Goal: Task Accomplishment & Management: Manage account settings

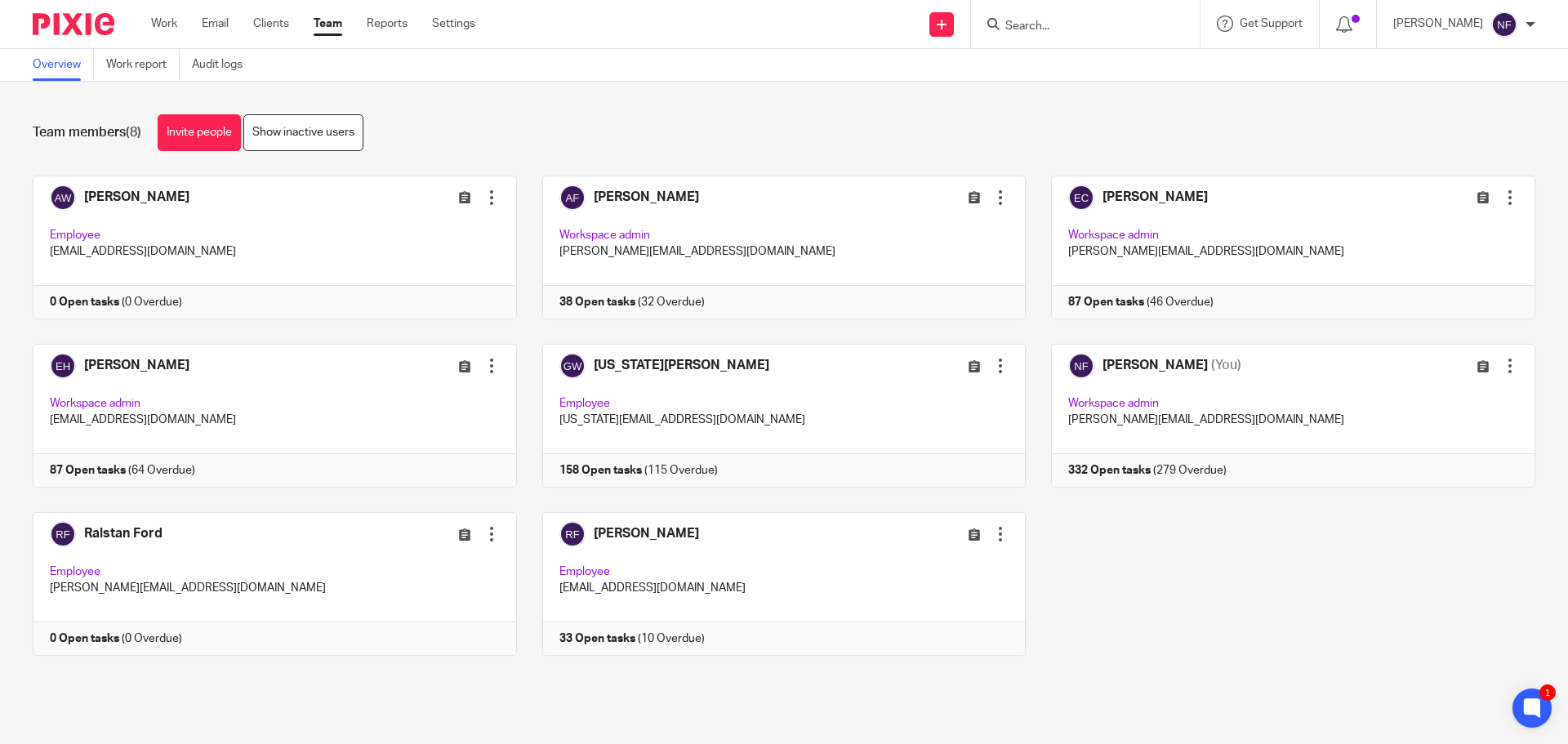
click at [1106, 27] on input "Search" at bounding box center [1077, 27] width 147 height 15
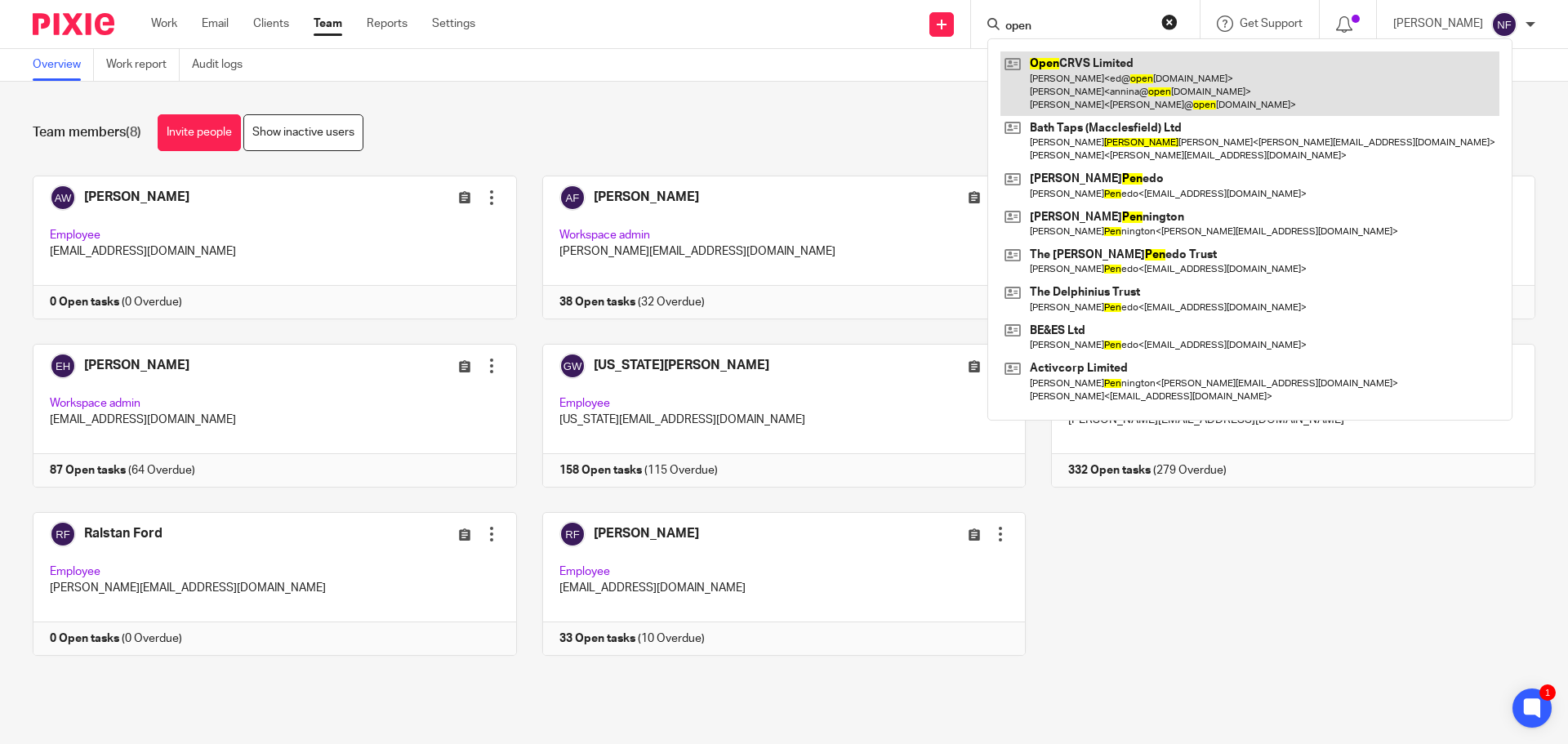
type input "open"
click at [1106, 89] on link at bounding box center [1249, 83] width 499 height 64
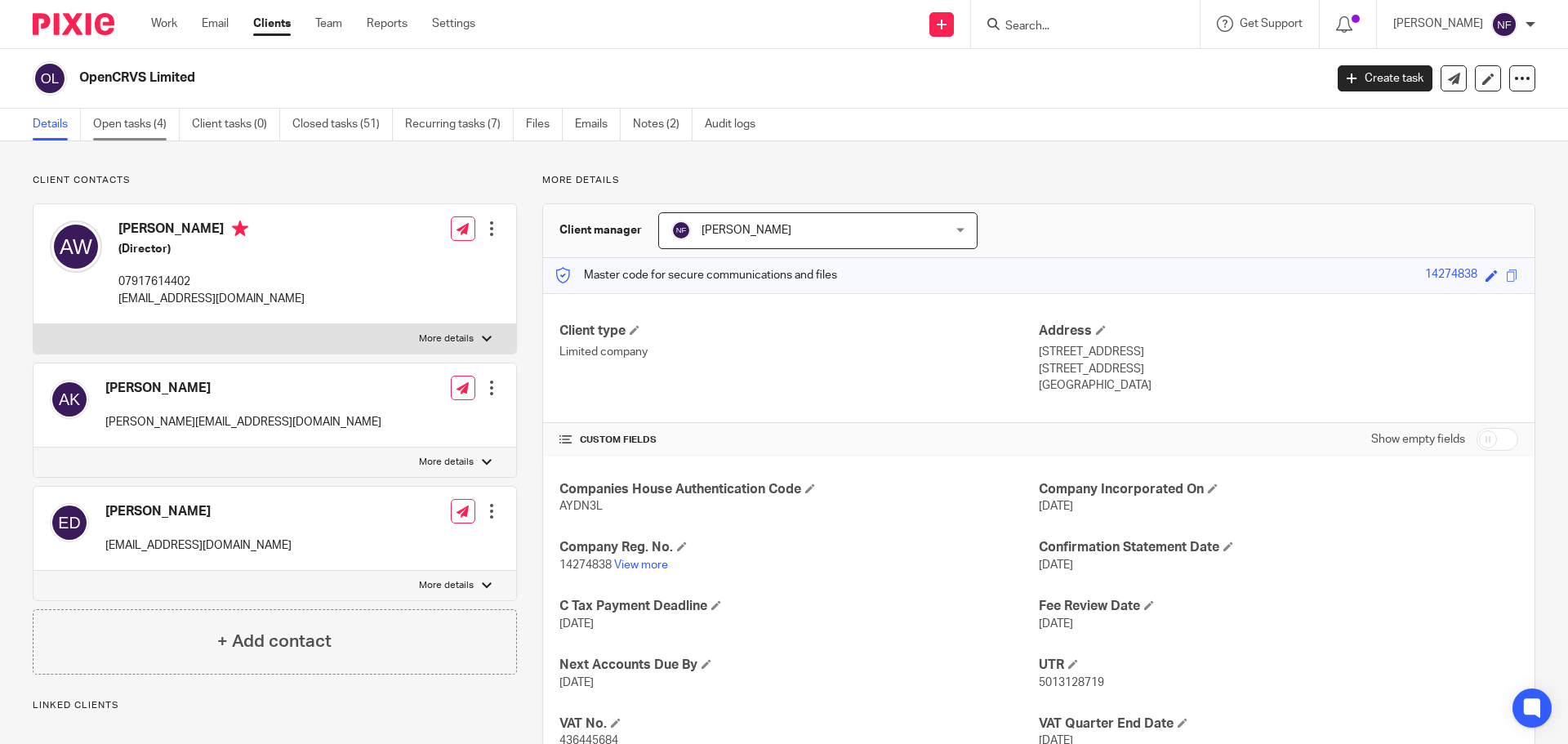
click at [159, 136] on link "Open tasks (4)" at bounding box center [137, 124] width 87 height 32
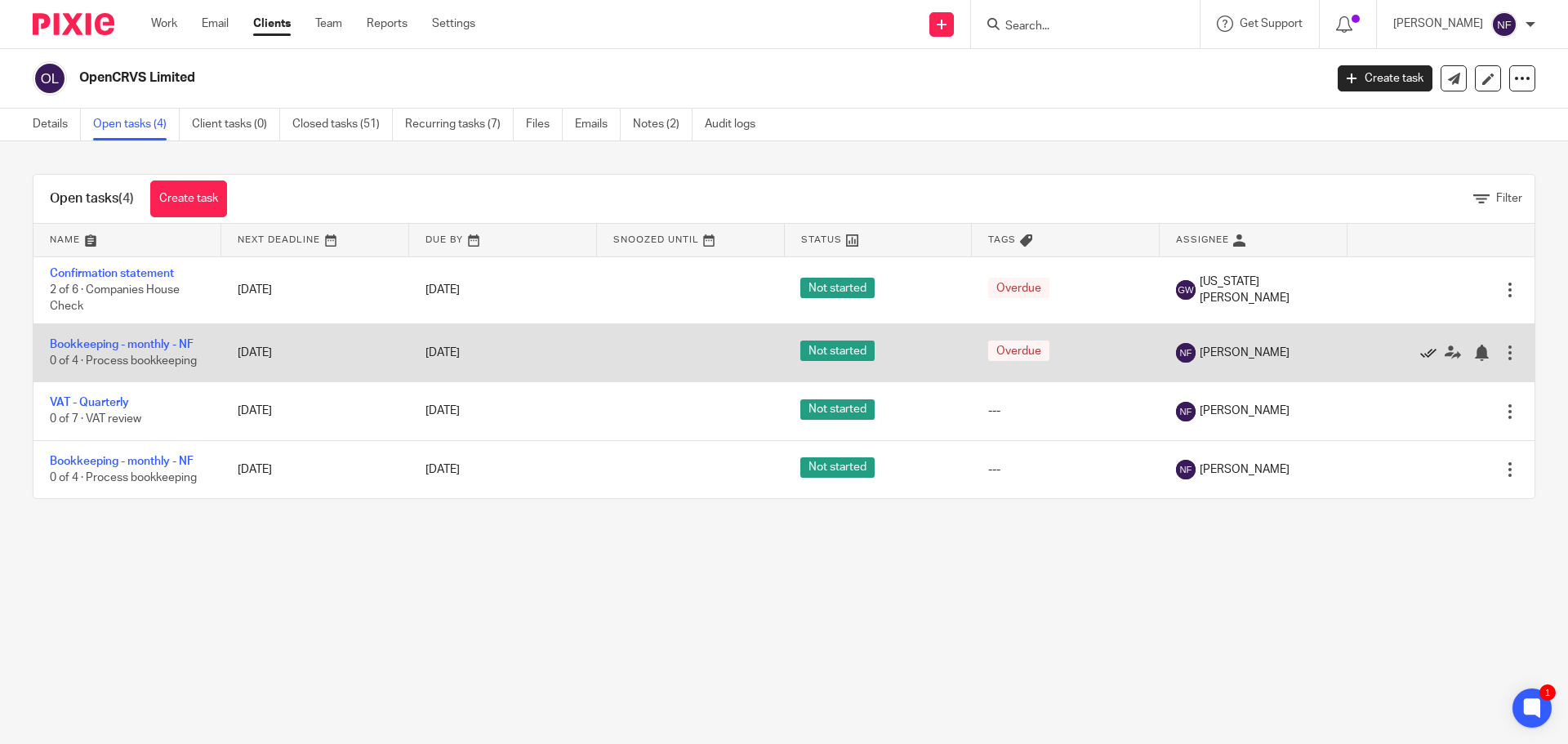
click at [1421, 354] on icon at bounding box center [1429, 353] width 17 height 17
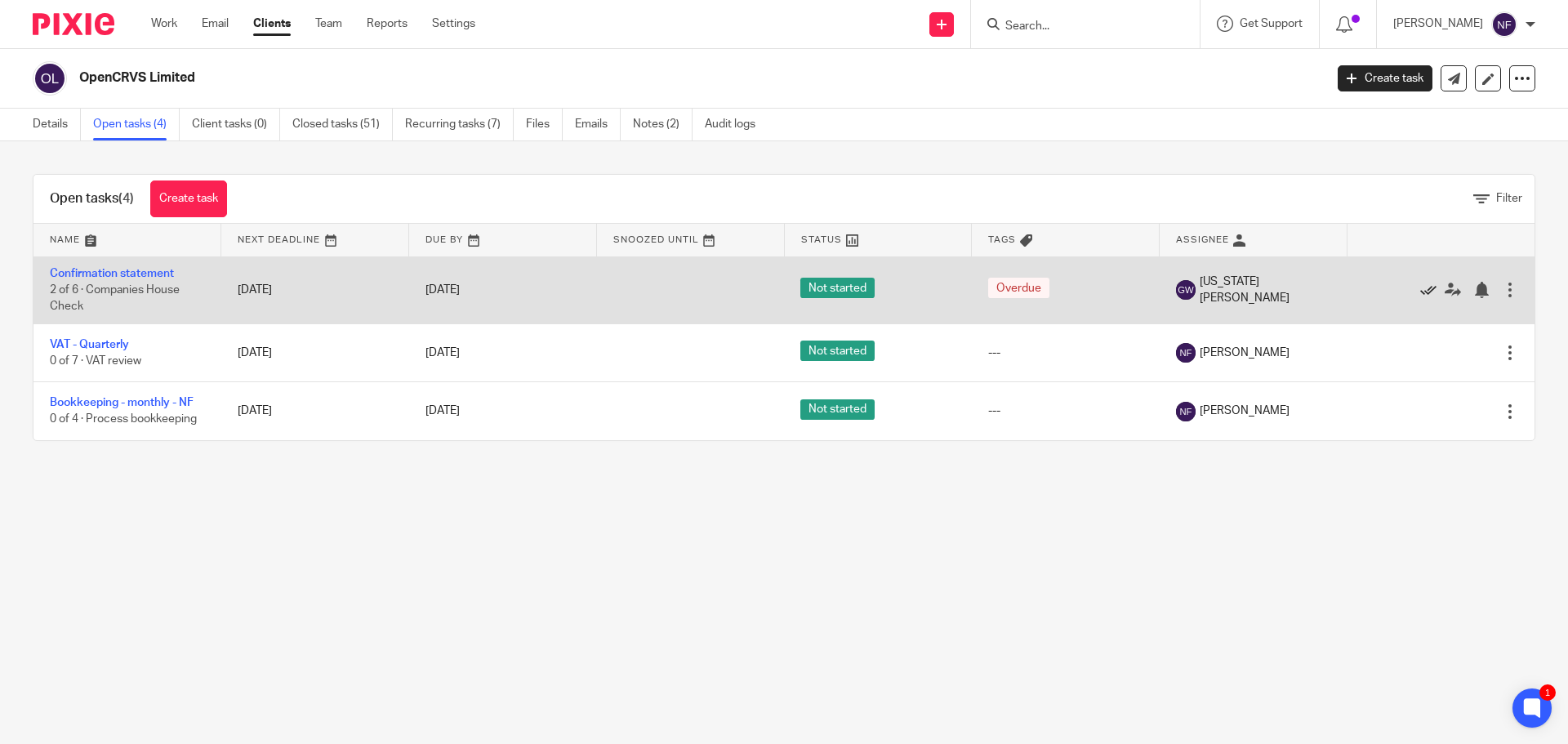
click at [1421, 296] on icon at bounding box center [1429, 290] width 17 height 17
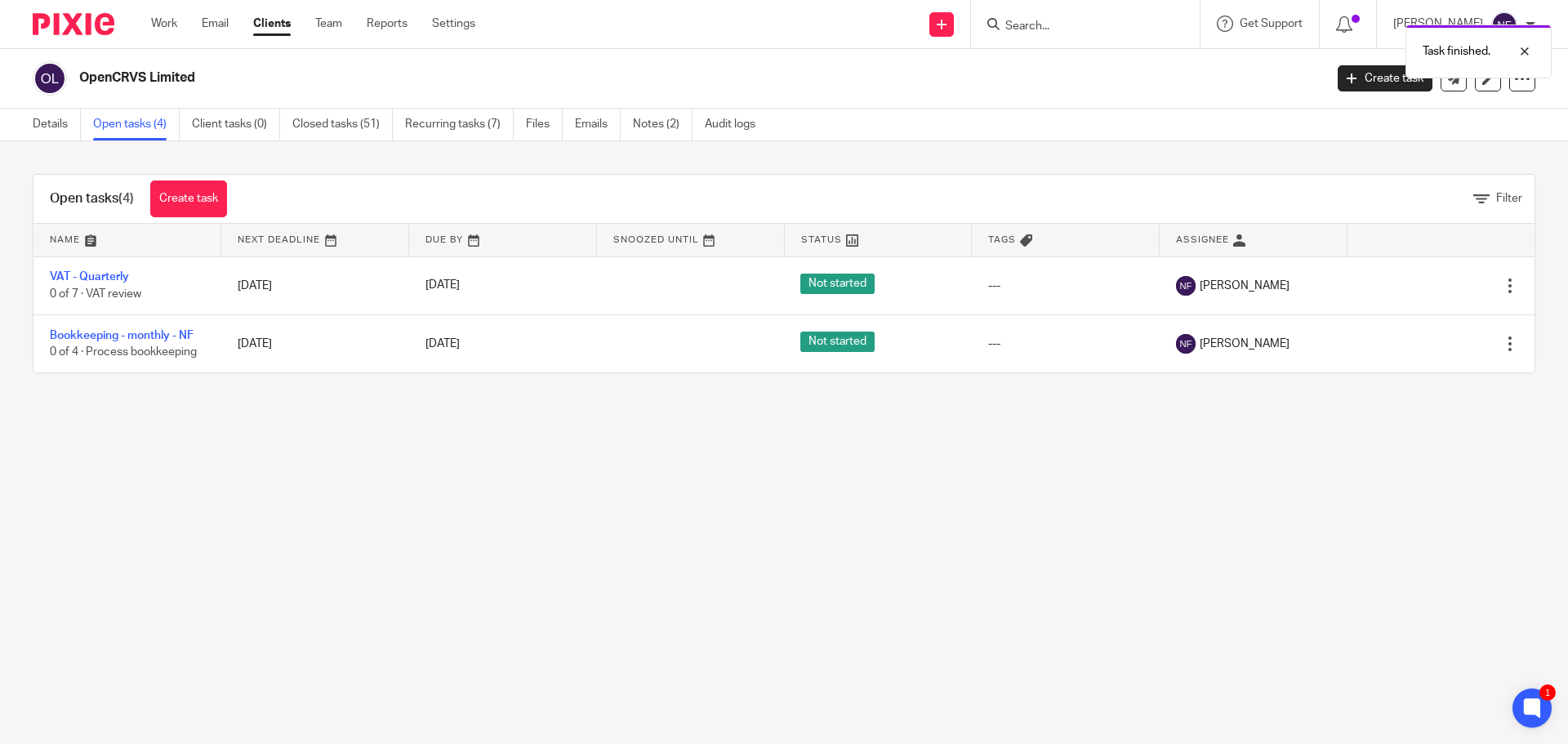
click at [1401, 296] on div "Edit task Delete" at bounding box center [1441, 285] width 155 height 41
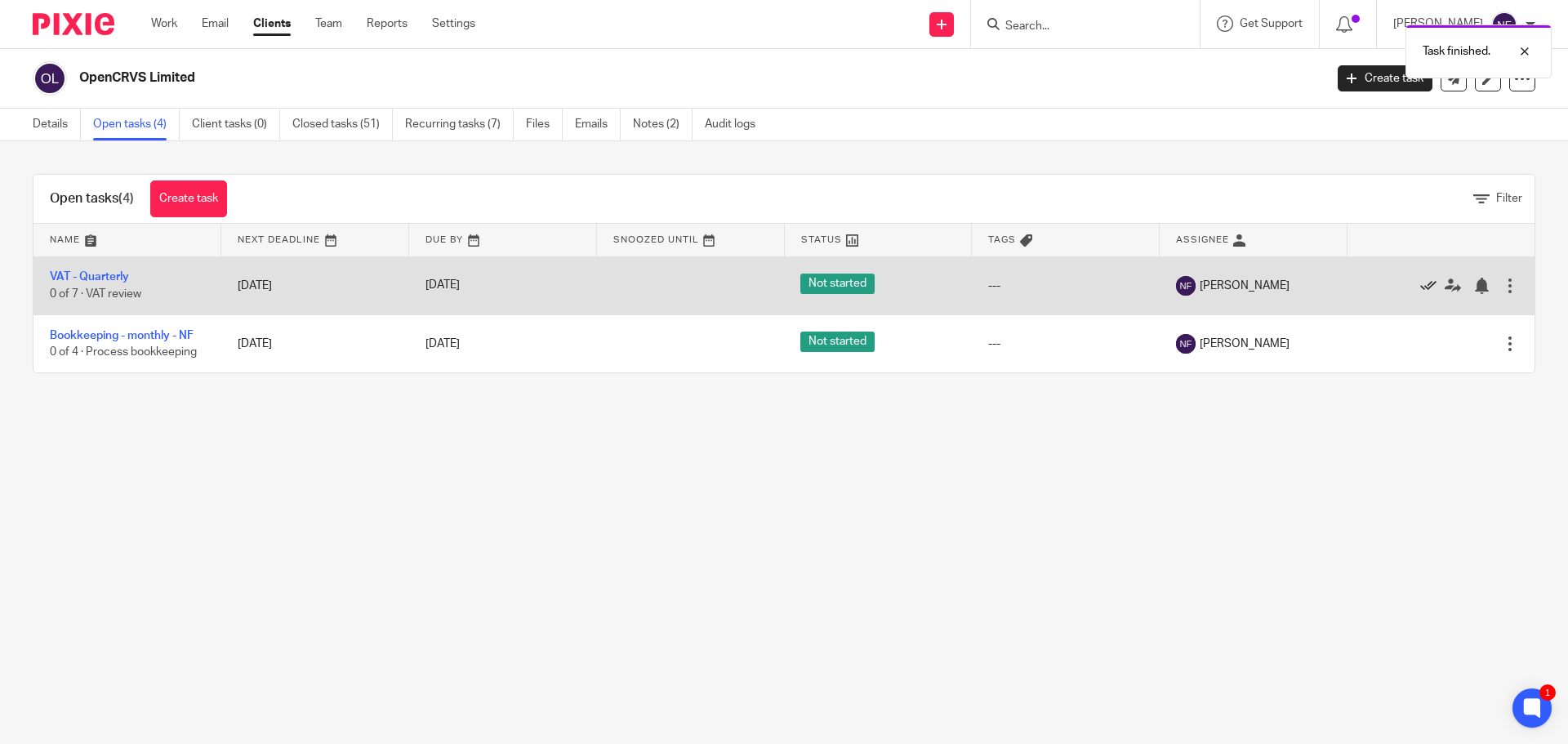
click at [1421, 291] on icon at bounding box center [1429, 285] width 17 height 17
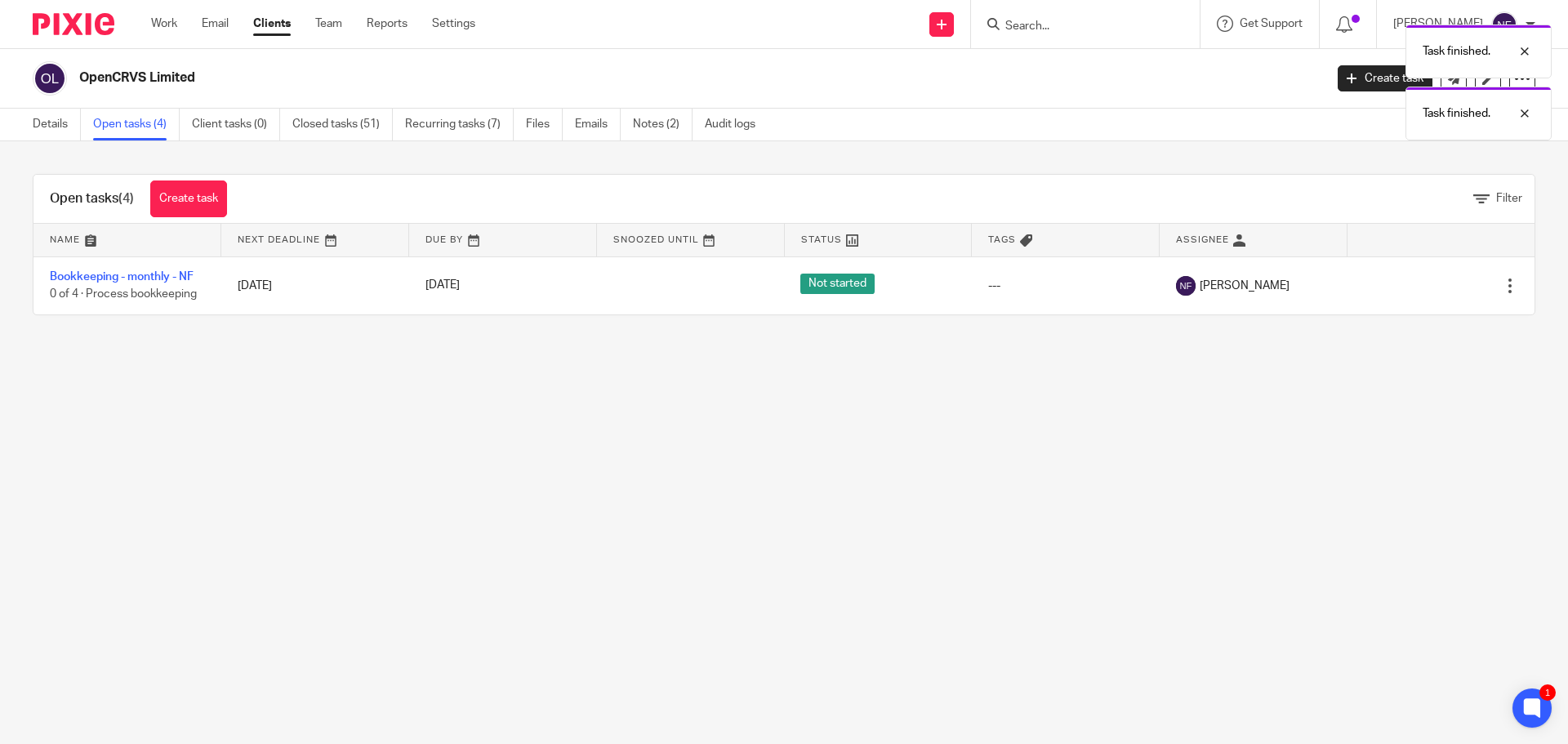
click at [1421, 291] on icon at bounding box center [1429, 285] width 17 height 17
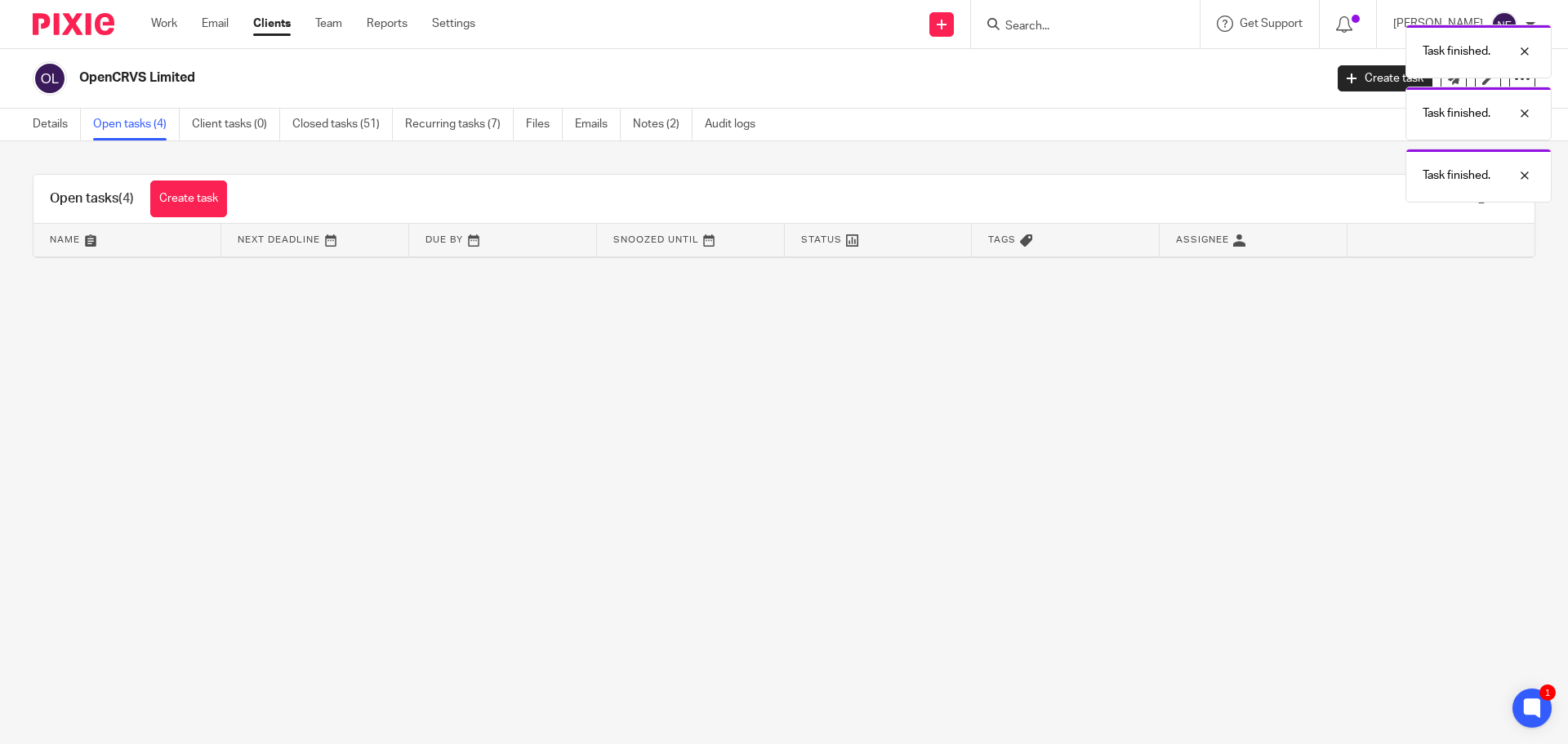
click at [1035, 29] on div "Task finished. Task finished. Task finished." at bounding box center [1168, 110] width 768 height 186
click at [173, 24] on link "Work" at bounding box center [163, 24] width 26 height 17
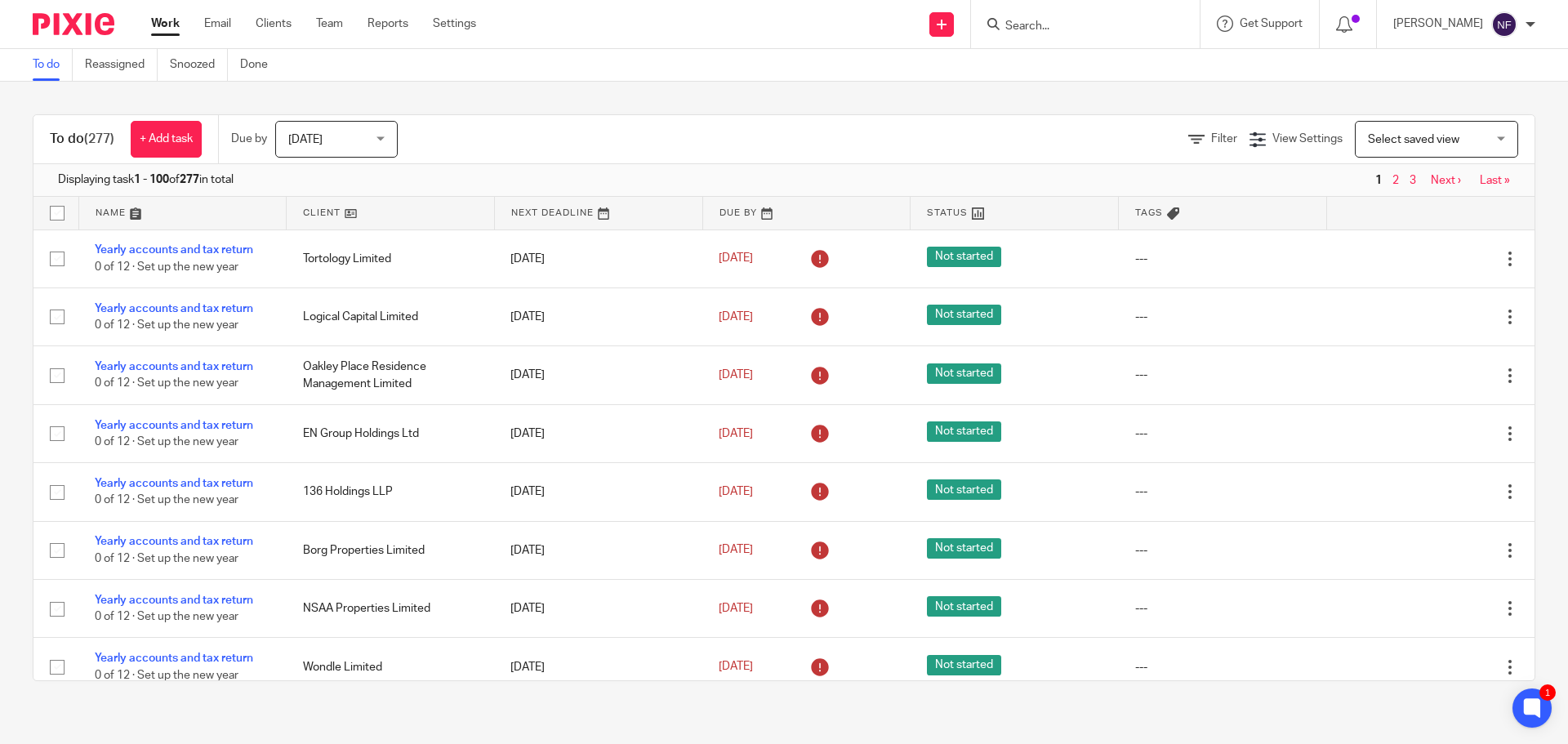
click at [350, 138] on span "Today" at bounding box center [331, 138] width 87 height 34
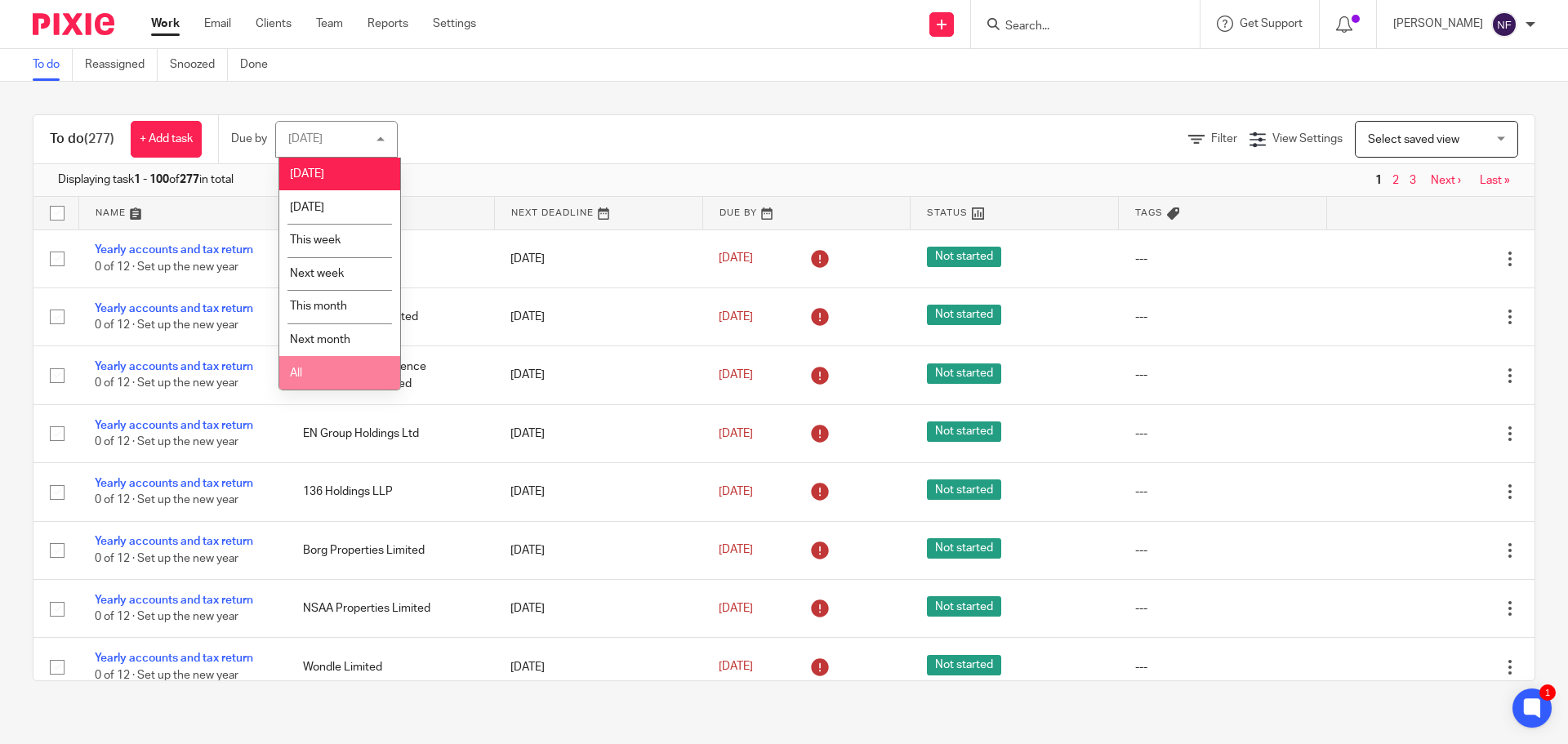
click at [325, 369] on li "All" at bounding box center [339, 373] width 121 height 33
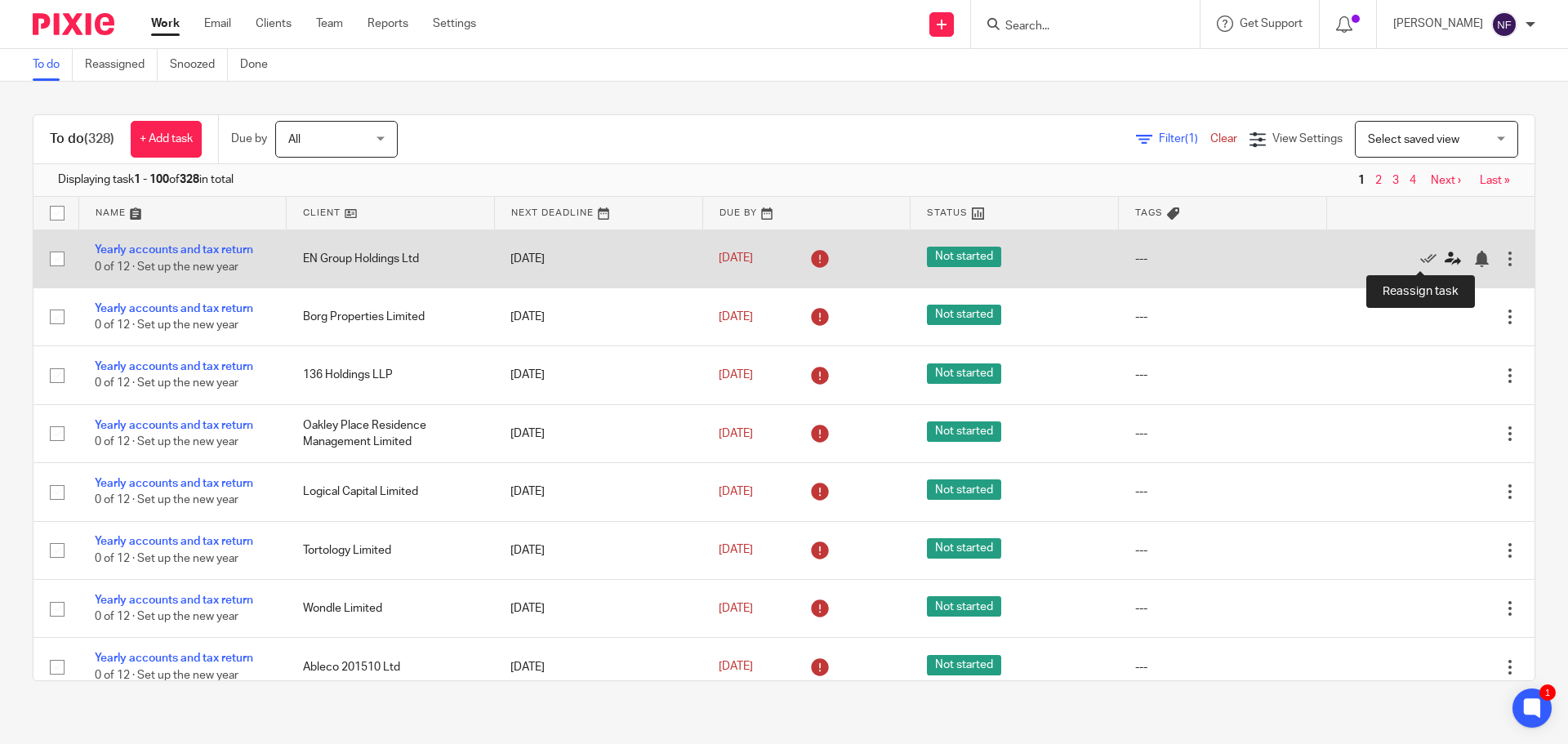
click at [1445, 260] on icon at bounding box center [1453, 259] width 17 height 17
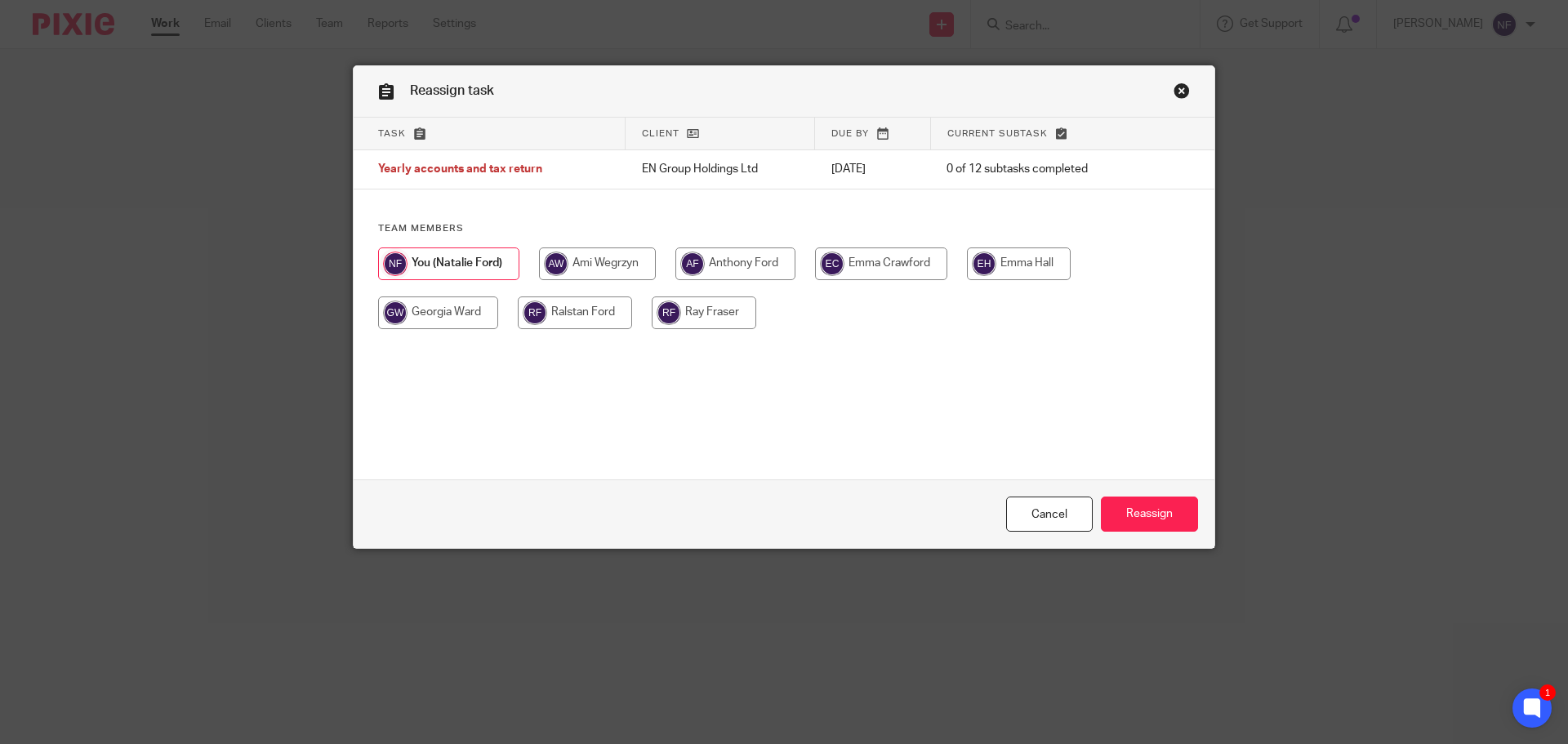
click at [895, 263] on input "radio" at bounding box center [881, 263] width 132 height 32
radio input "true"
click at [1128, 523] on input "Reassign" at bounding box center [1149, 513] width 97 height 35
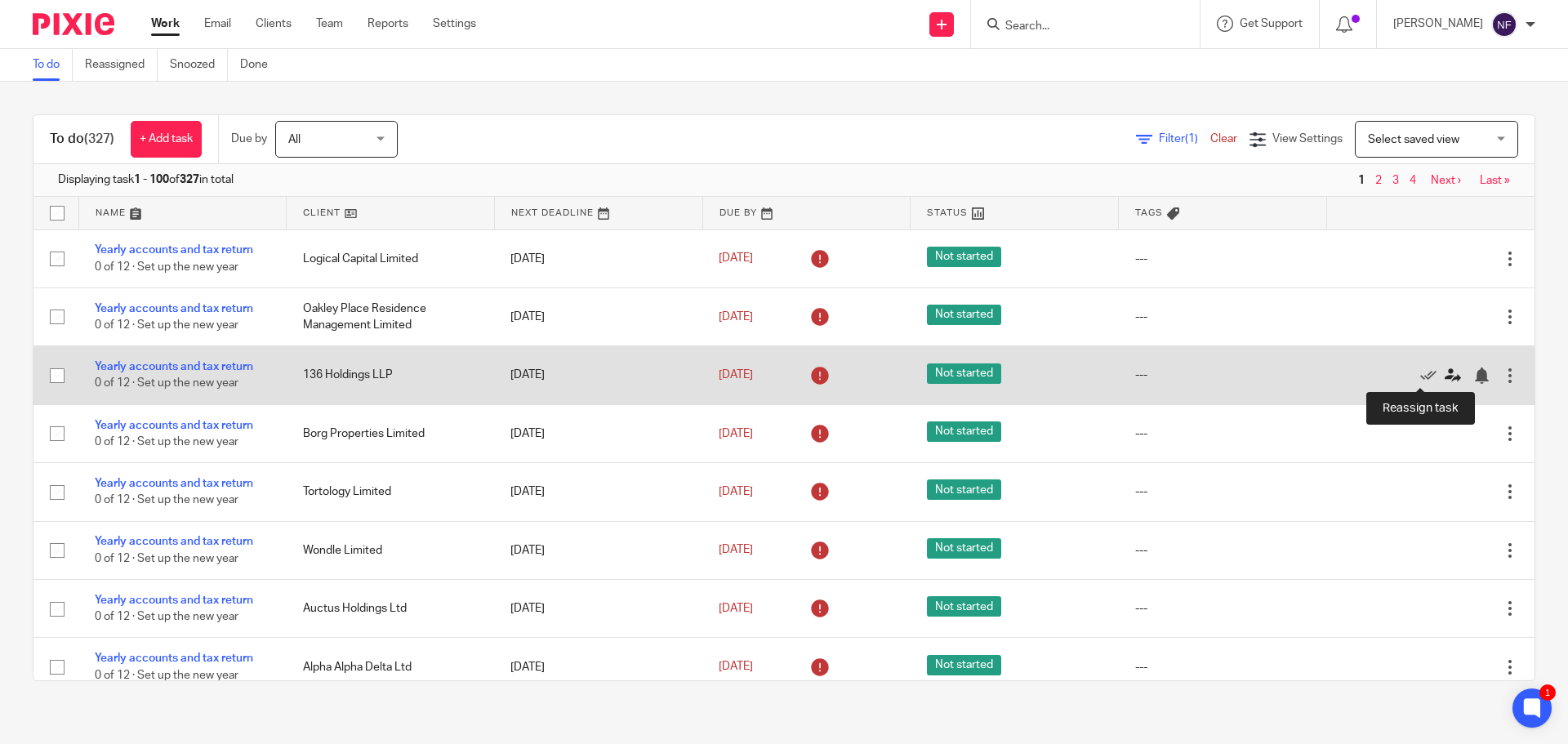
click at [1445, 379] on icon at bounding box center [1453, 375] width 17 height 17
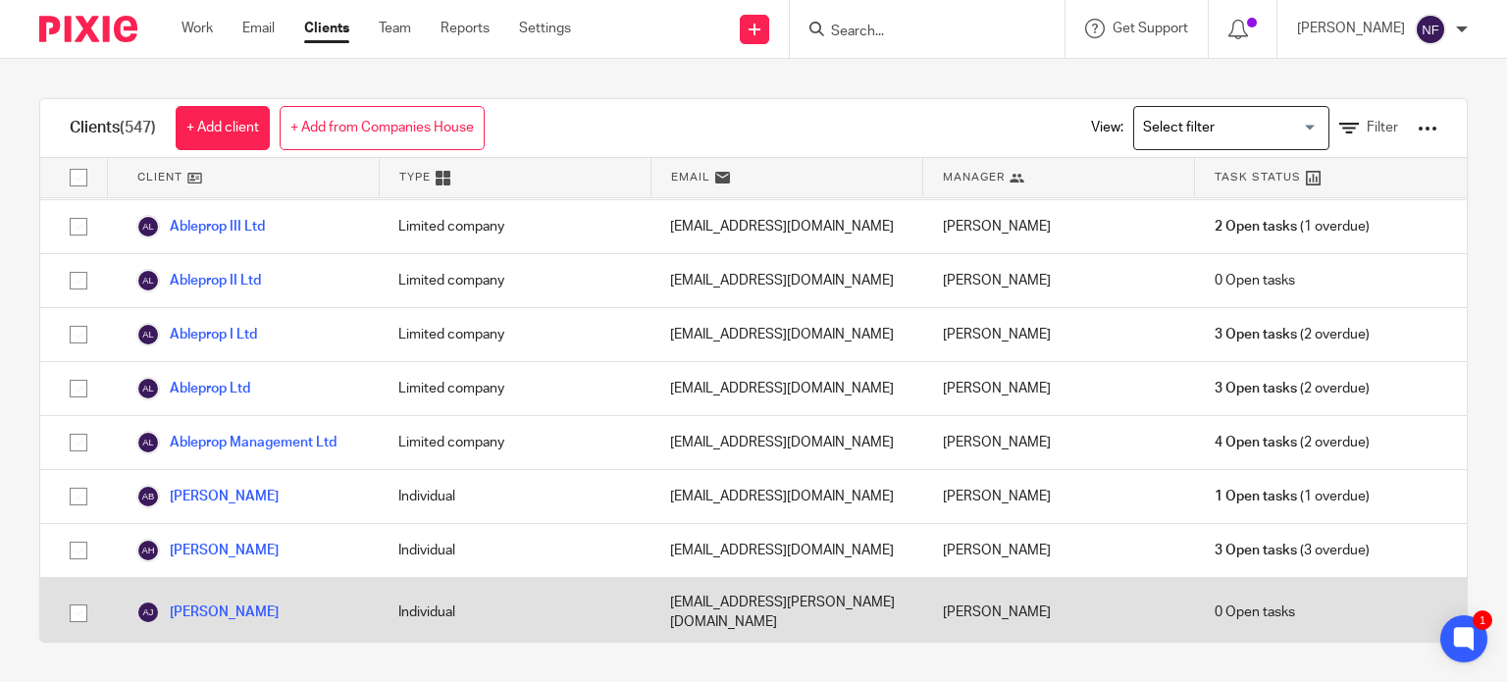
scroll to position [785, 0]
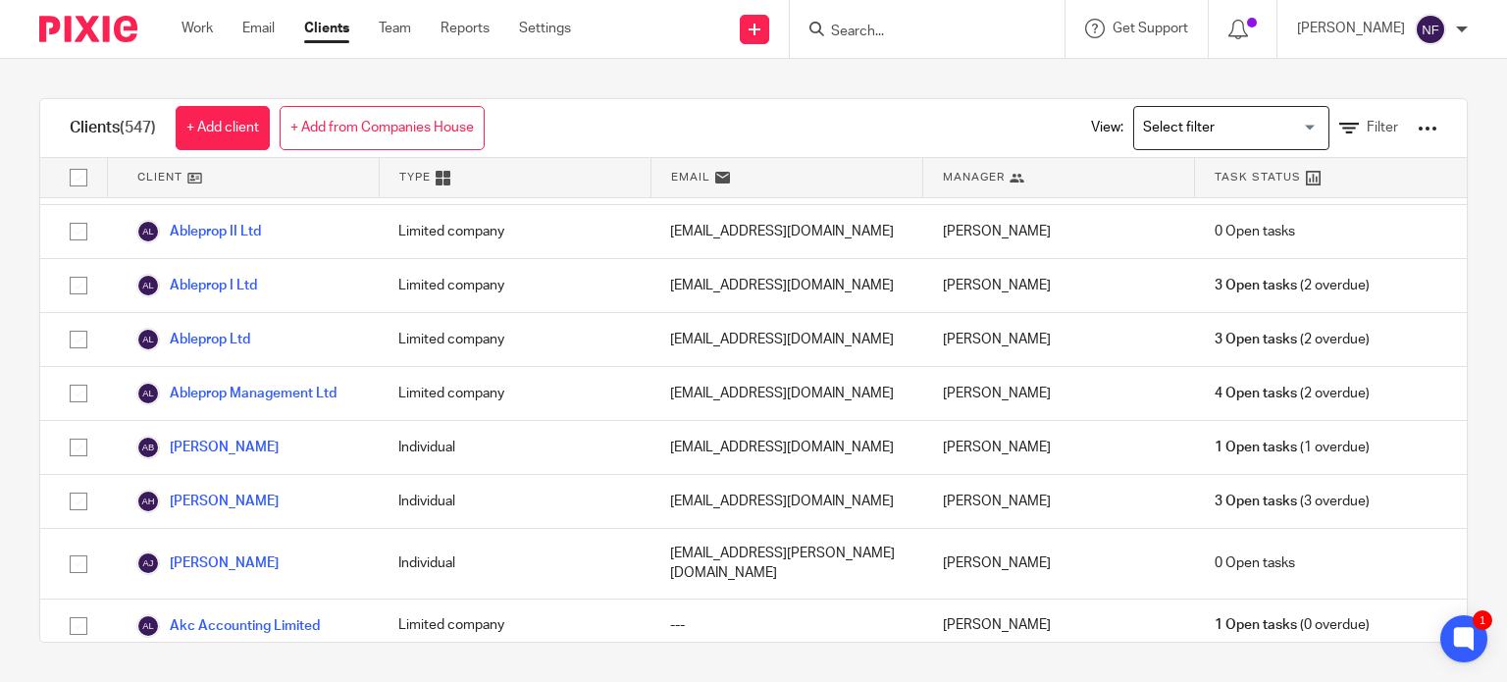
click at [914, 35] on input "Search" at bounding box center [917, 33] width 177 height 18
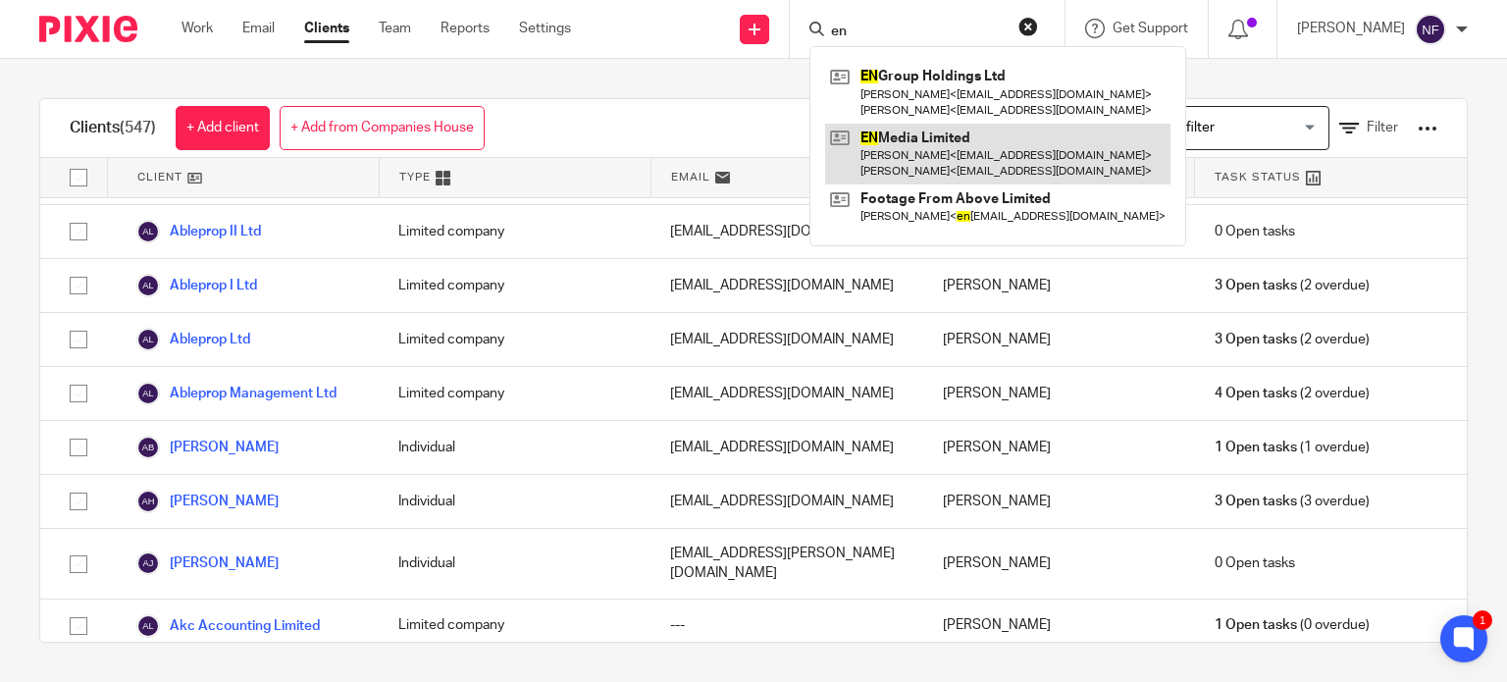
type input "en"
click at [914, 161] on link at bounding box center [997, 154] width 345 height 61
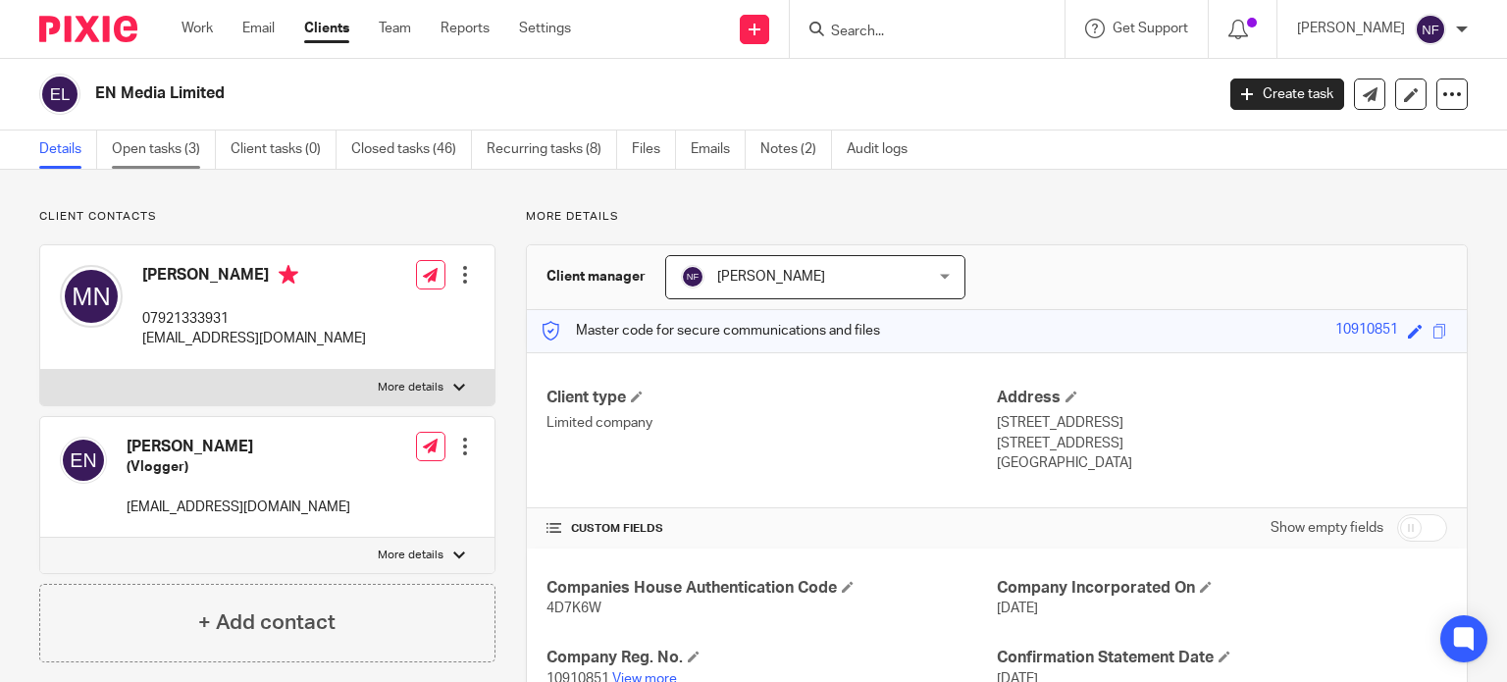
click at [180, 156] on link "Open tasks (3)" at bounding box center [164, 149] width 104 height 38
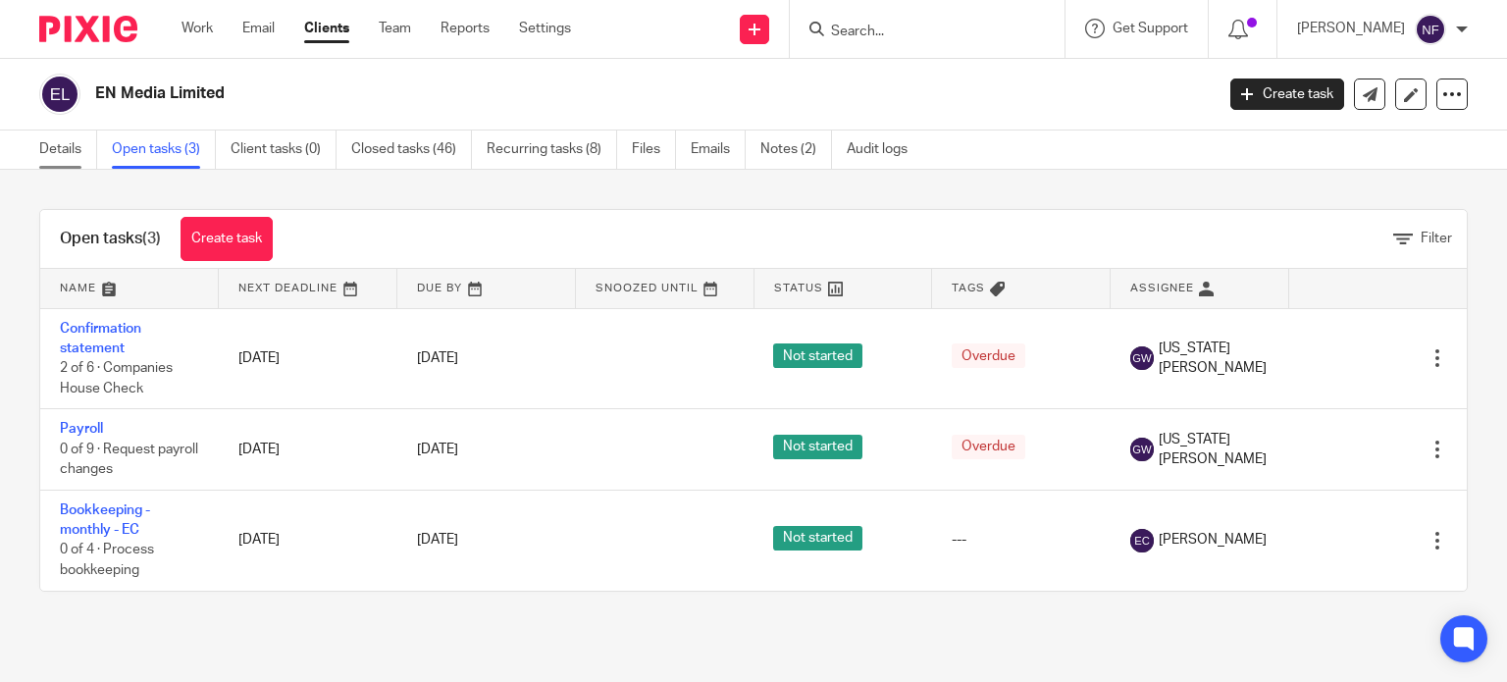
click at [64, 160] on link "Details" at bounding box center [68, 149] width 58 height 38
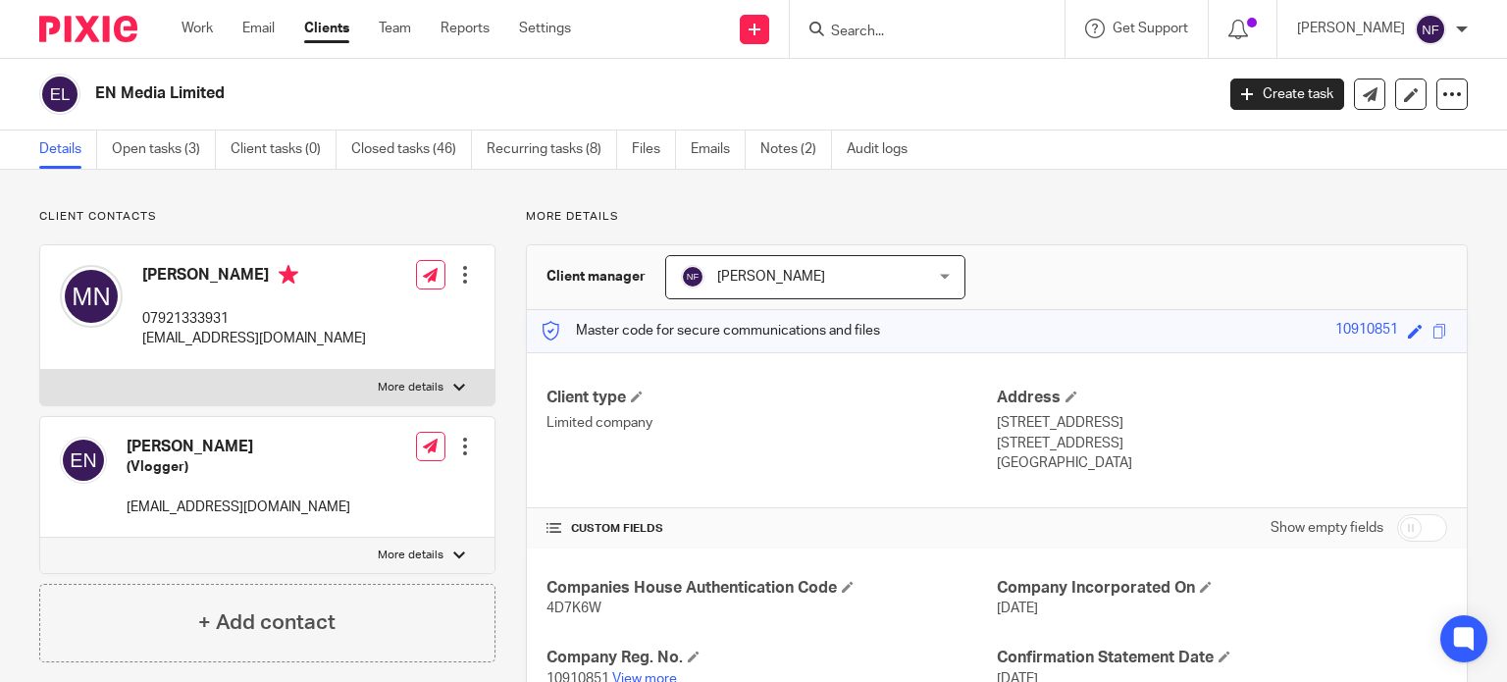
click at [842, 272] on span "[PERSON_NAME]" at bounding box center [794, 276] width 227 height 41
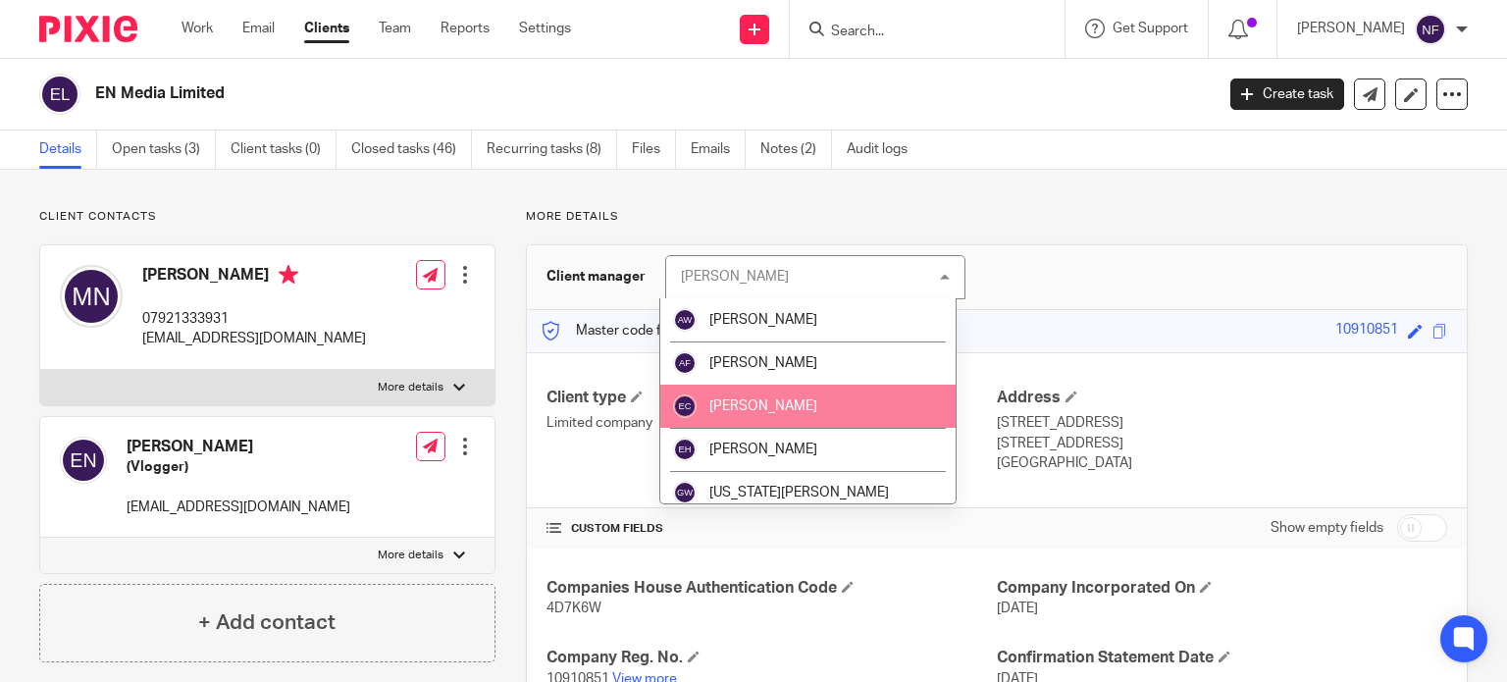
click at [807, 408] on span "Emma Crawford" at bounding box center [763, 406] width 108 height 14
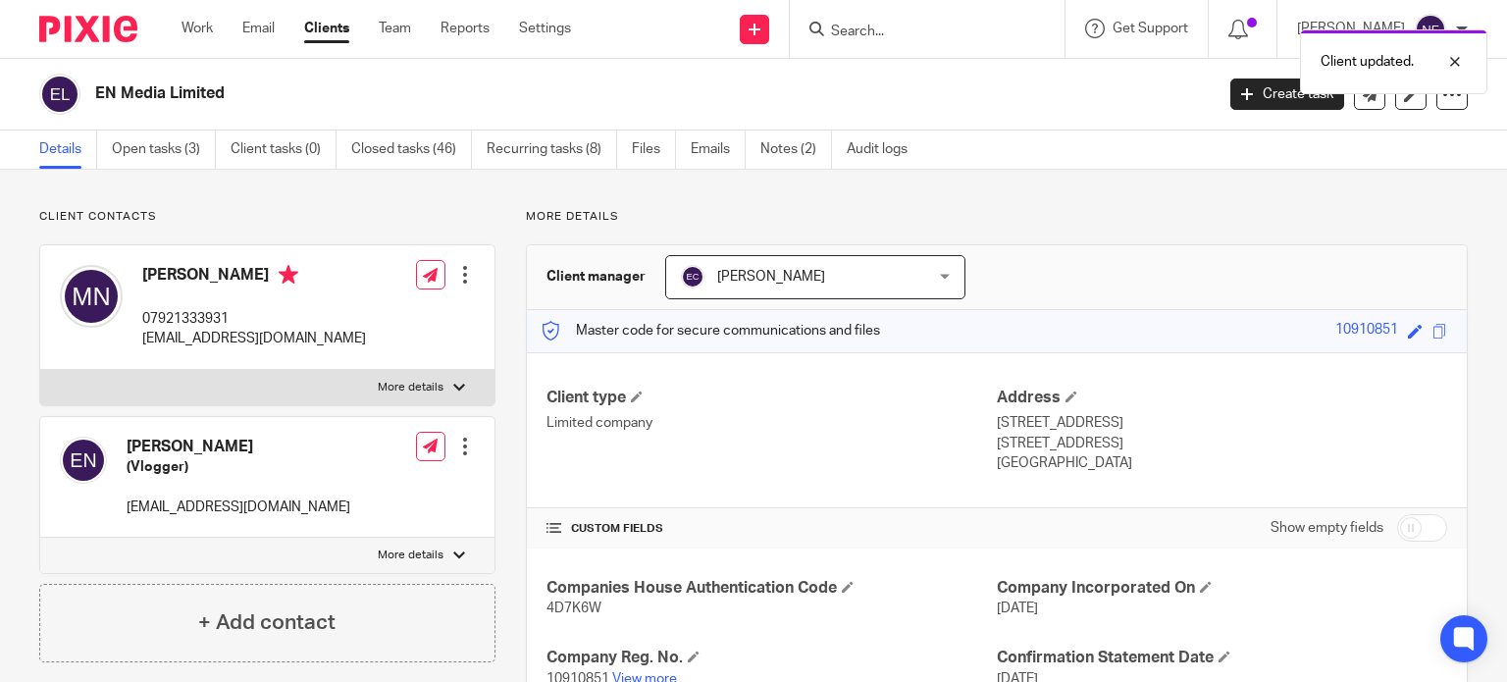
click at [886, 25] on div "Client updated." at bounding box center [1120, 57] width 734 height 75
click at [889, 44] on div "Client updated." at bounding box center [1120, 57] width 734 height 75
click at [906, 27] on div "Client updated." at bounding box center [1120, 57] width 734 height 75
click at [898, 35] on input "Search" at bounding box center [917, 33] width 177 height 18
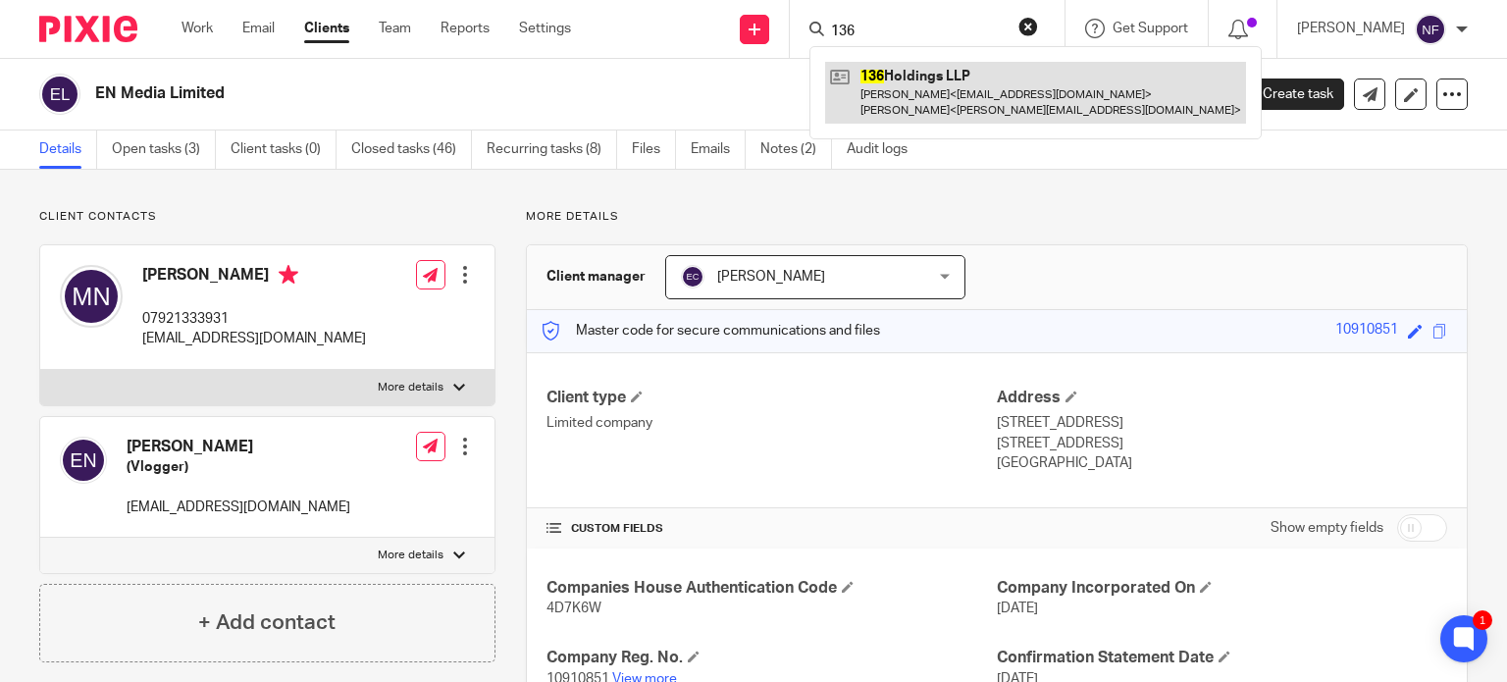
type input "136"
click at [943, 92] on link at bounding box center [1035, 92] width 421 height 61
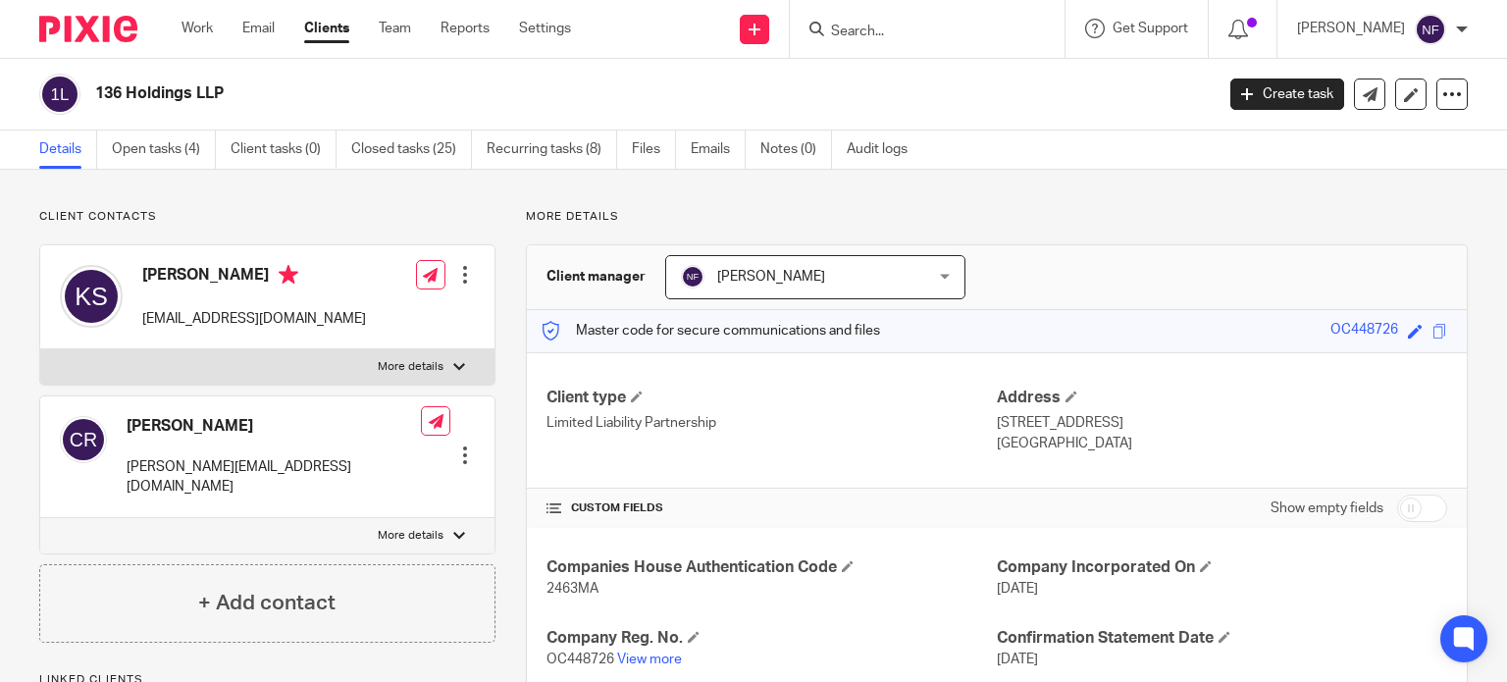
click at [776, 272] on span "[PERSON_NAME]" at bounding box center [771, 277] width 108 height 14
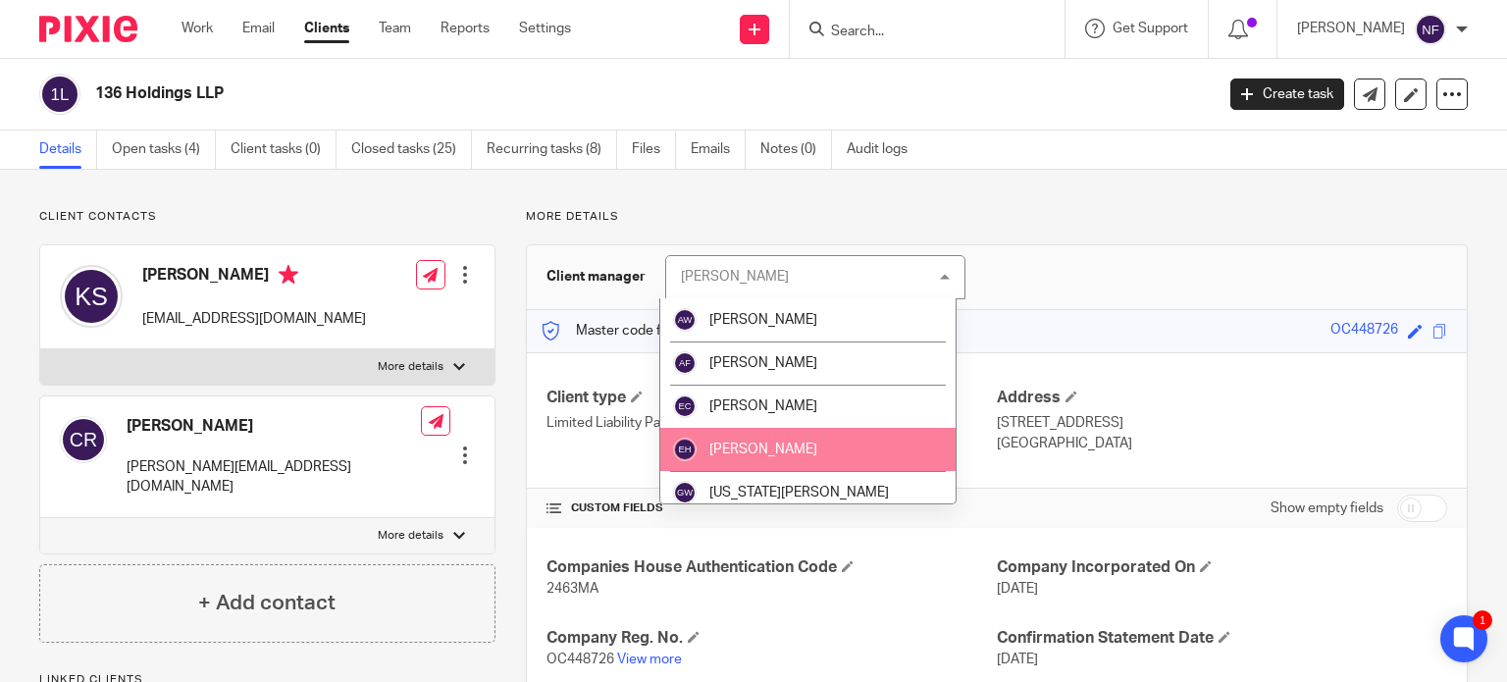
click at [752, 438] on li "[PERSON_NAME]" at bounding box center [807, 449] width 295 height 43
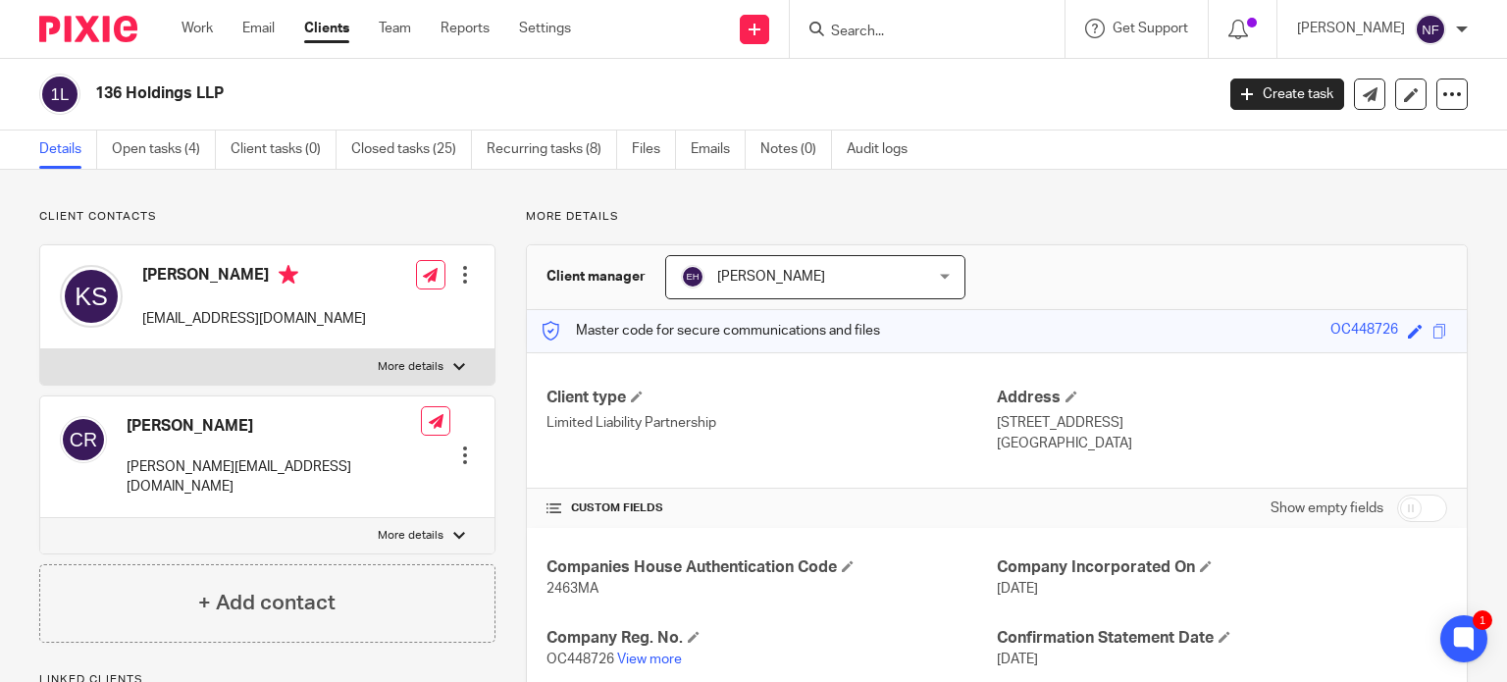
click at [909, 39] on input "Search" at bounding box center [917, 33] width 177 height 18
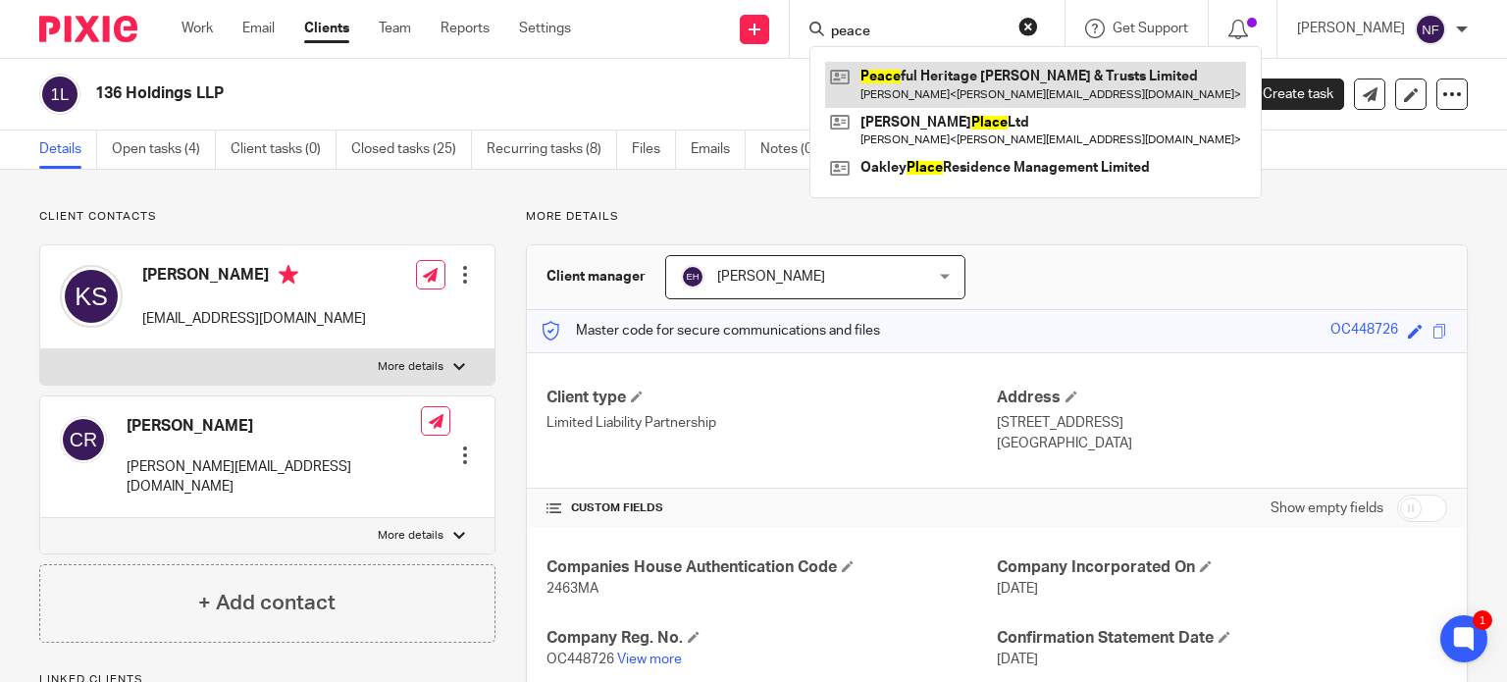
type input "peace"
click at [923, 87] on link at bounding box center [1035, 84] width 421 height 45
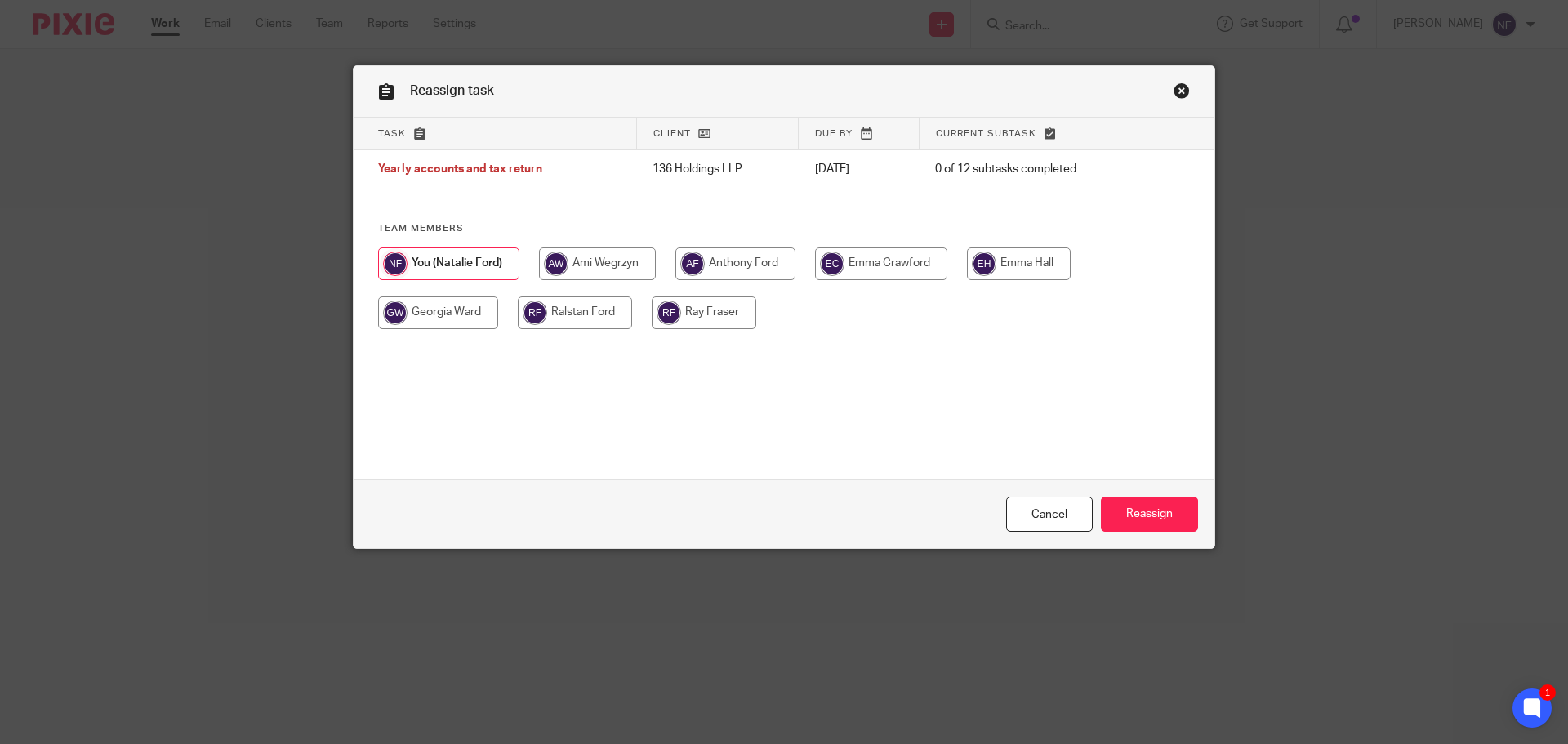
click at [1008, 271] on input "radio" at bounding box center [1018, 263] width 104 height 32
radio input "true"
click at [1157, 513] on input "Reassign" at bounding box center [1149, 513] width 97 height 35
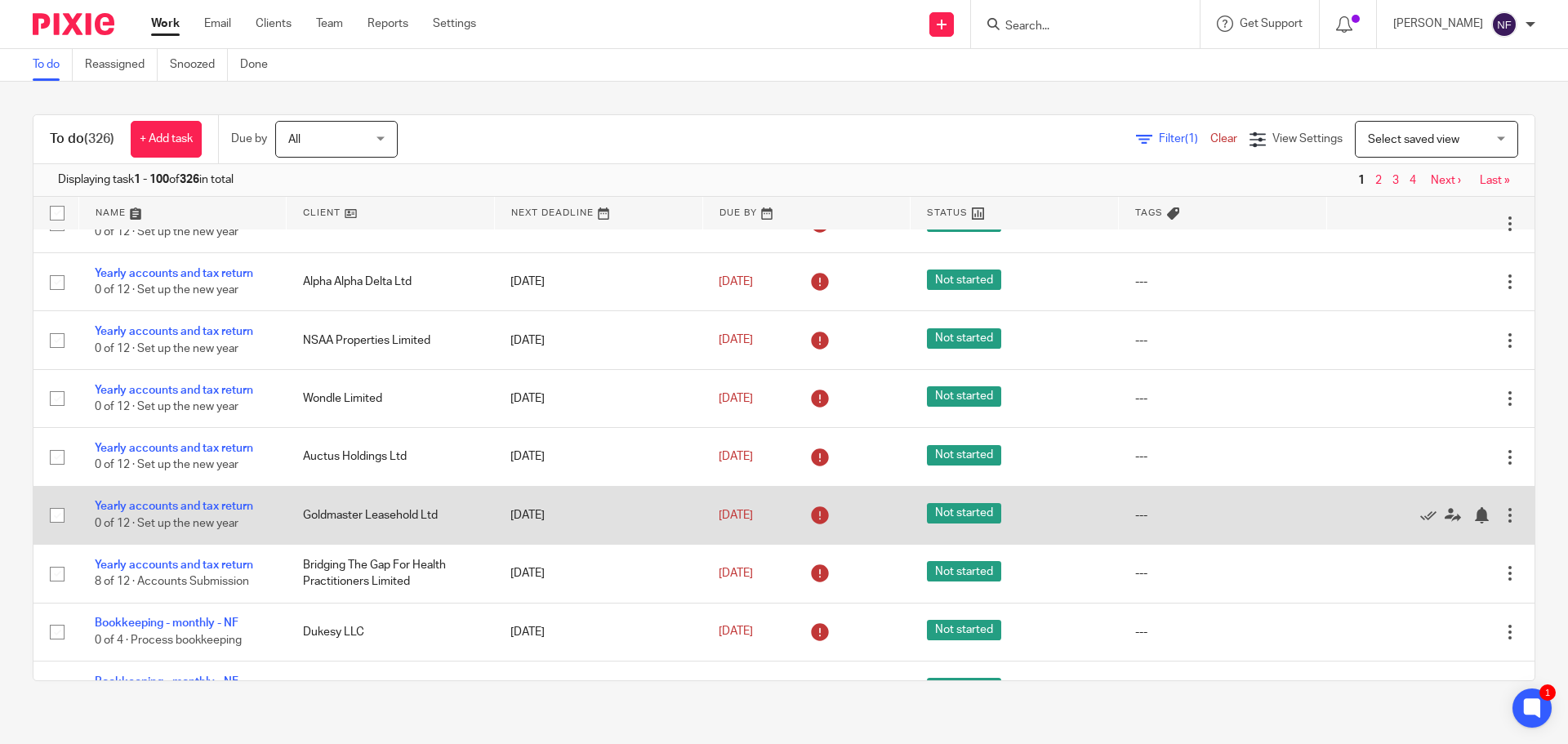
scroll to position [408, 0]
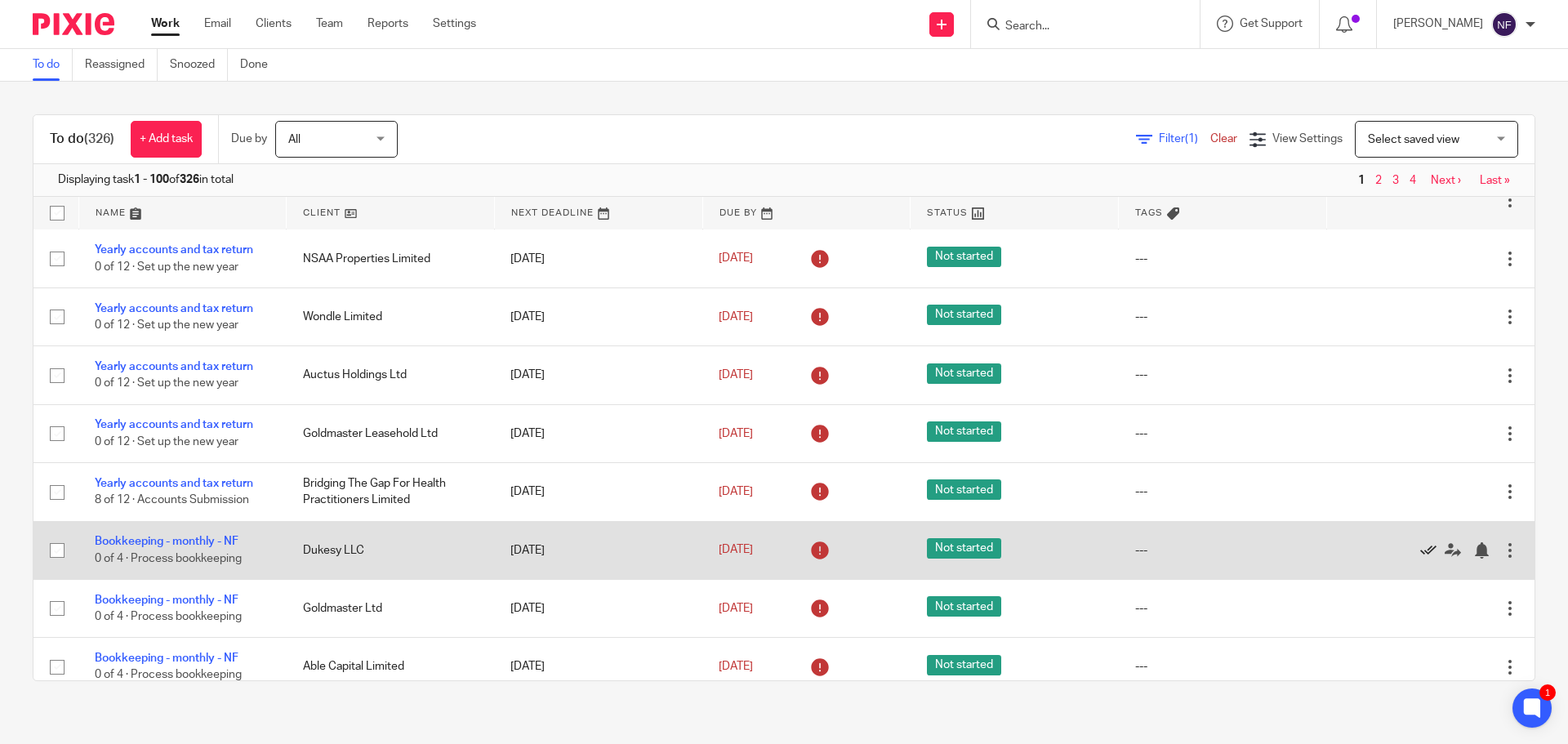
click at [1421, 548] on icon at bounding box center [1429, 550] width 17 height 17
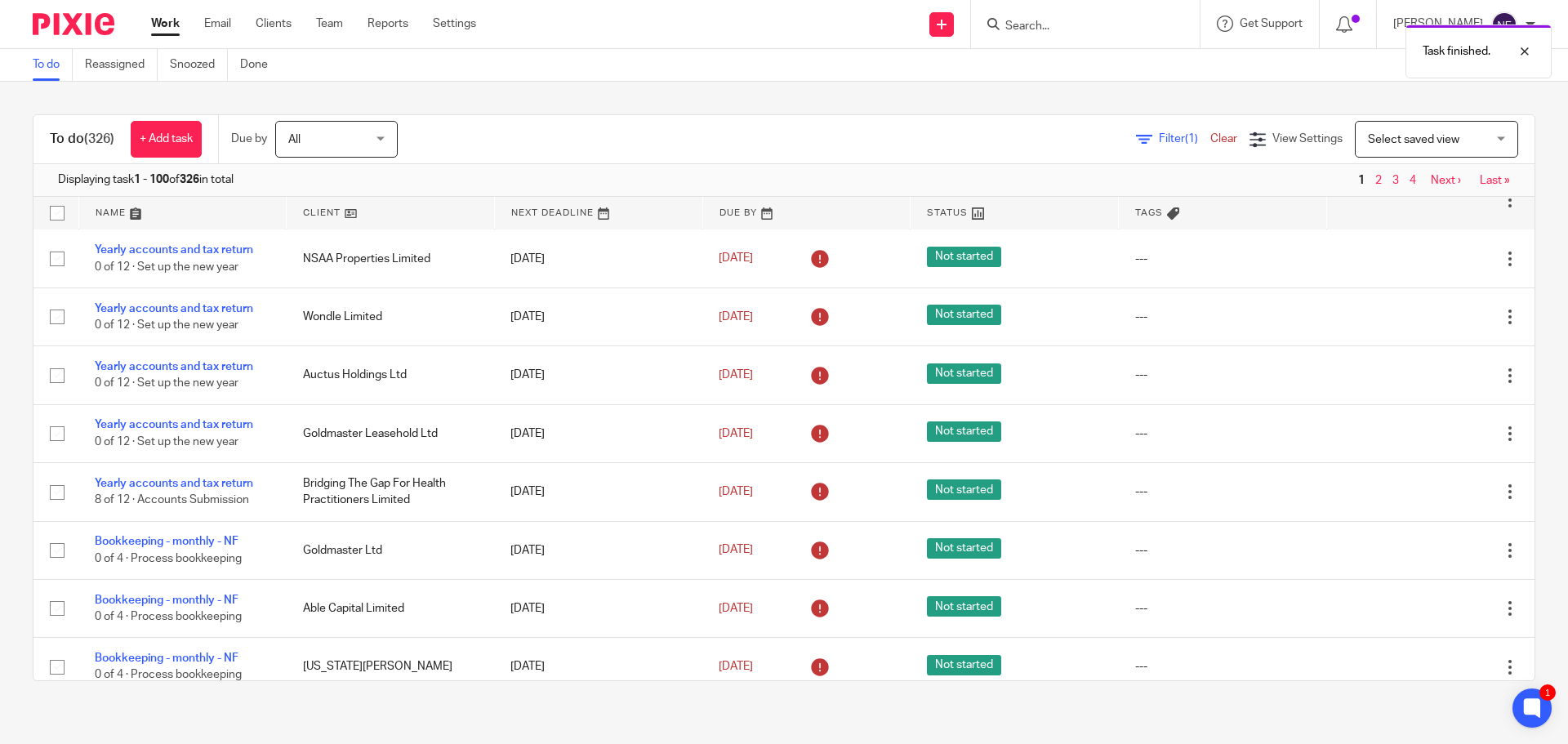
click at [1421, 548] on icon at bounding box center [1429, 550] width 17 height 17
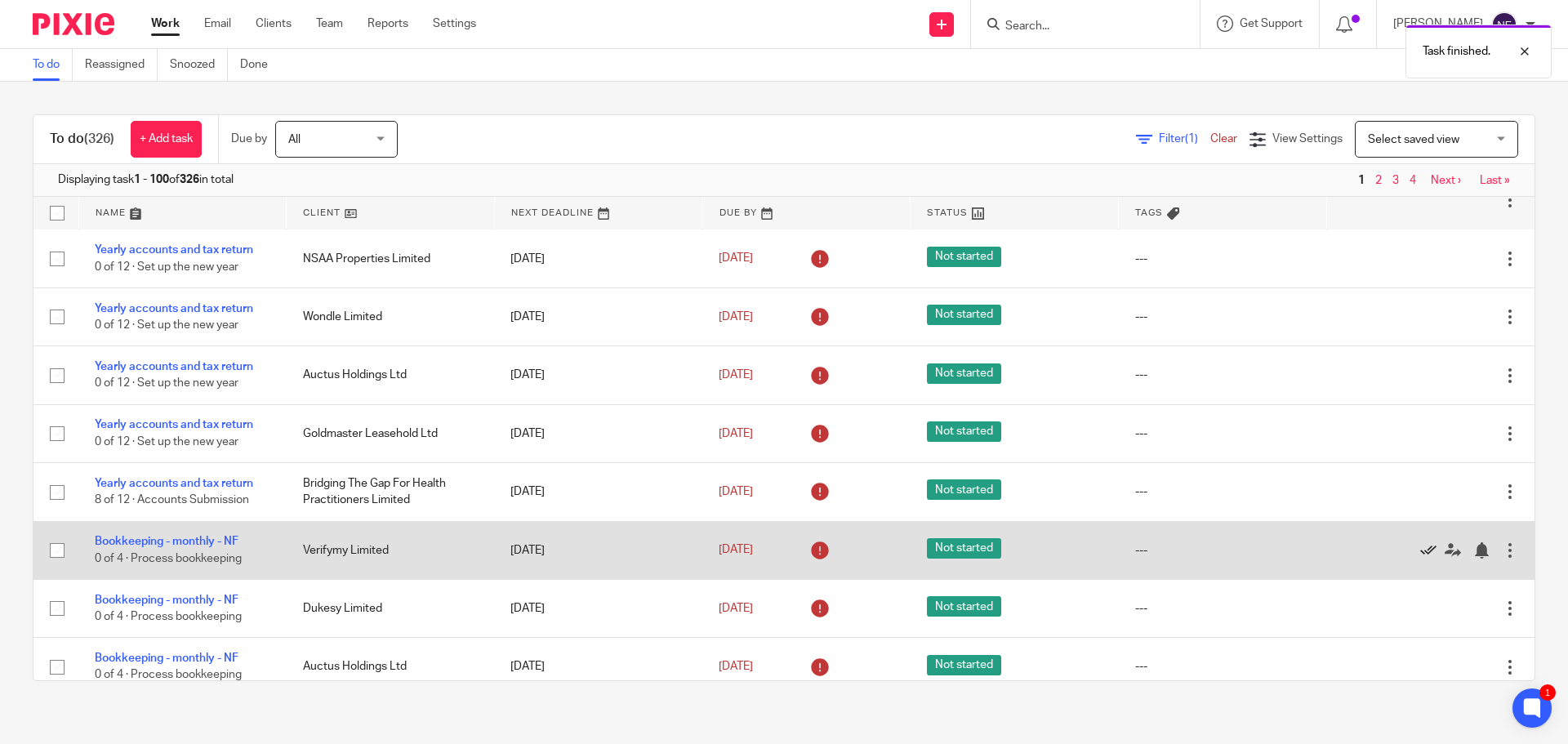
click at [1421, 548] on icon at bounding box center [1429, 550] width 17 height 17
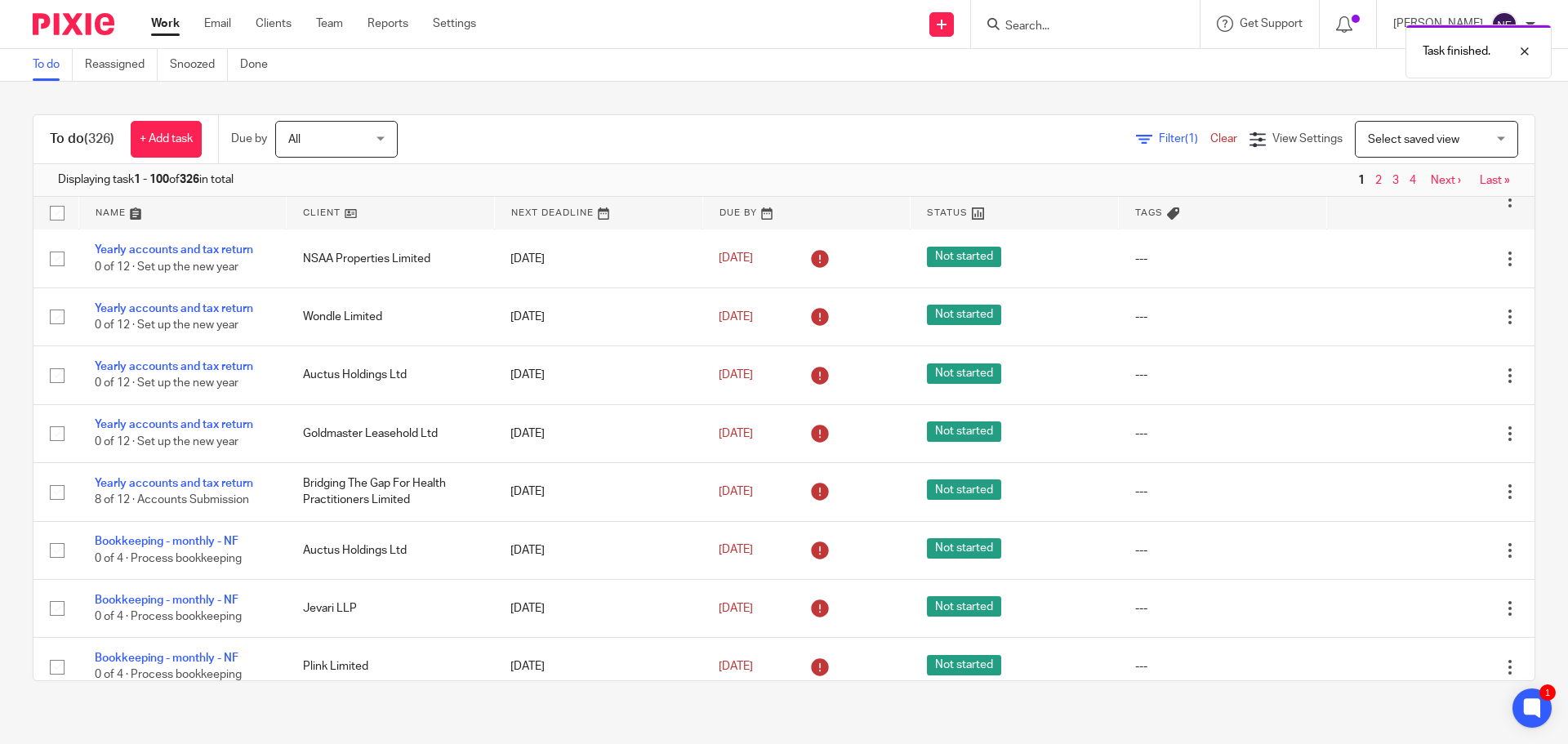
click at [1421, 548] on icon at bounding box center [1429, 550] width 17 height 17
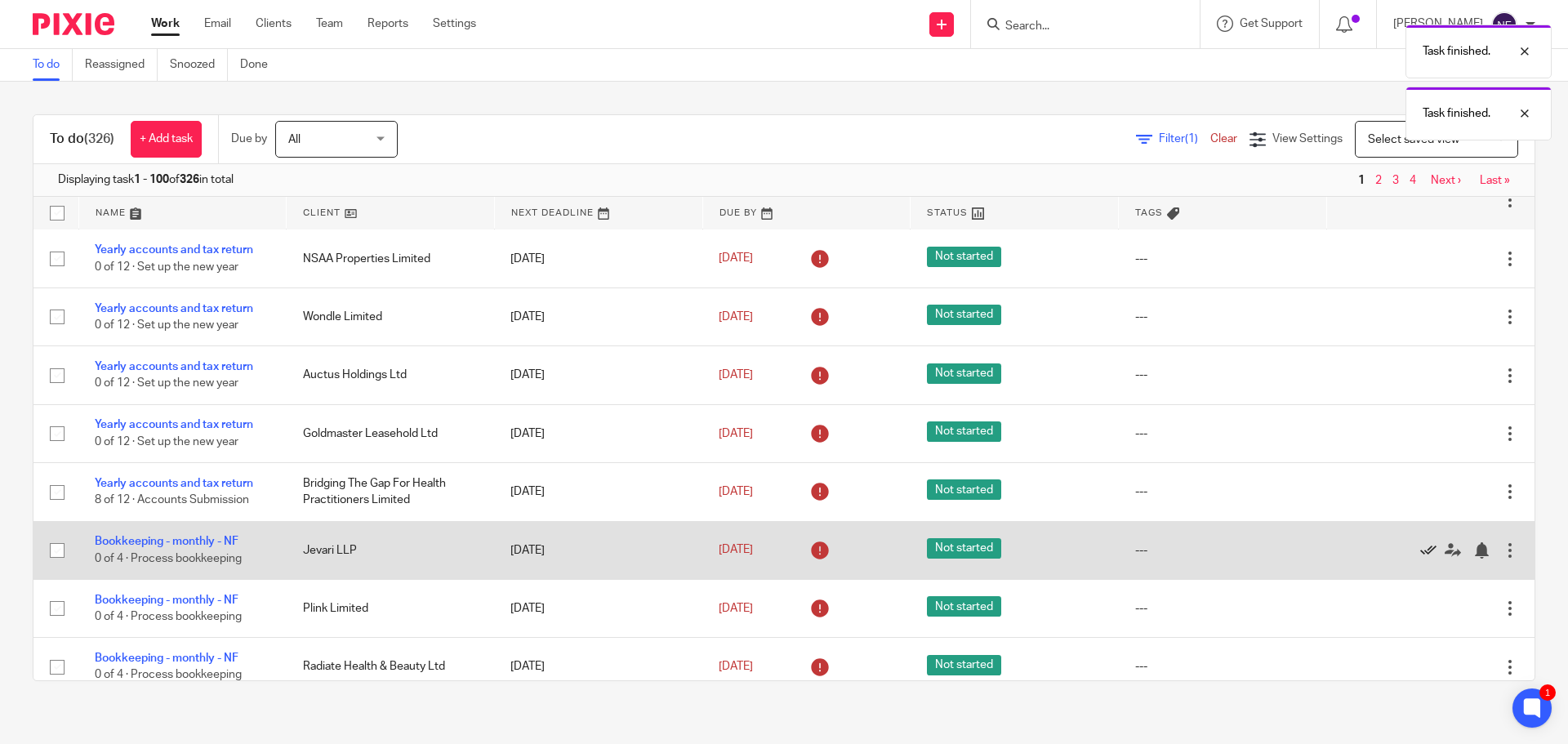
click at [1421, 548] on icon at bounding box center [1429, 550] width 17 height 17
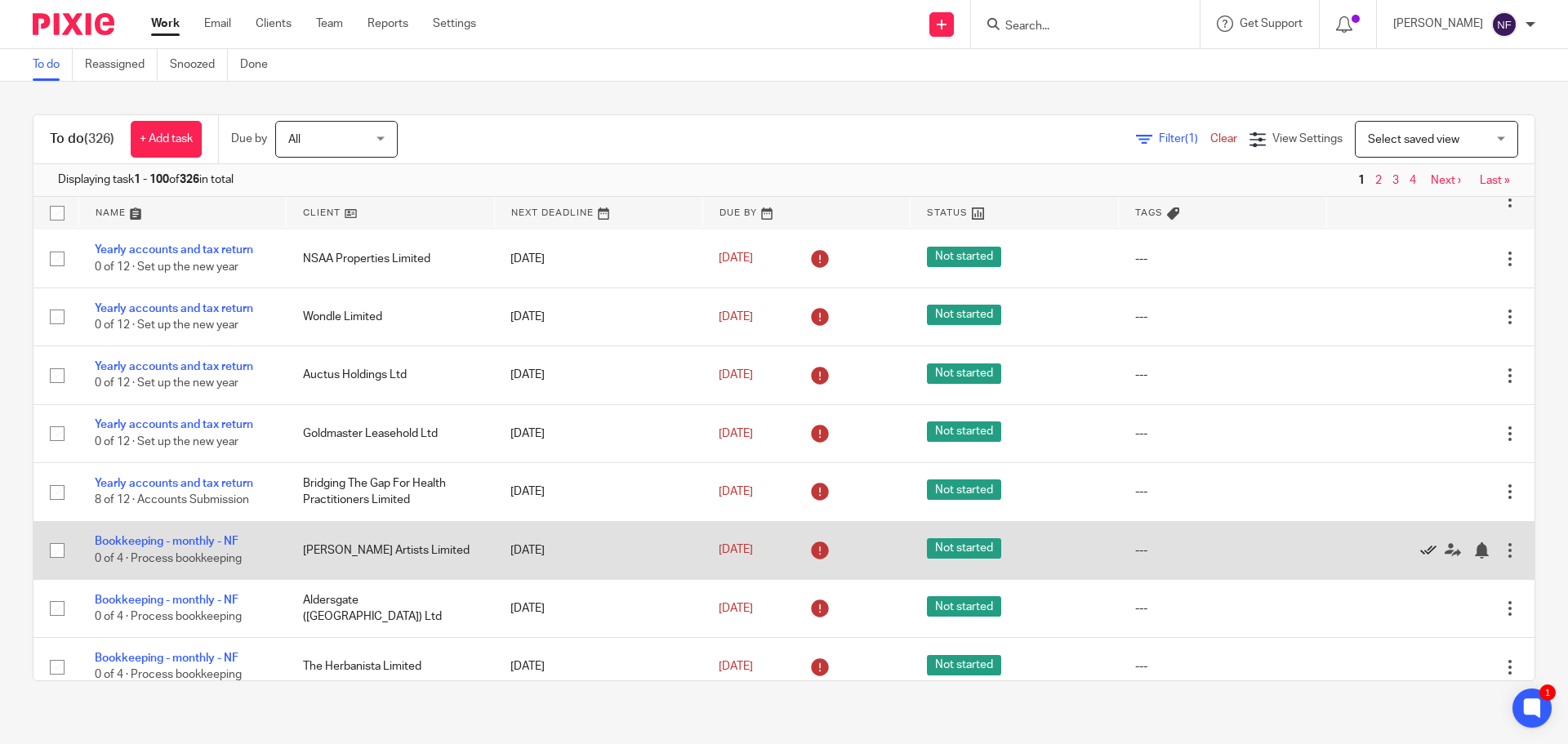
click at [1421, 548] on icon at bounding box center [1429, 550] width 17 height 17
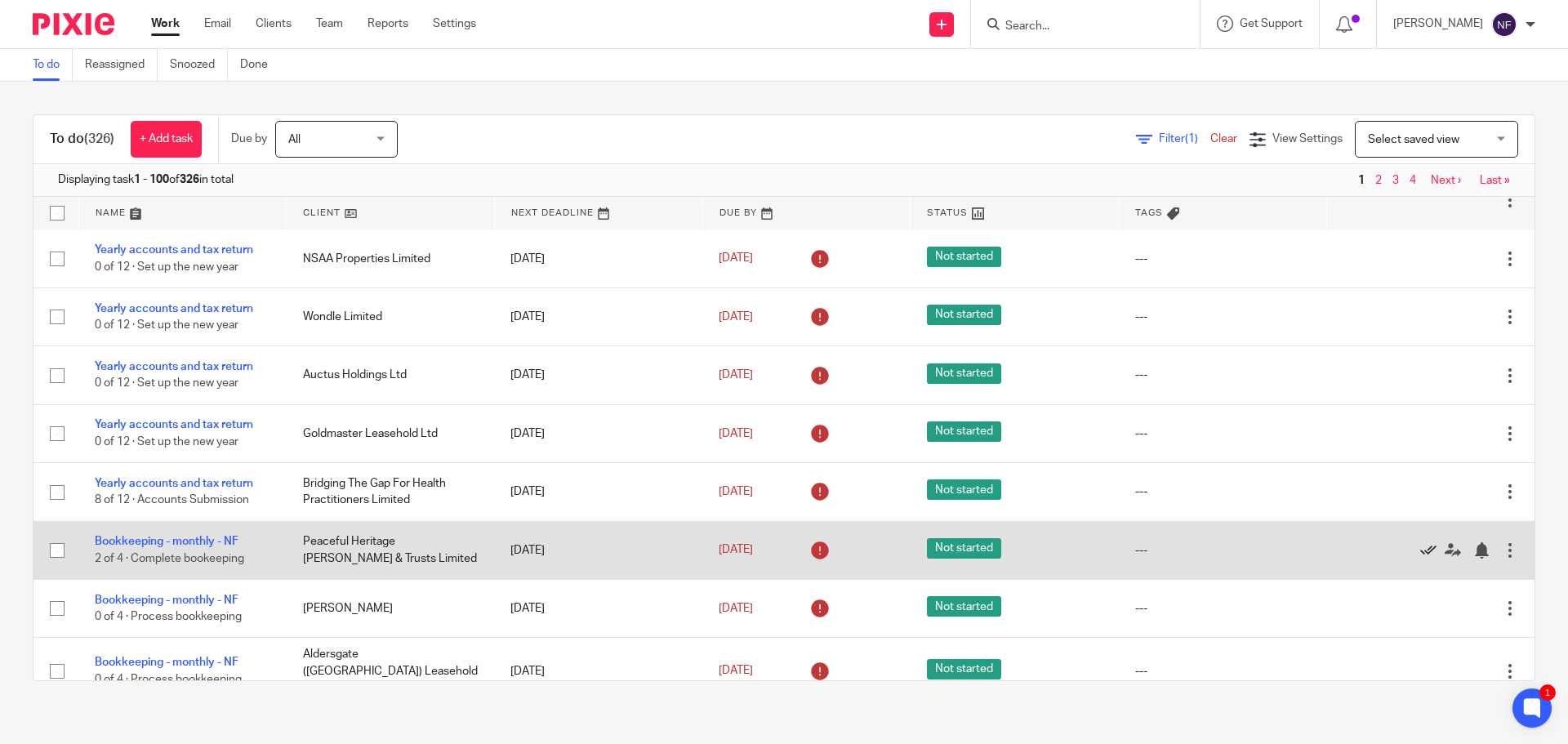
click at [1421, 545] on icon at bounding box center [1429, 550] width 17 height 17
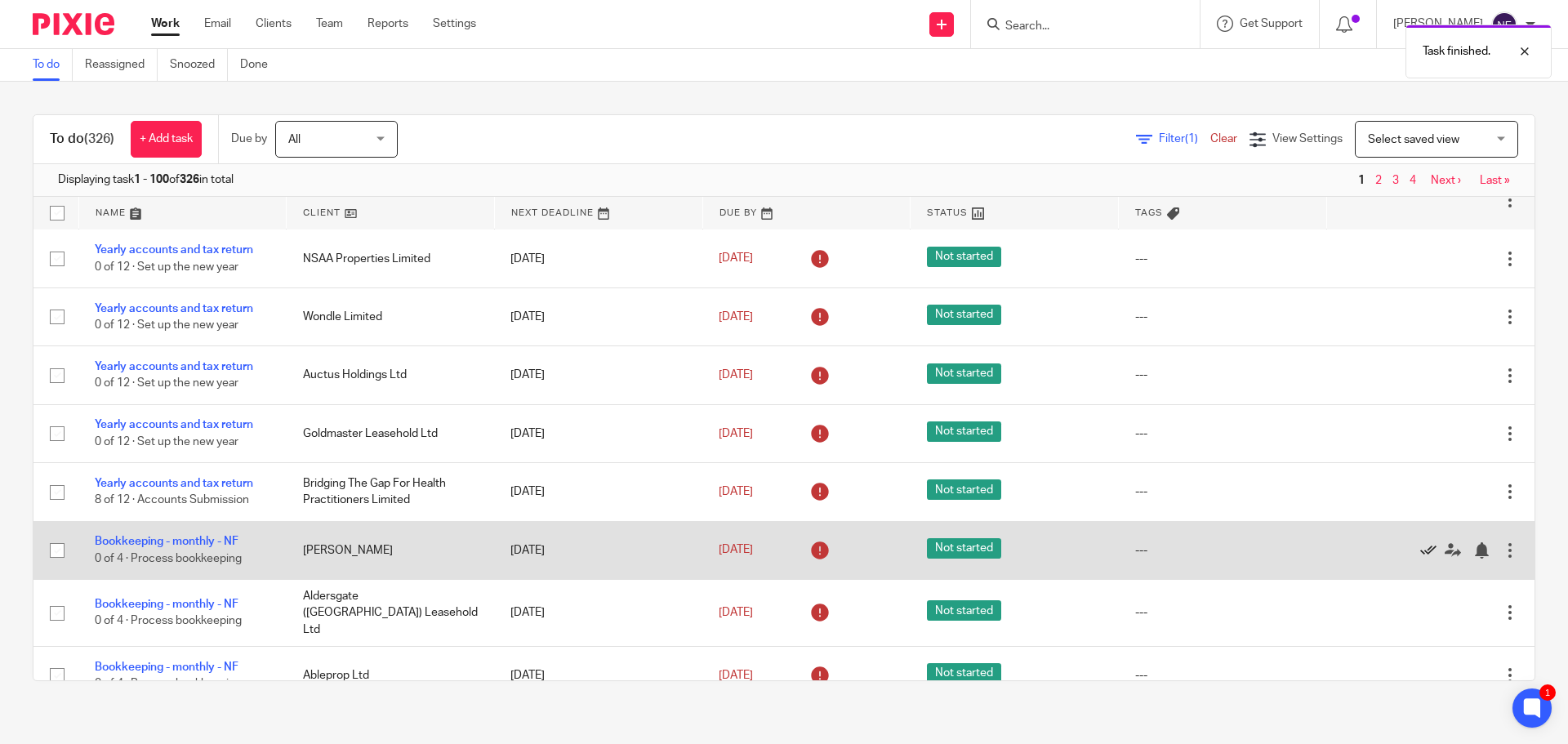
click at [1421, 545] on icon at bounding box center [1429, 550] width 17 height 17
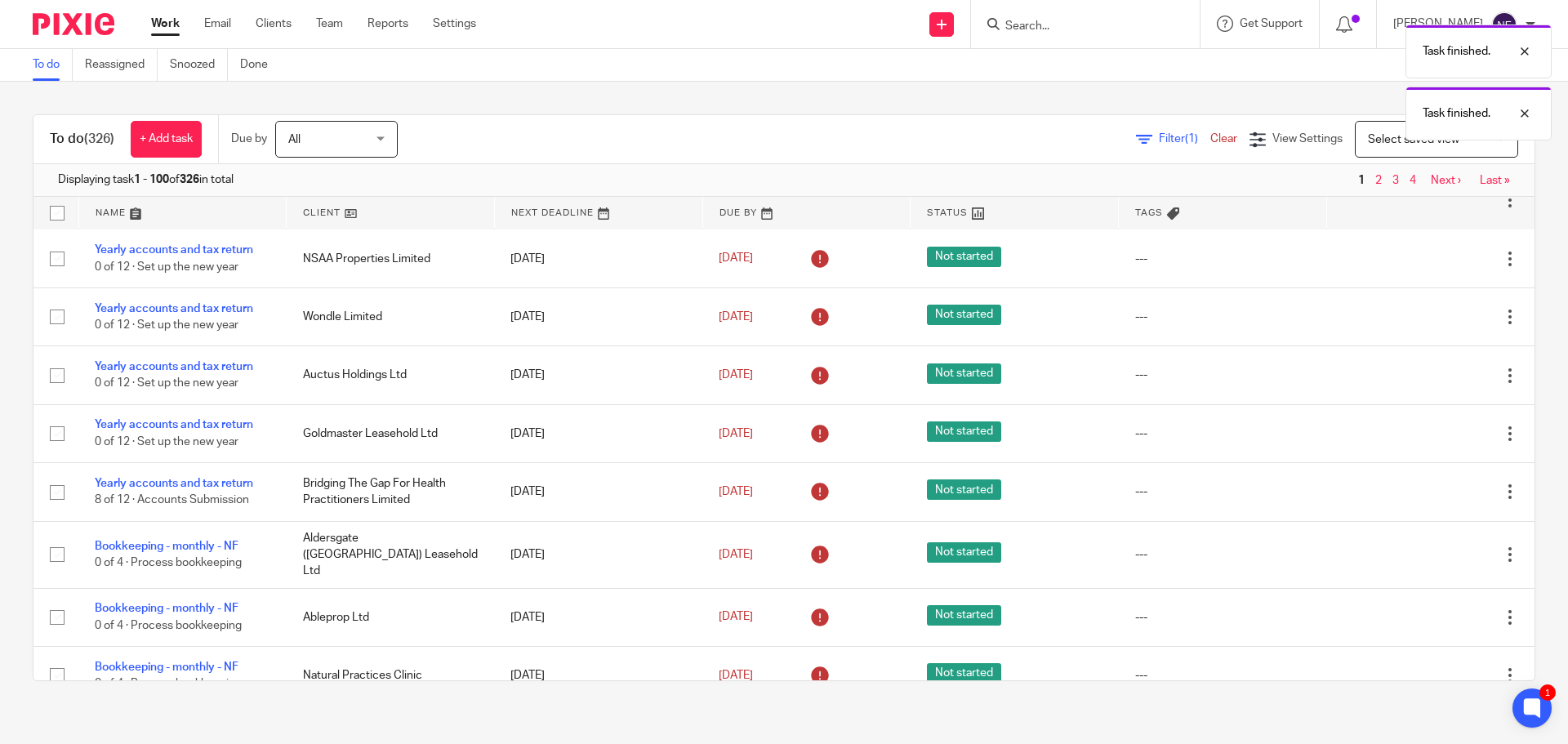
click at [1421, 546] on icon at bounding box center [1429, 554] width 17 height 17
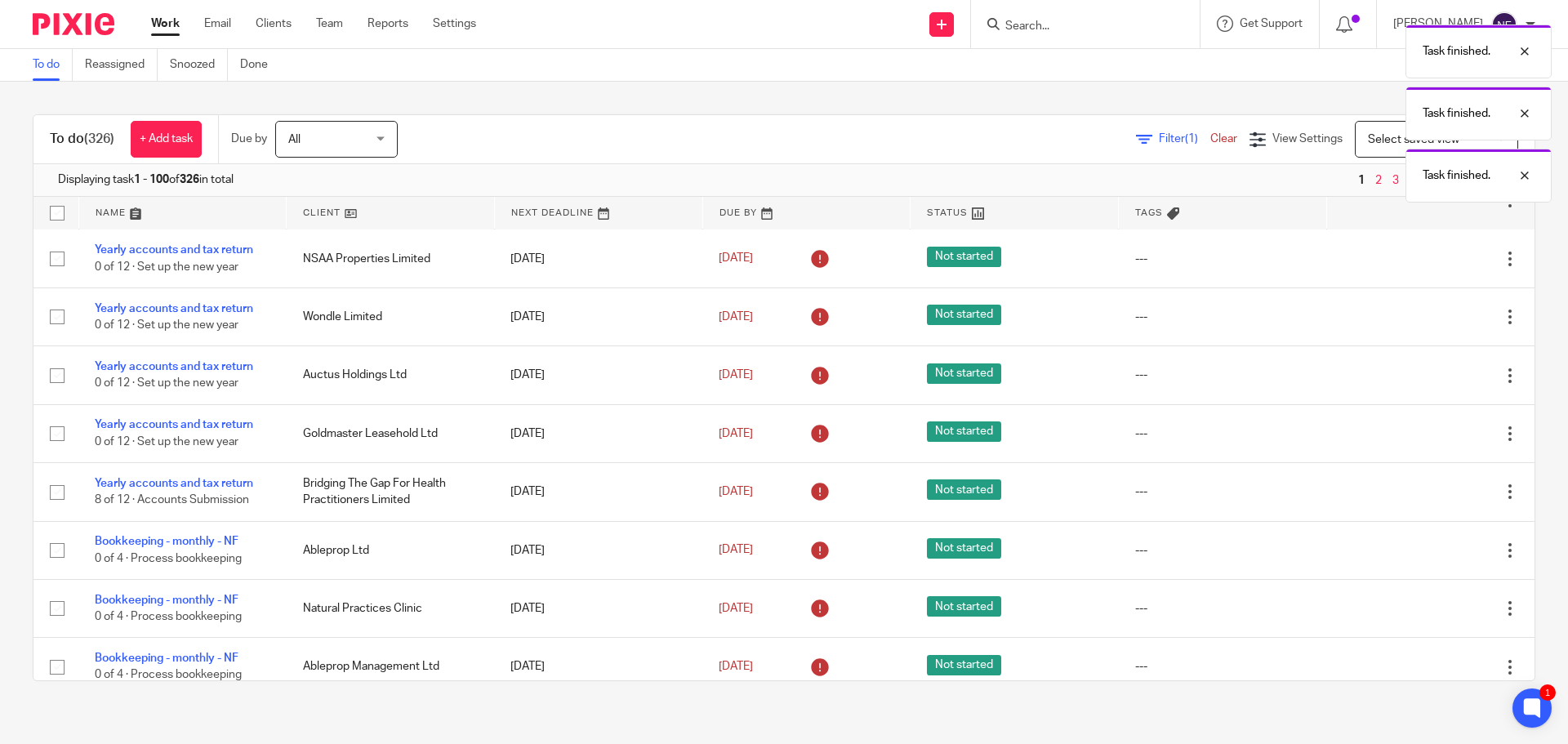
click at [1421, 545] on icon at bounding box center [1429, 550] width 17 height 17
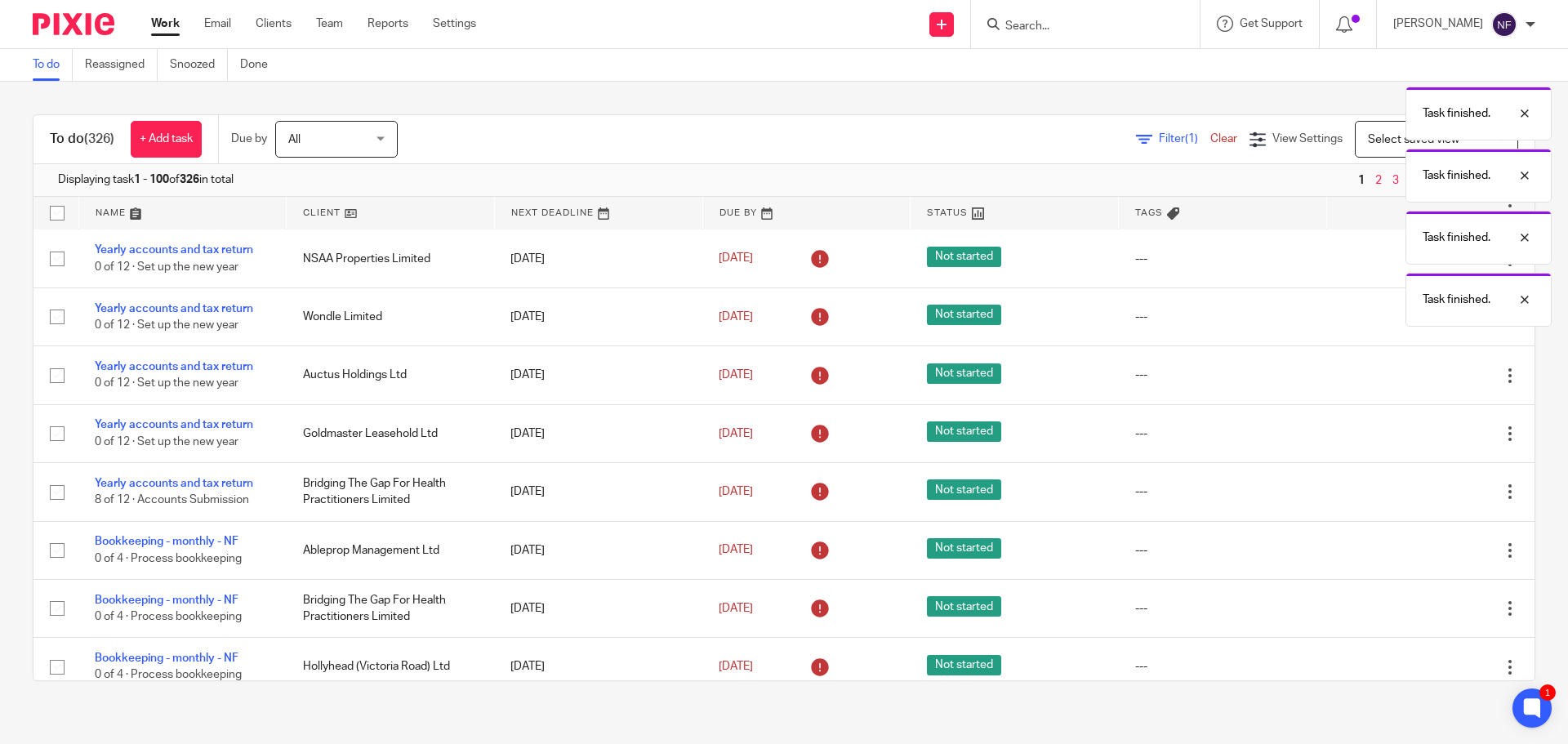
click at [1421, 545] on icon at bounding box center [1429, 550] width 17 height 17
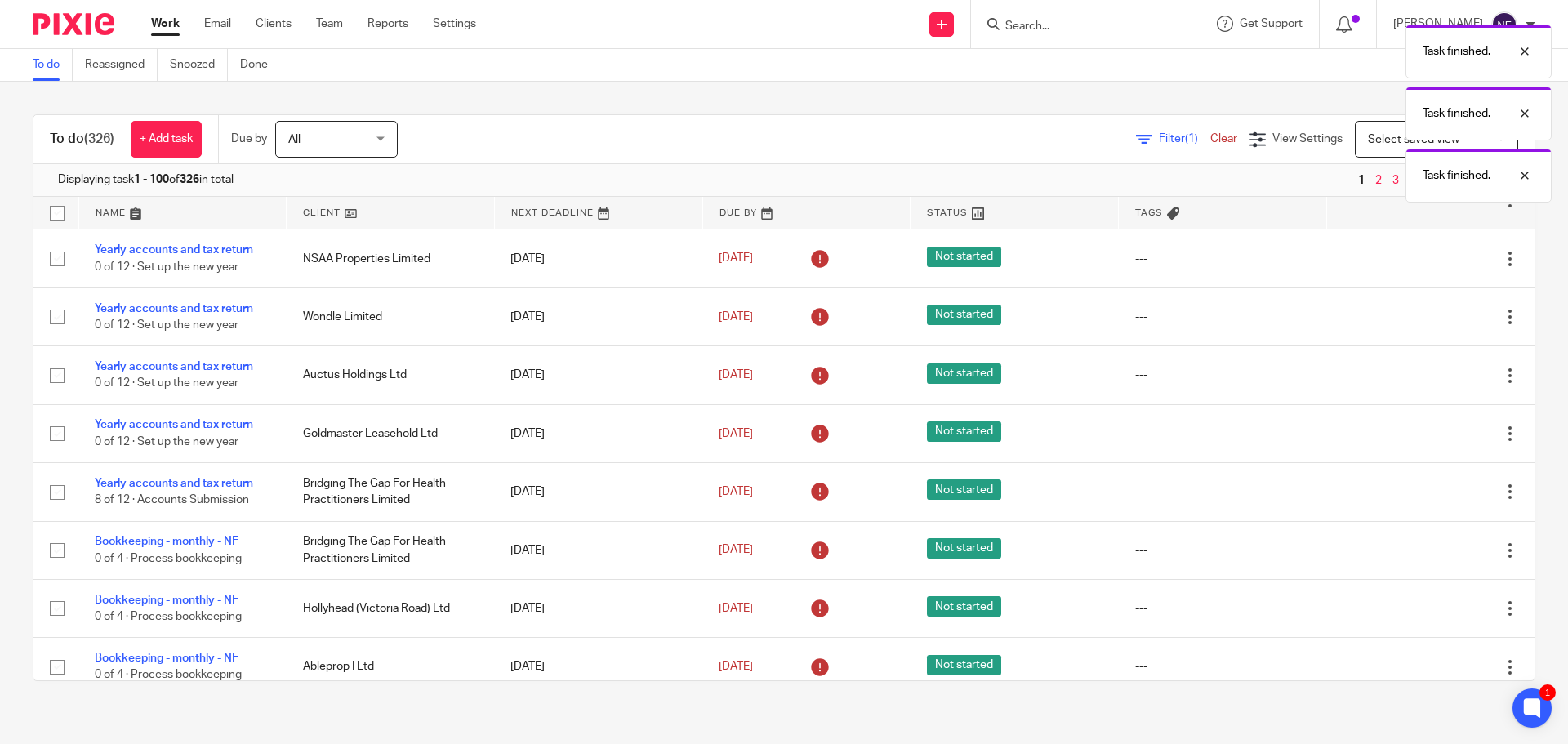
click at [1421, 545] on icon at bounding box center [1429, 550] width 17 height 17
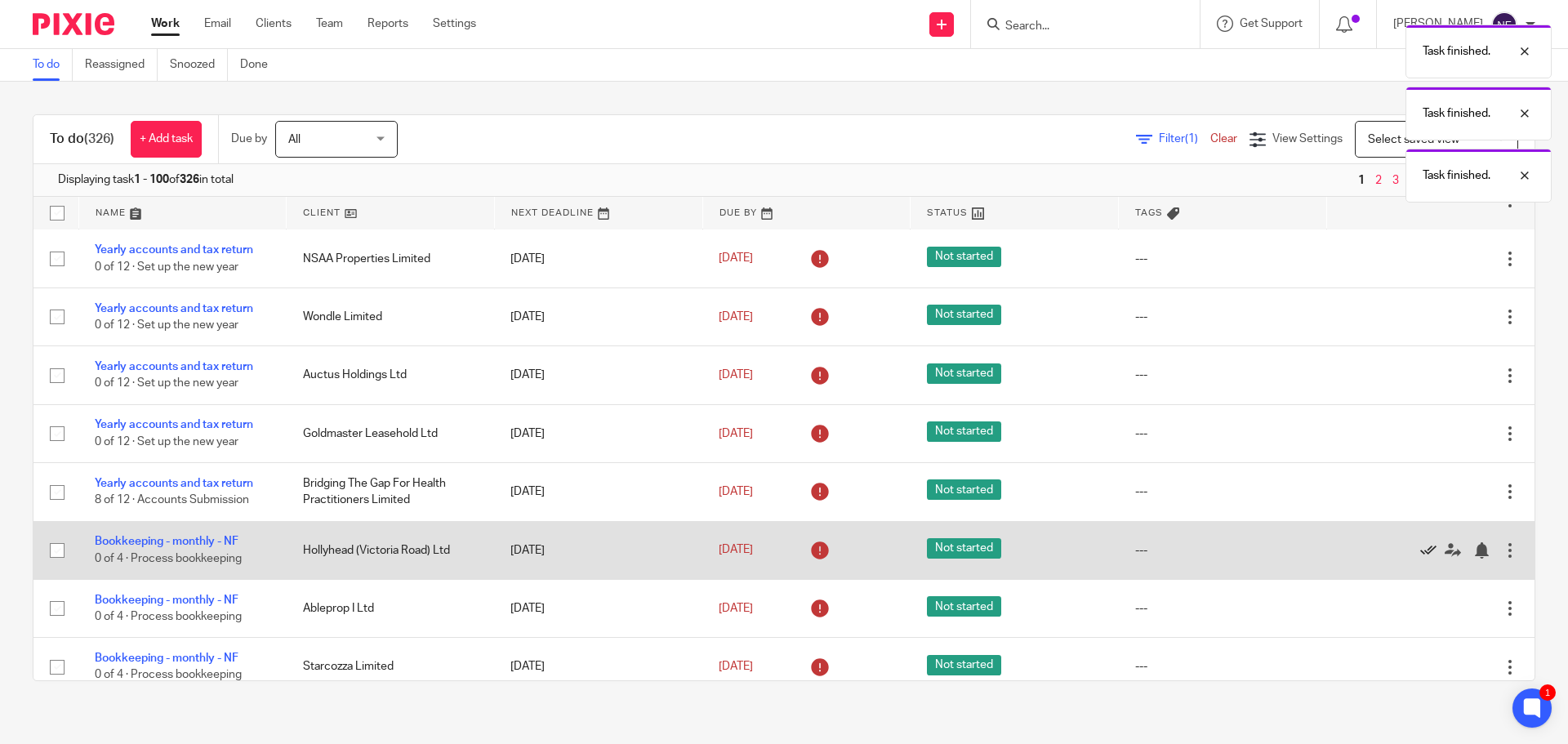
click at [1421, 545] on icon at bounding box center [1429, 550] width 17 height 17
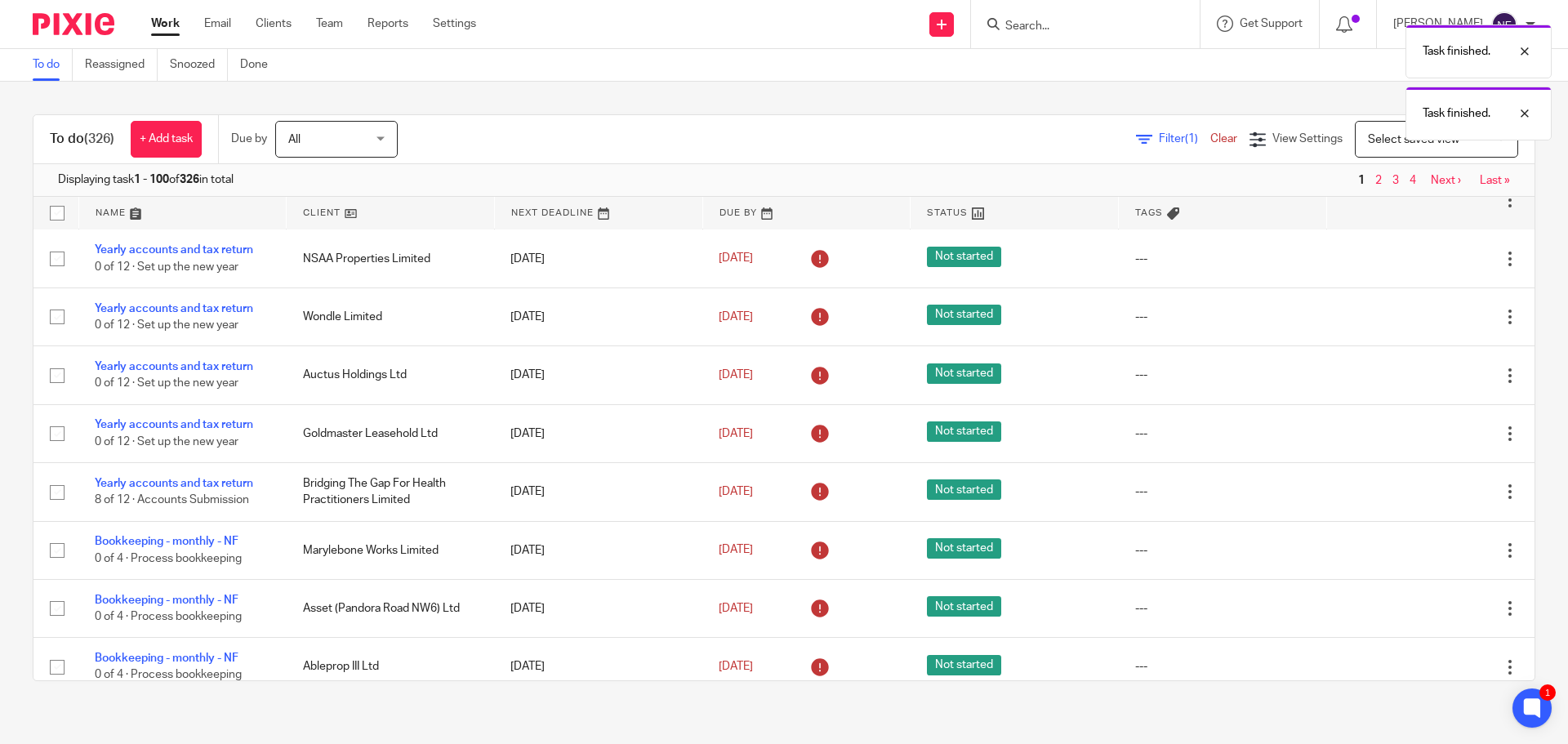
click at [1421, 545] on icon at bounding box center [1429, 550] width 17 height 17
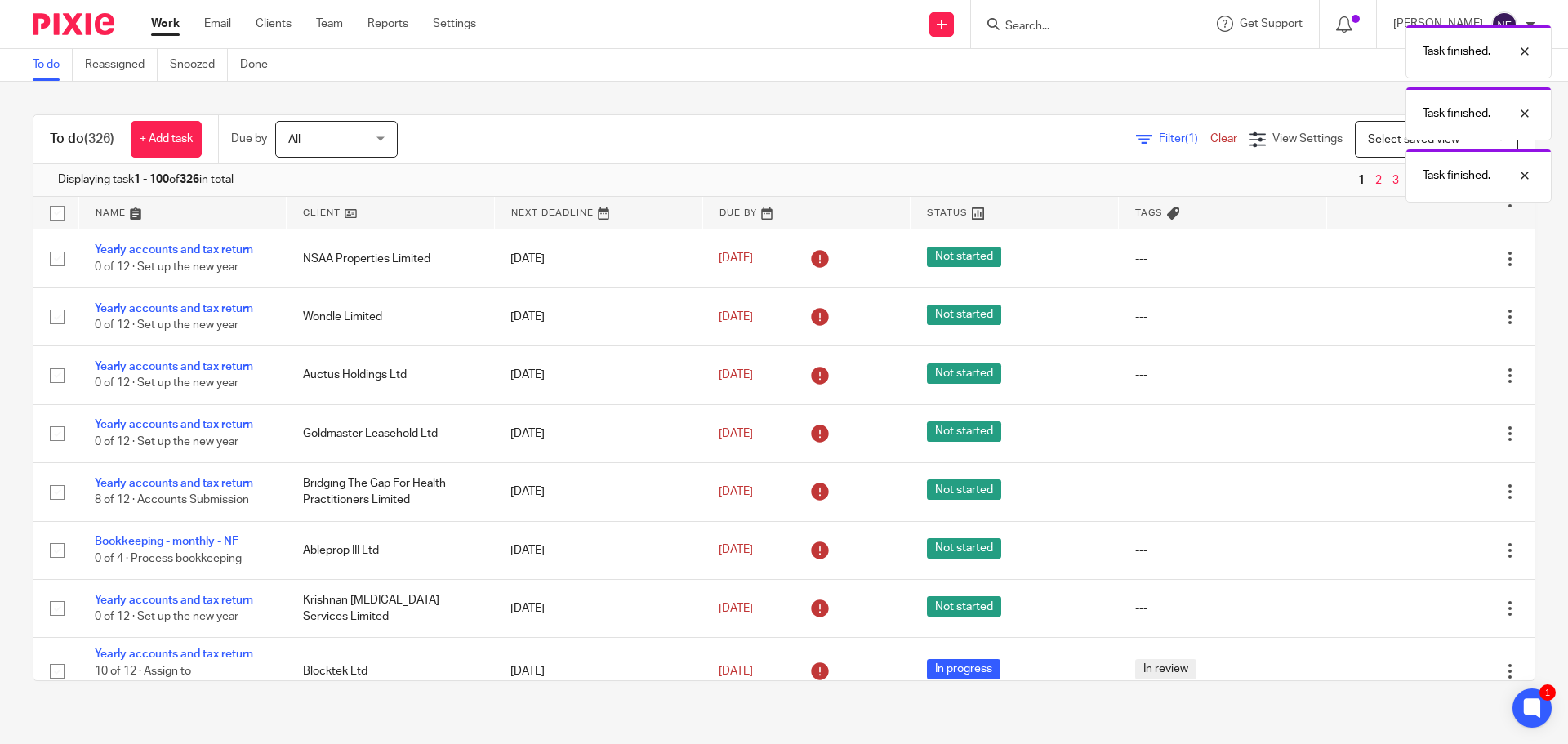
click at [1421, 545] on icon at bounding box center [1429, 550] width 17 height 17
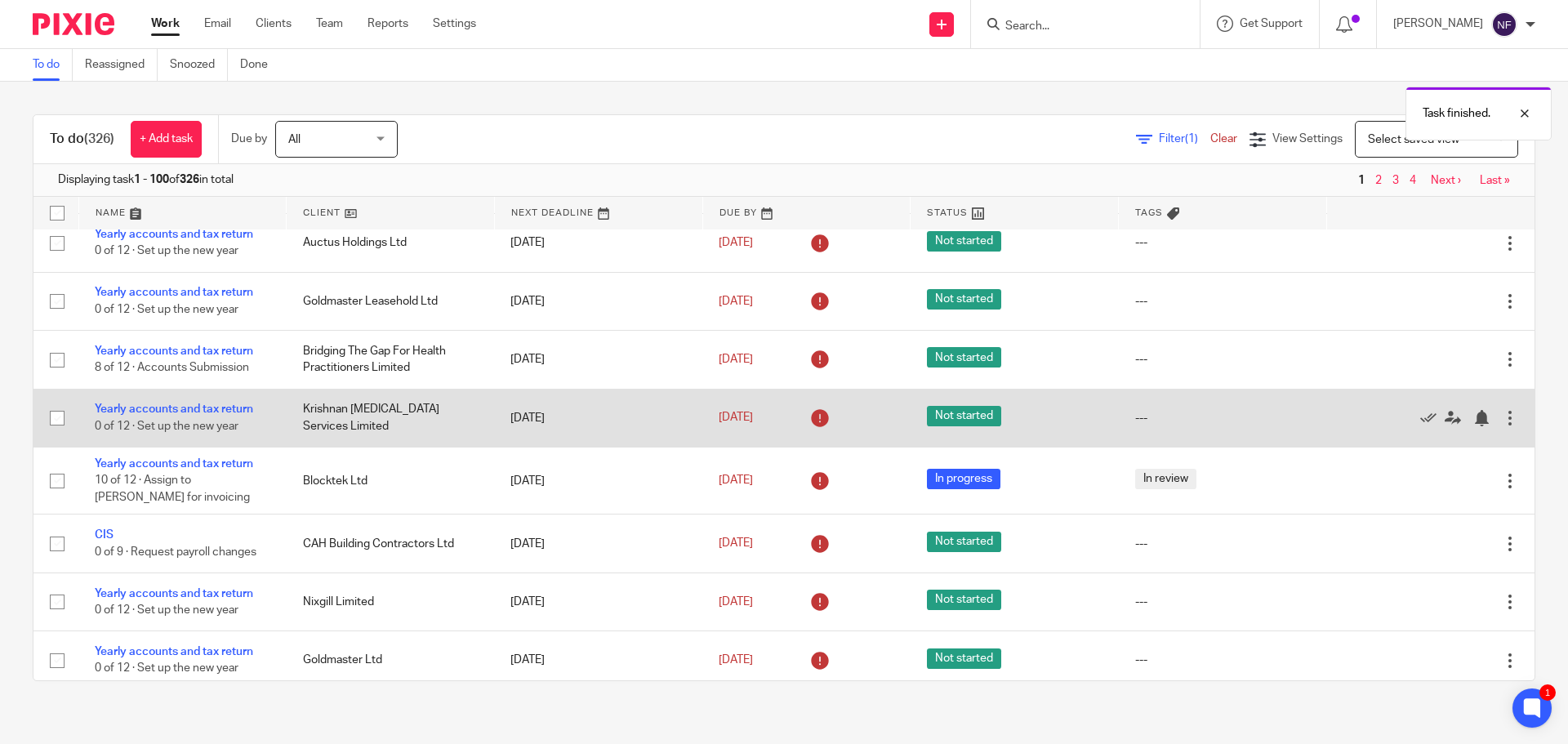
scroll to position [572, 0]
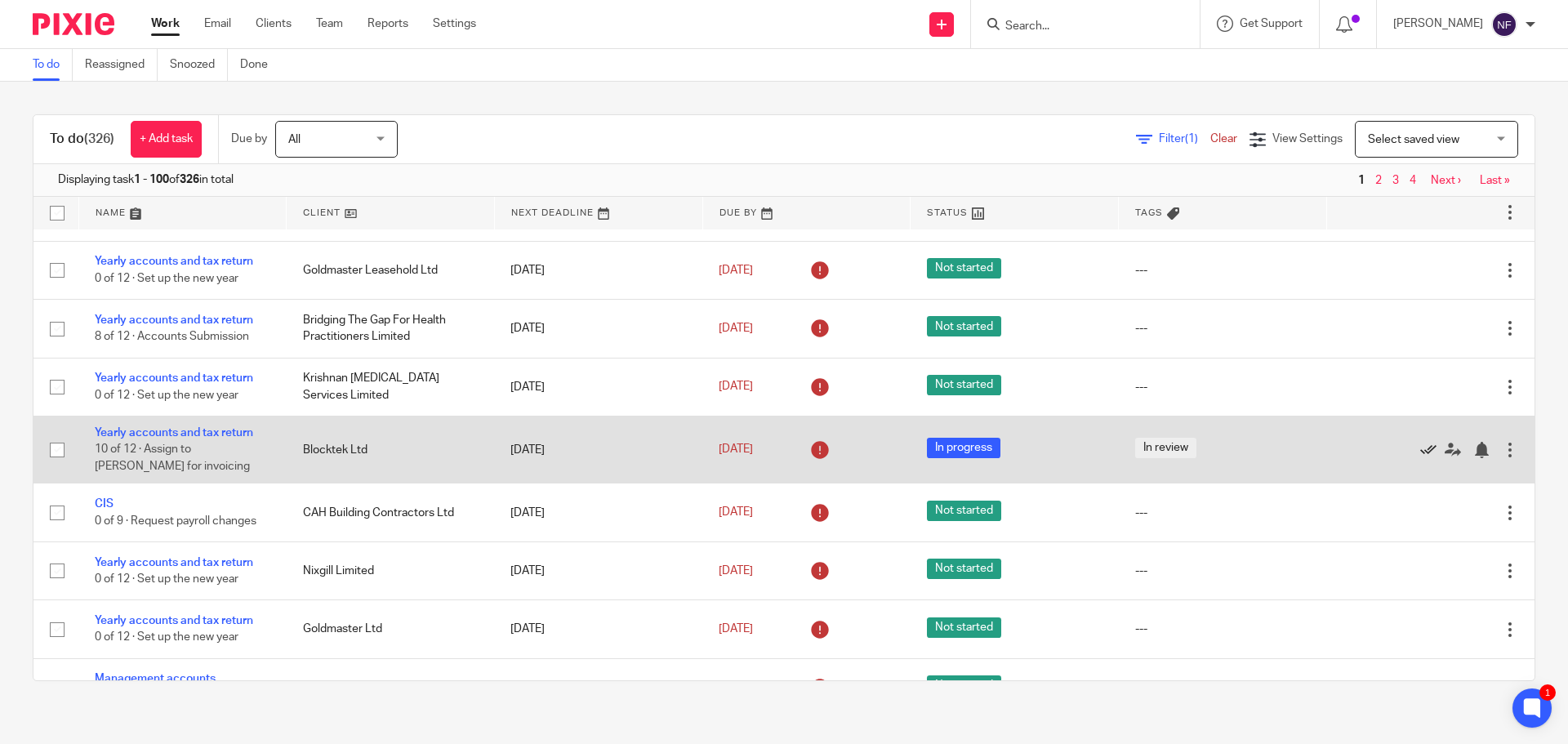
click at [1421, 453] on icon at bounding box center [1429, 450] width 17 height 17
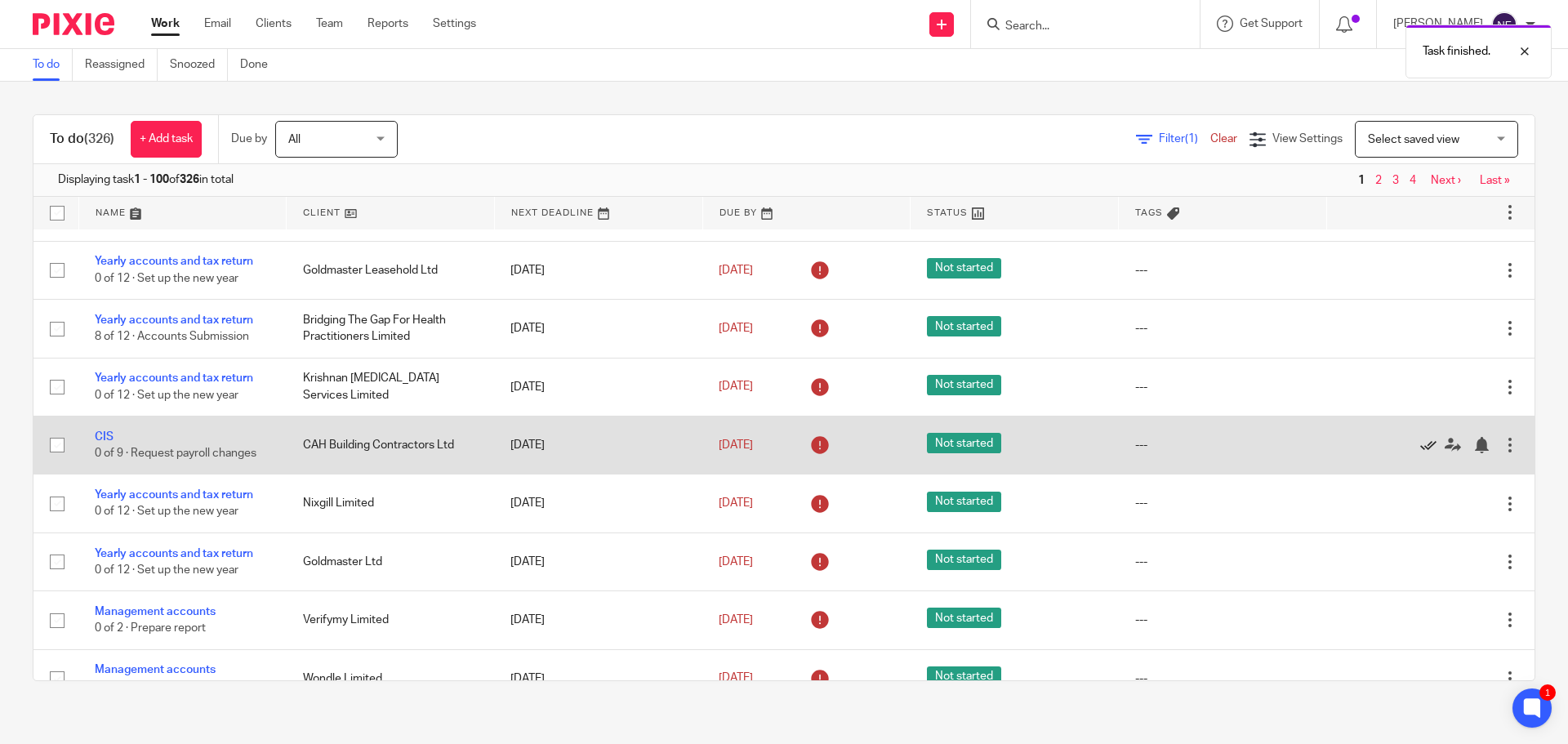
click at [1421, 444] on icon at bounding box center [1429, 445] width 17 height 17
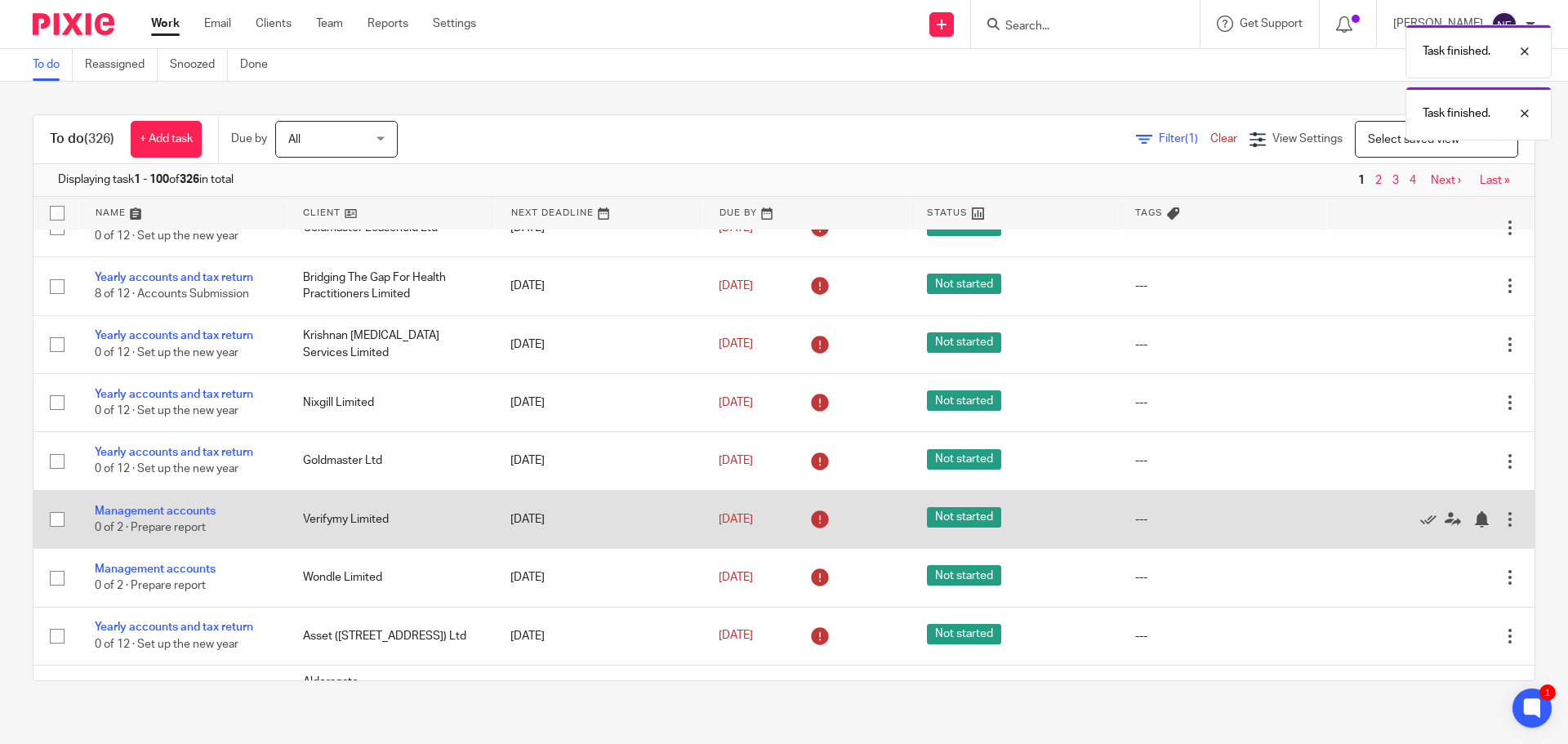
scroll to position [735, 0]
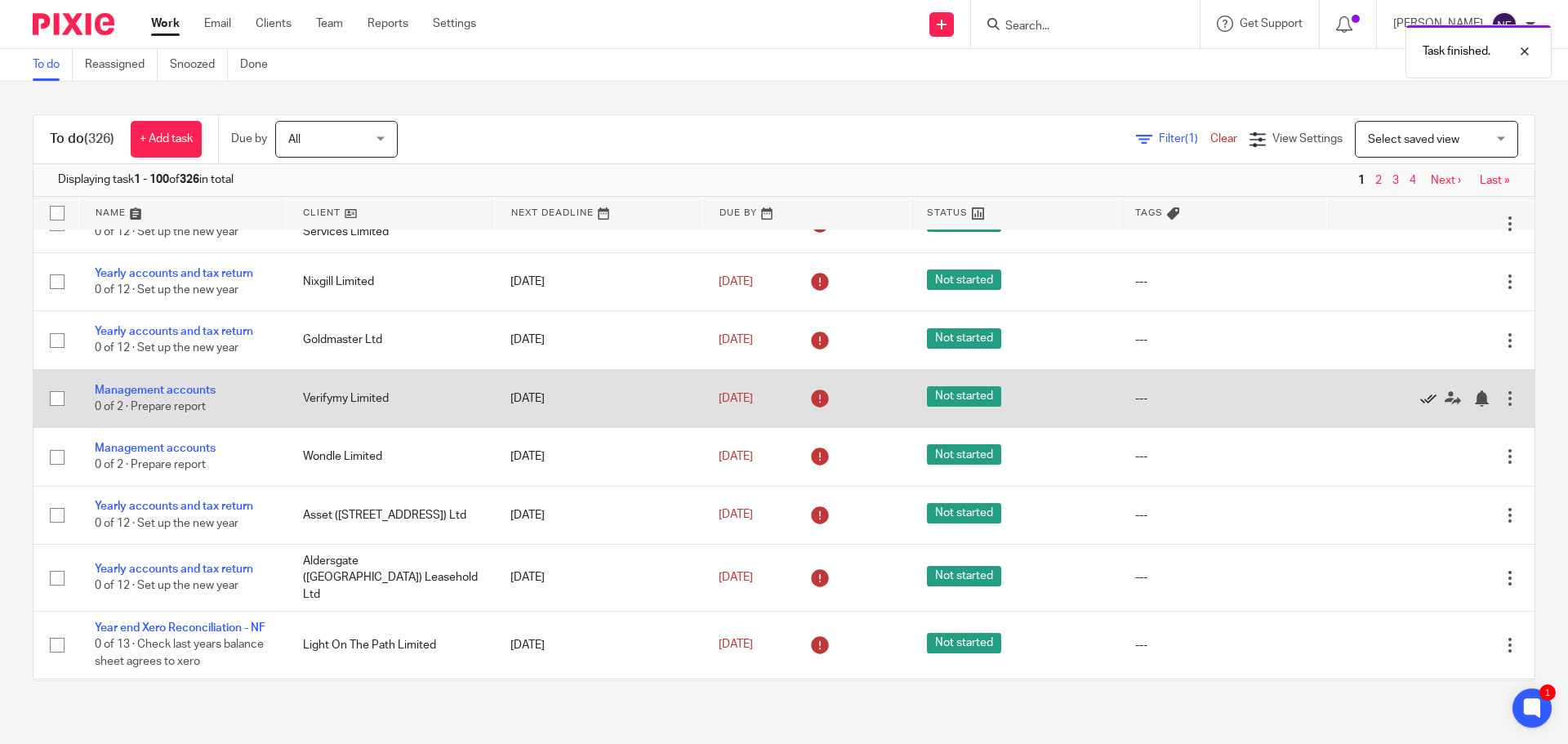
click at [1421, 403] on icon at bounding box center [1429, 399] width 17 height 17
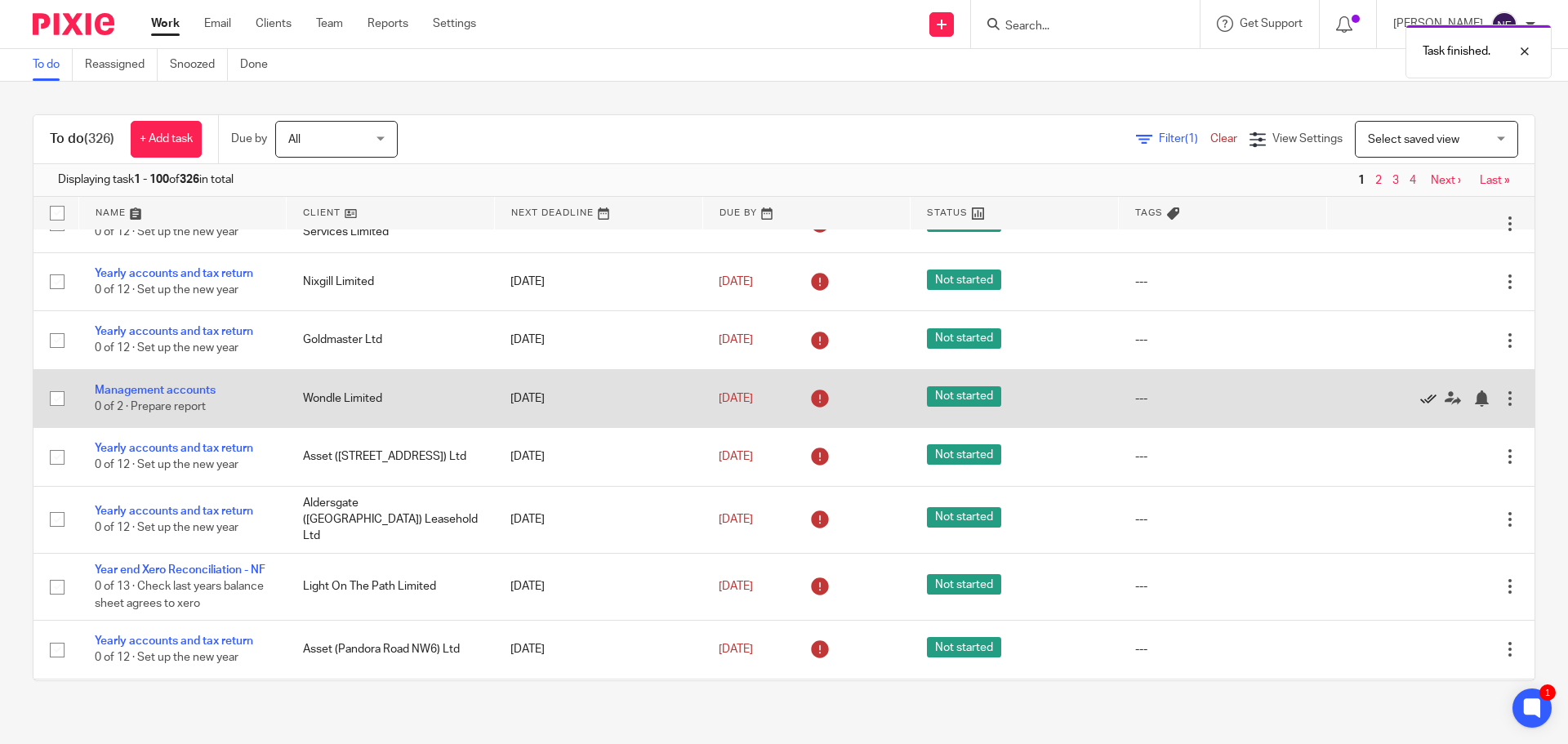
click at [1421, 403] on icon at bounding box center [1429, 399] width 17 height 17
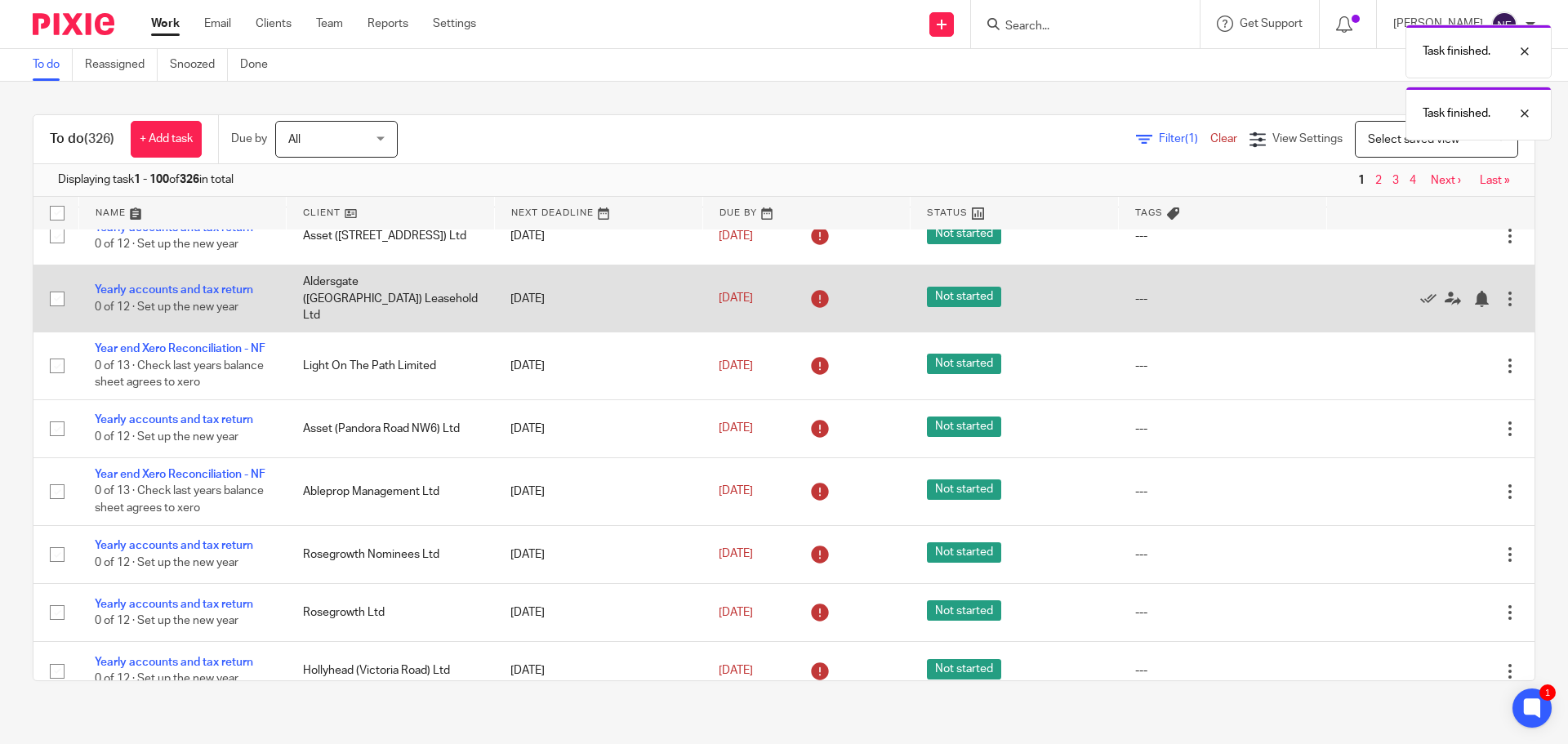
scroll to position [898, 0]
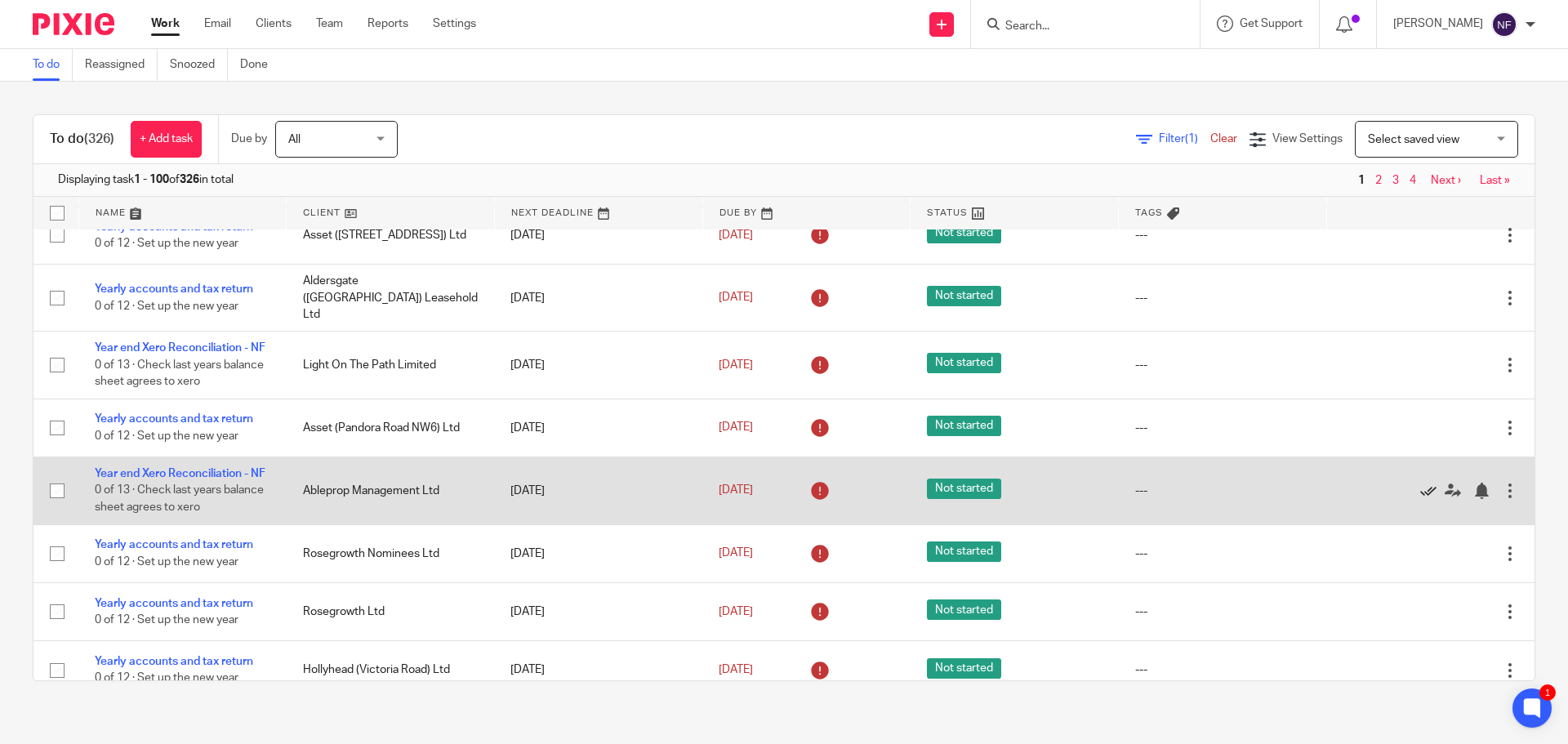
click at [1421, 498] on icon at bounding box center [1429, 491] width 17 height 17
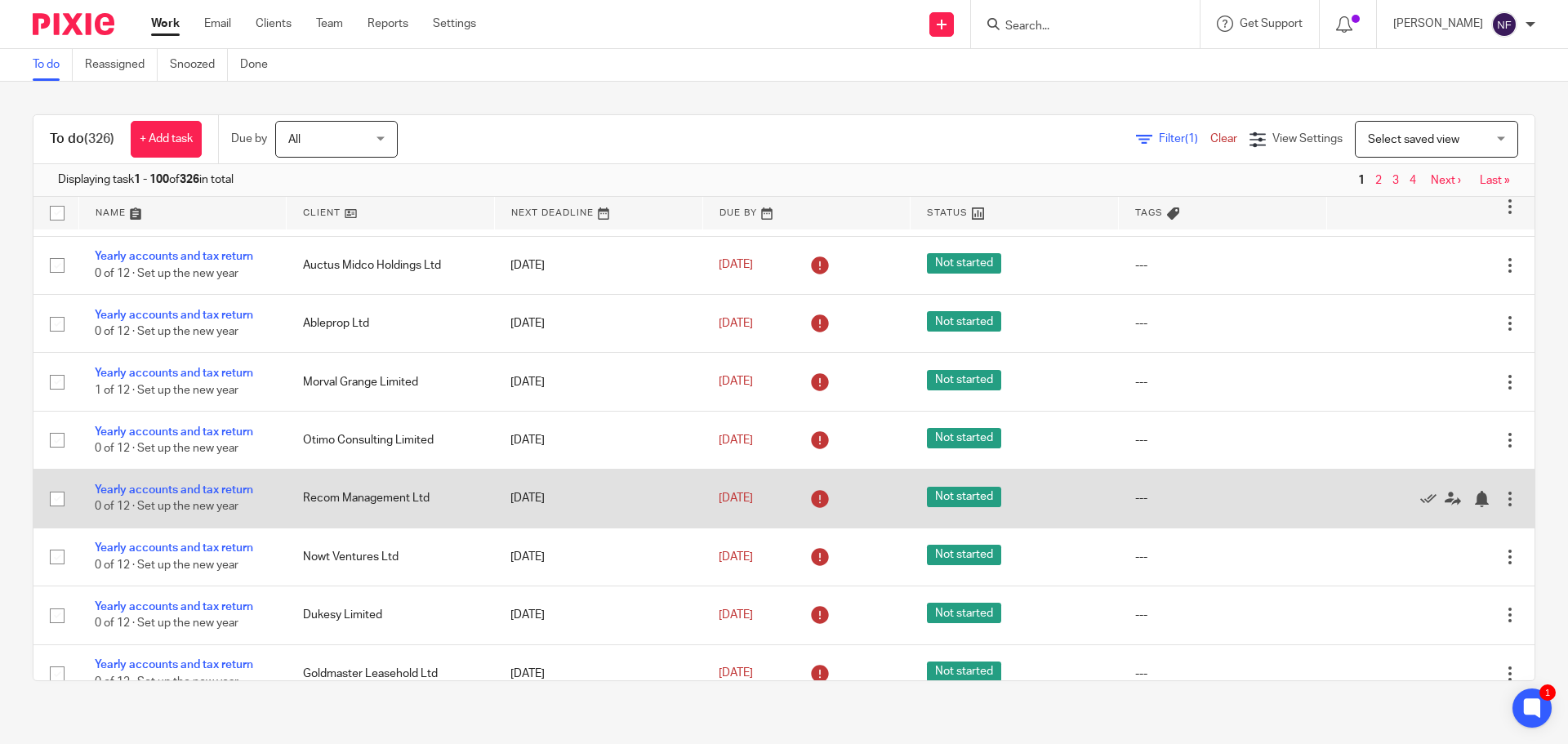
scroll to position [1469, 0]
click at [1445, 501] on icon at bounding box center [1453, 498] width 17 height 17
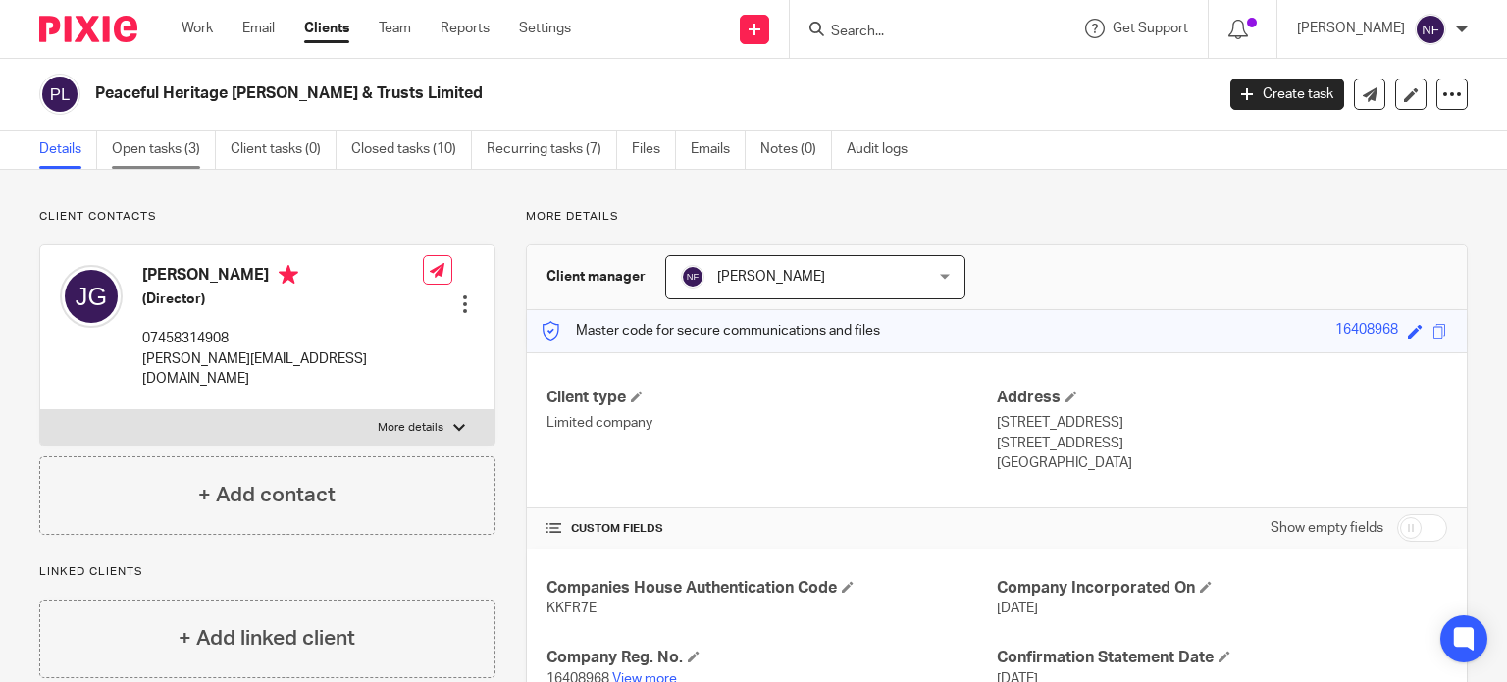
click at [184, 153] on link "Open tasks (3)" at bounding box center [164, 149] width 104 height 38
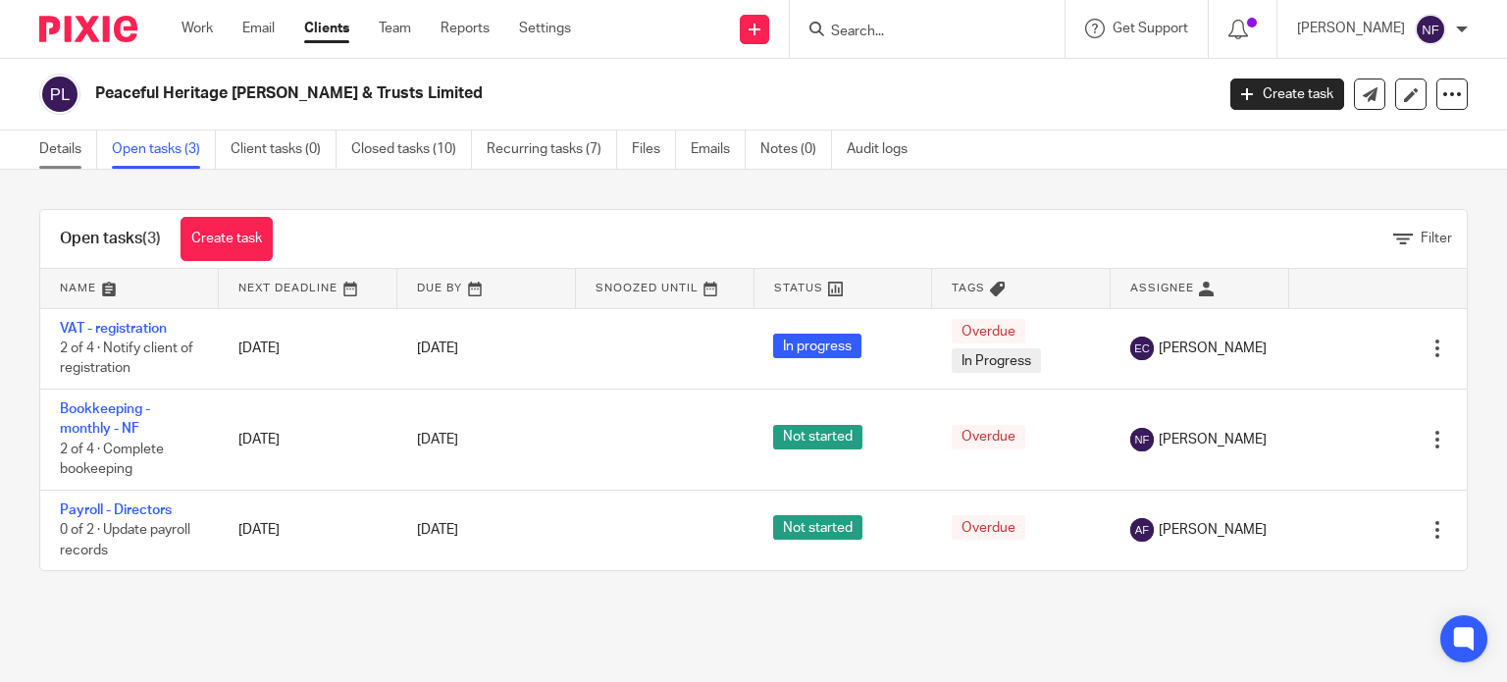
click at [42, 155] on link "Details" at bounding box center [68, 149] width 58 height 38
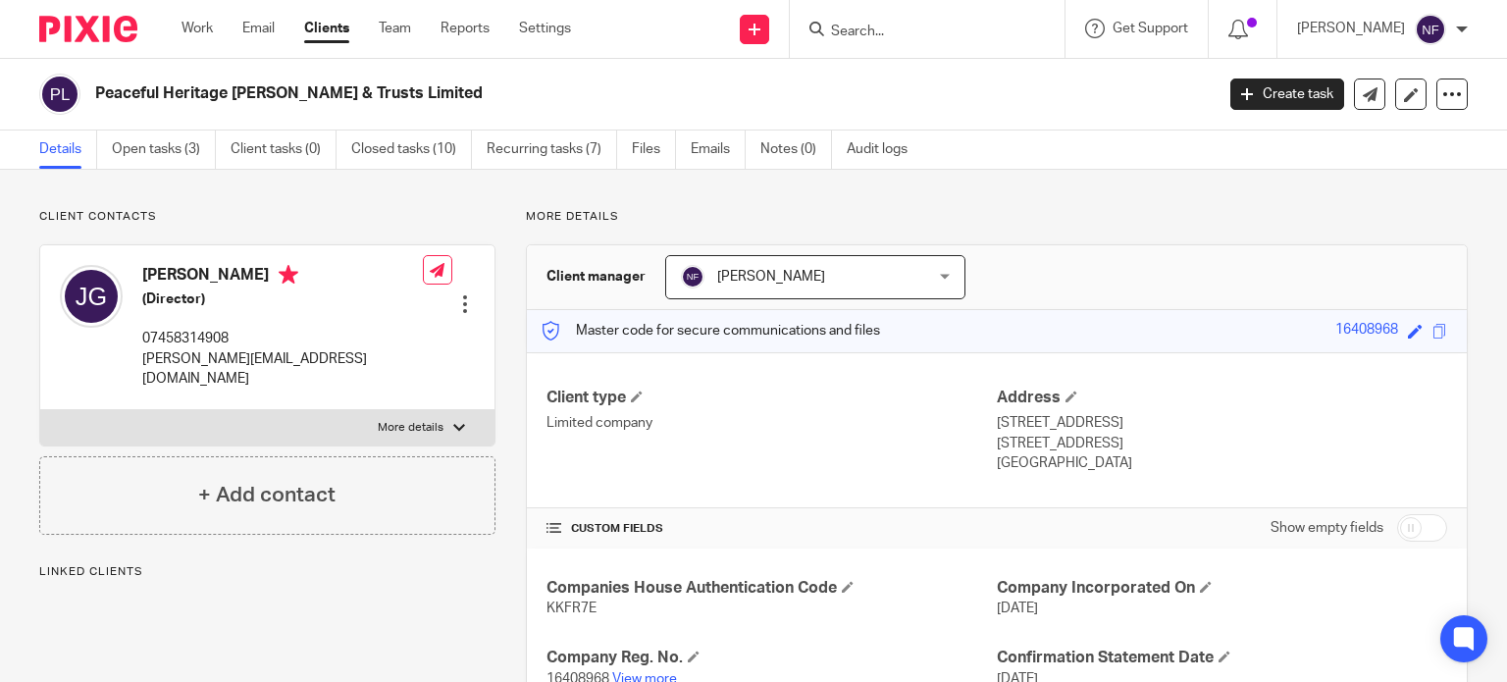
click at [796, 274] on span "[PERSON_NAME]" at bounding box center [794, 276] width 227 height 41
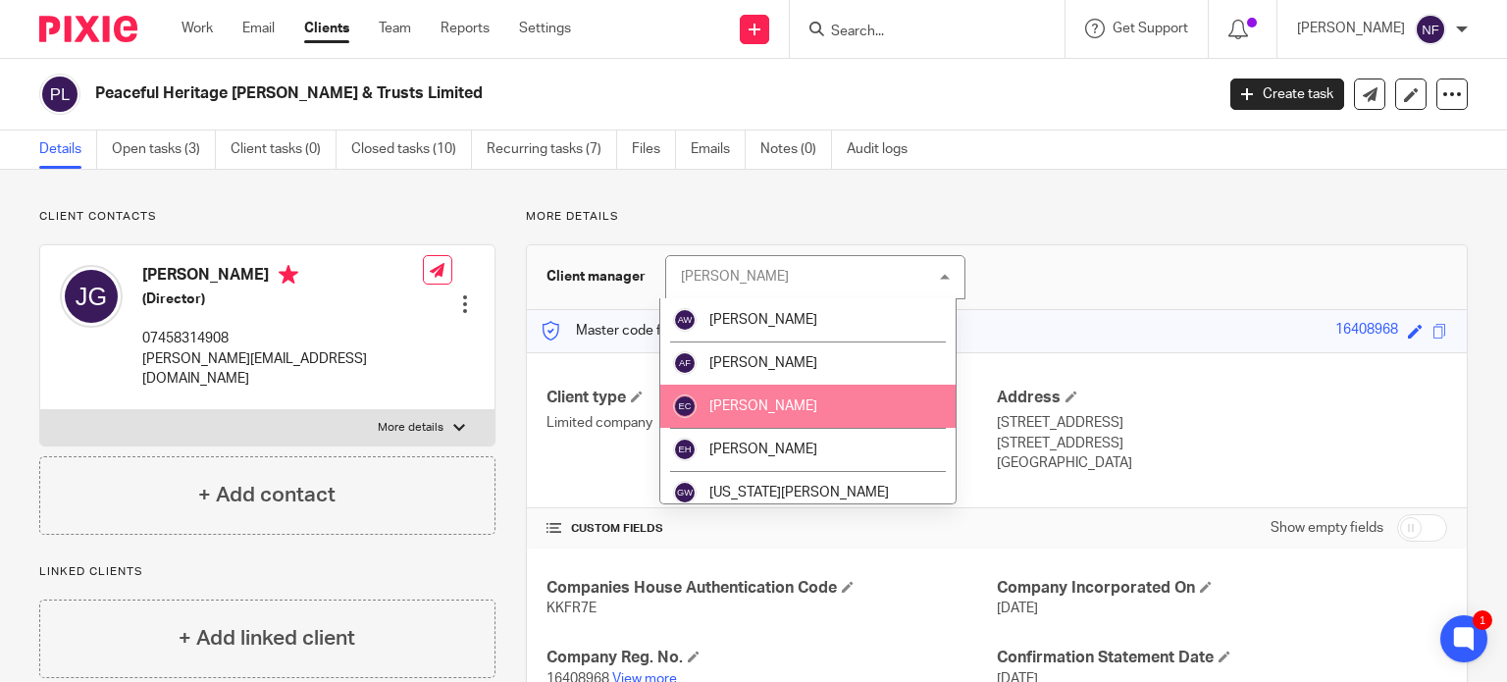
click at [774, 401] on span "[PERSON_NAME]" at bounding box center [763, 406] width 108 height 14
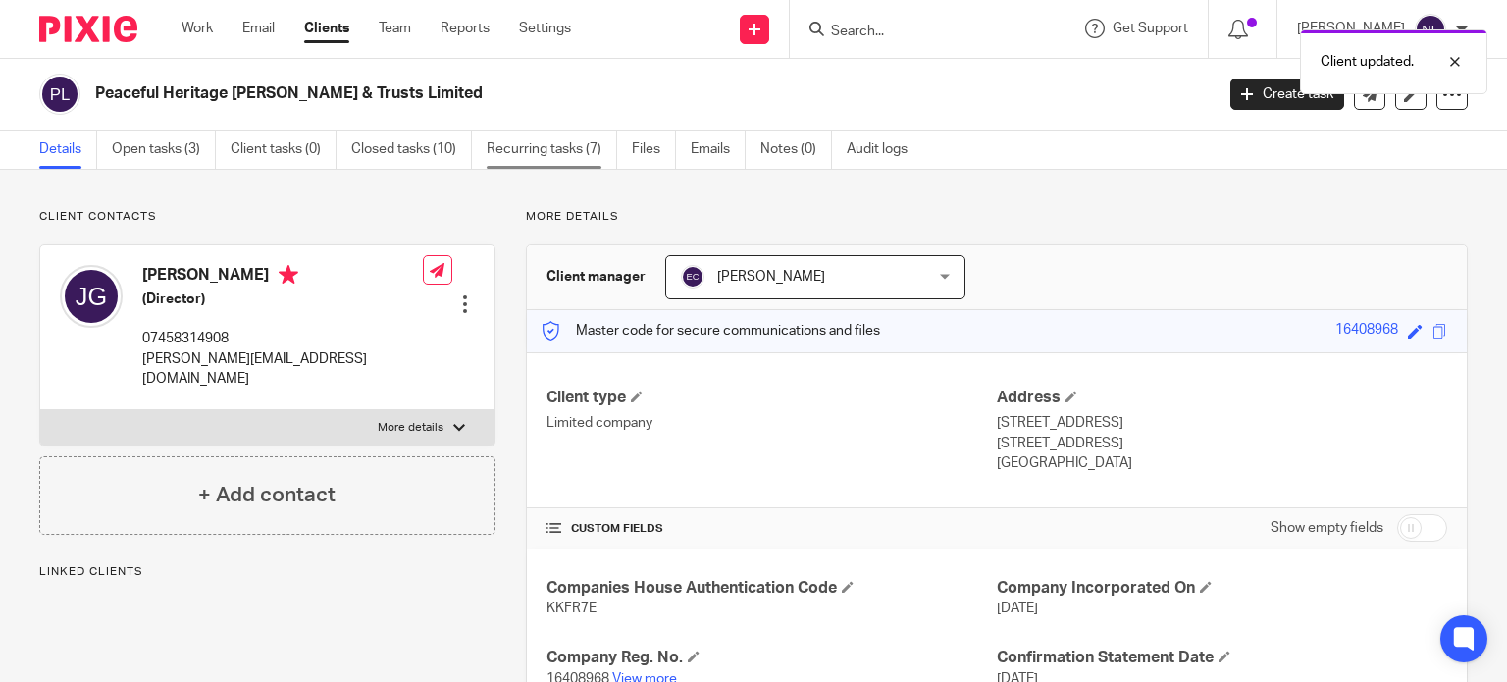
click at [540, 147] on link "Recurring tasks (7)" at bounding box center [551, 149] width 130 height 38
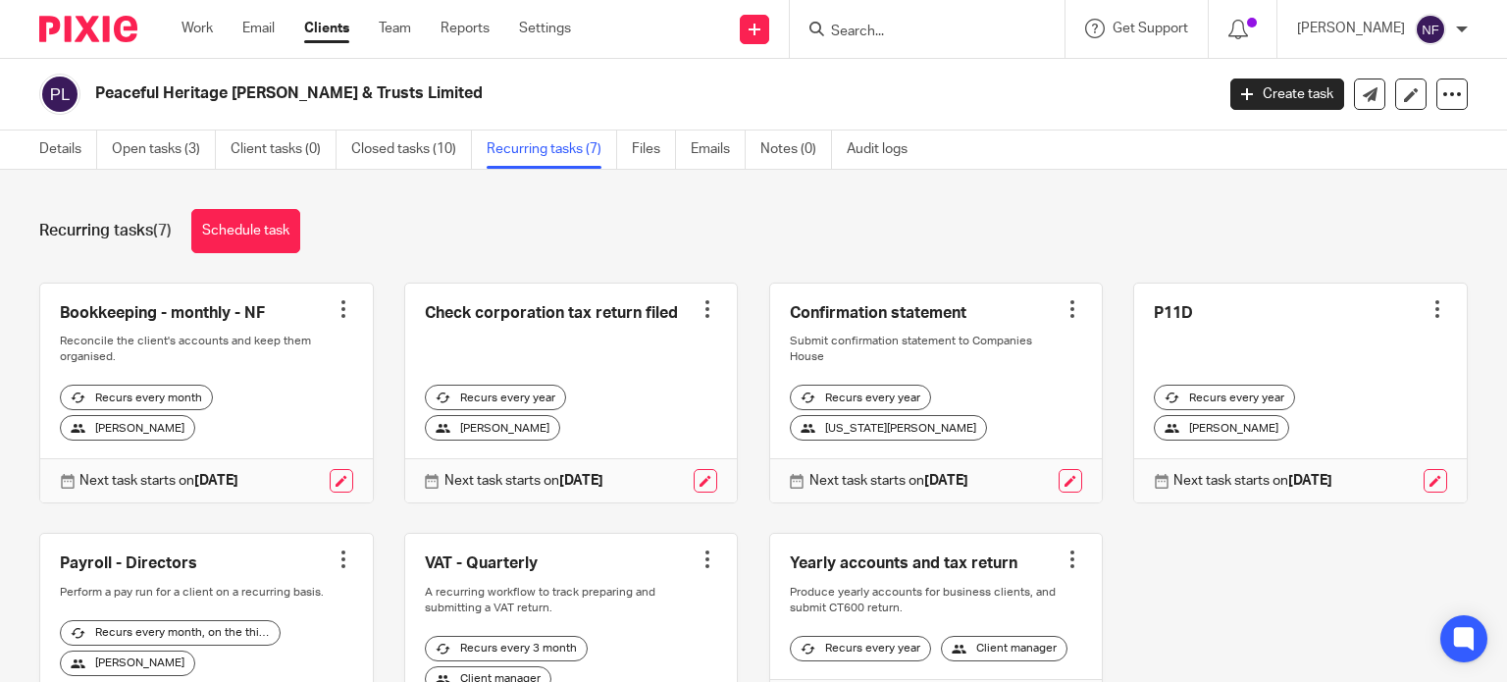
click at [337, 315] on div at bounding box center [343, 309] width 20 height 20
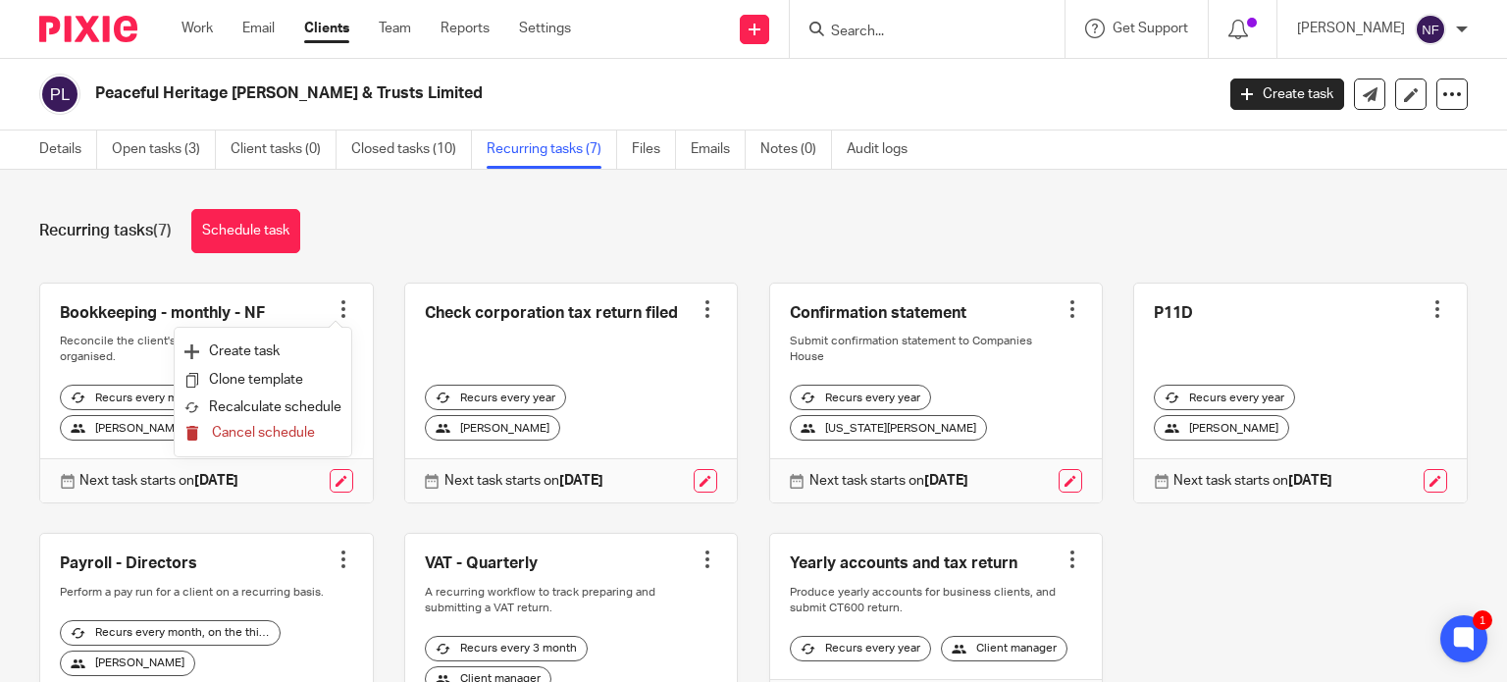
click at [278, 438] on span "Cancel schedule" at bounding box center [263, 433] width 103 height 14
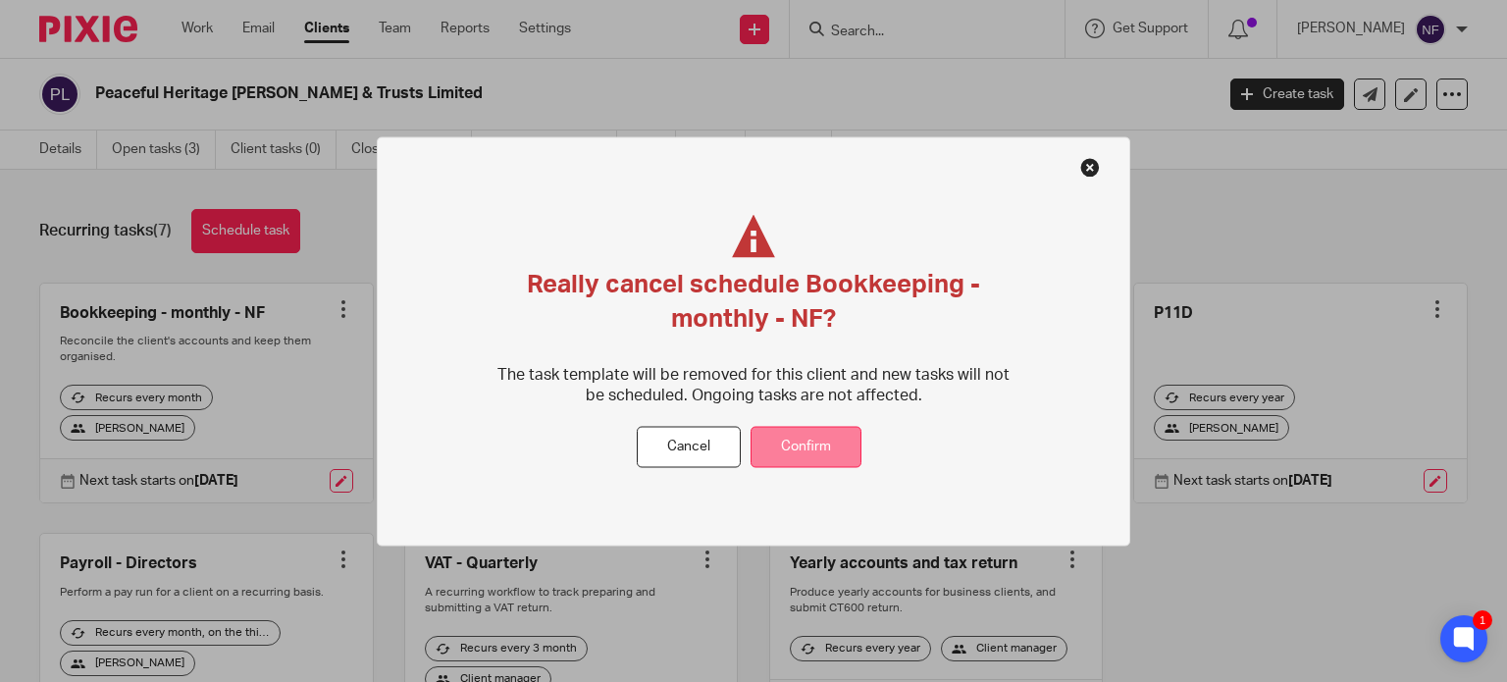
click at [794, 438] on button "Confirm" at bounding box center [805, 447] width 111 height 42
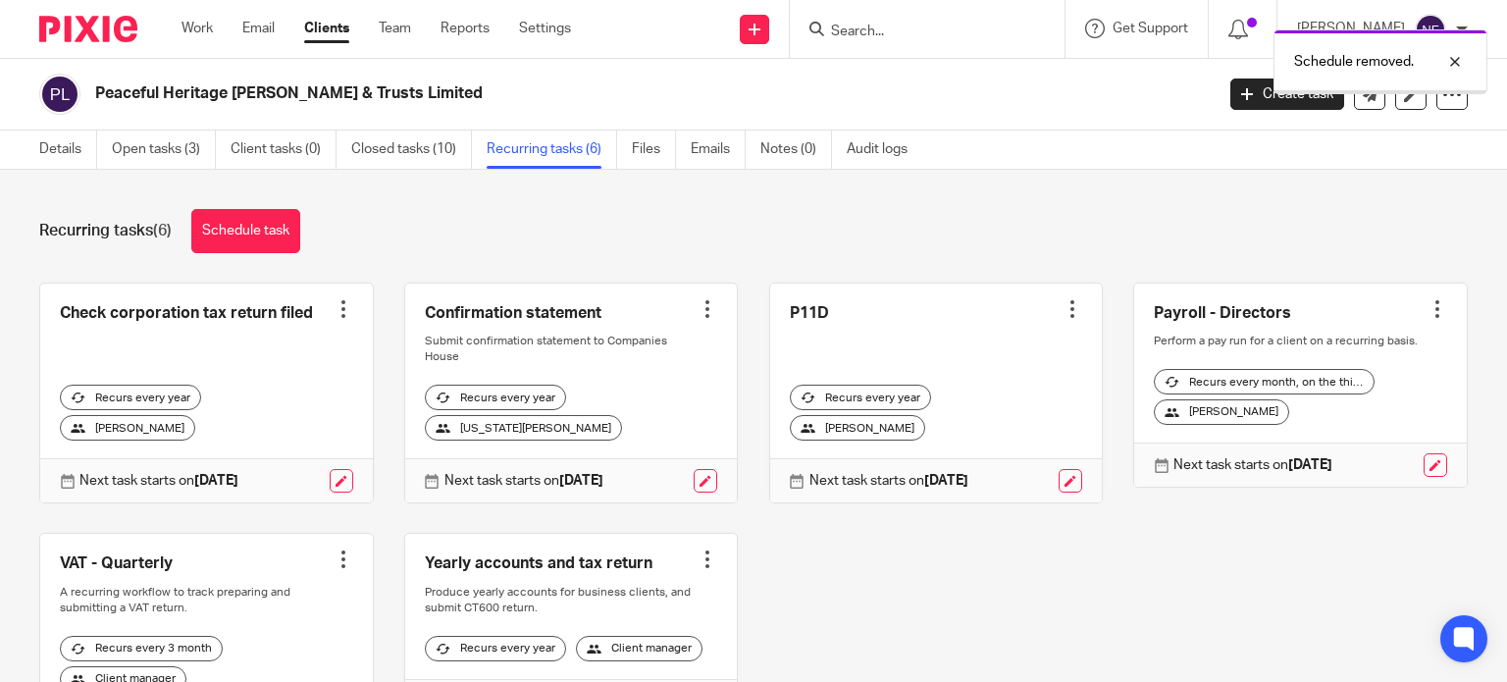
click at [264, 234] on link "Schedule task" at bounding box center [245, 231] width 109 height 44
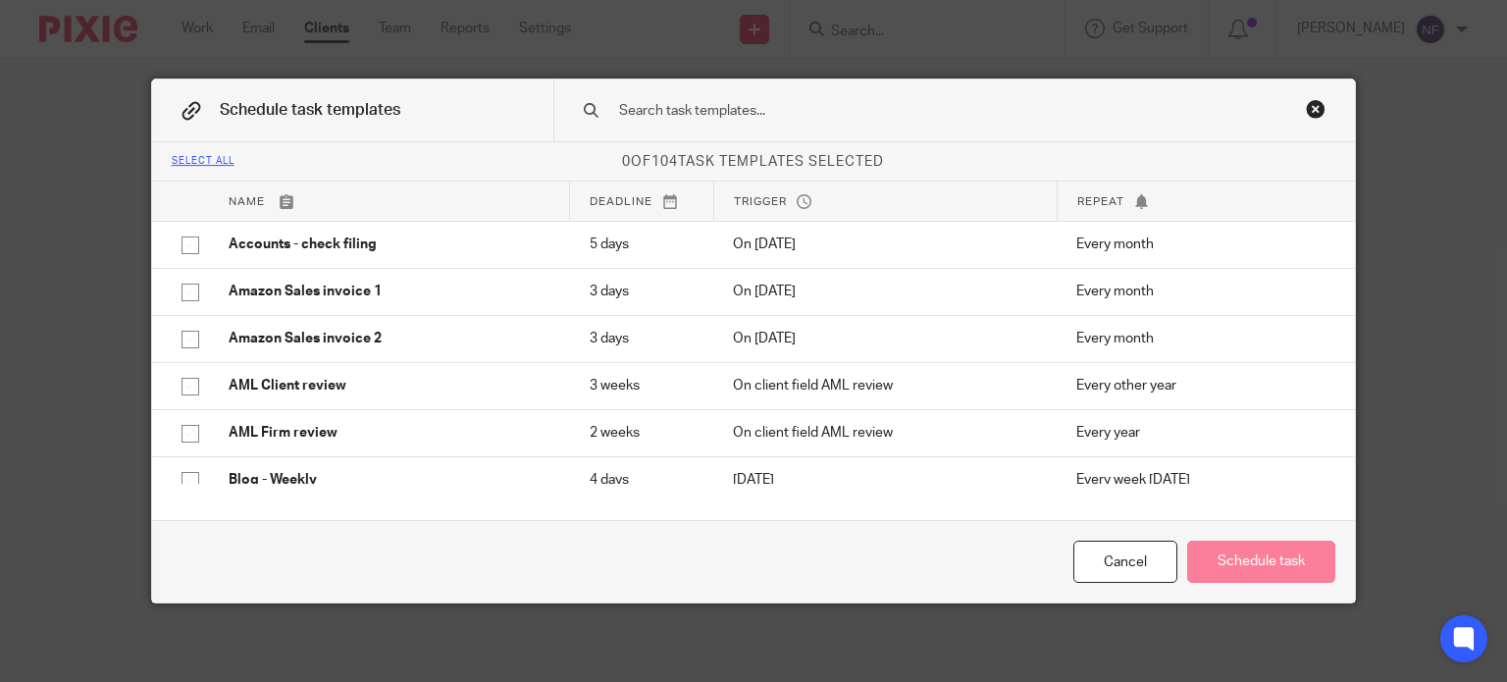
click at [789, 117] on input "text" at bounding box center [926, 111] width 619 height 22
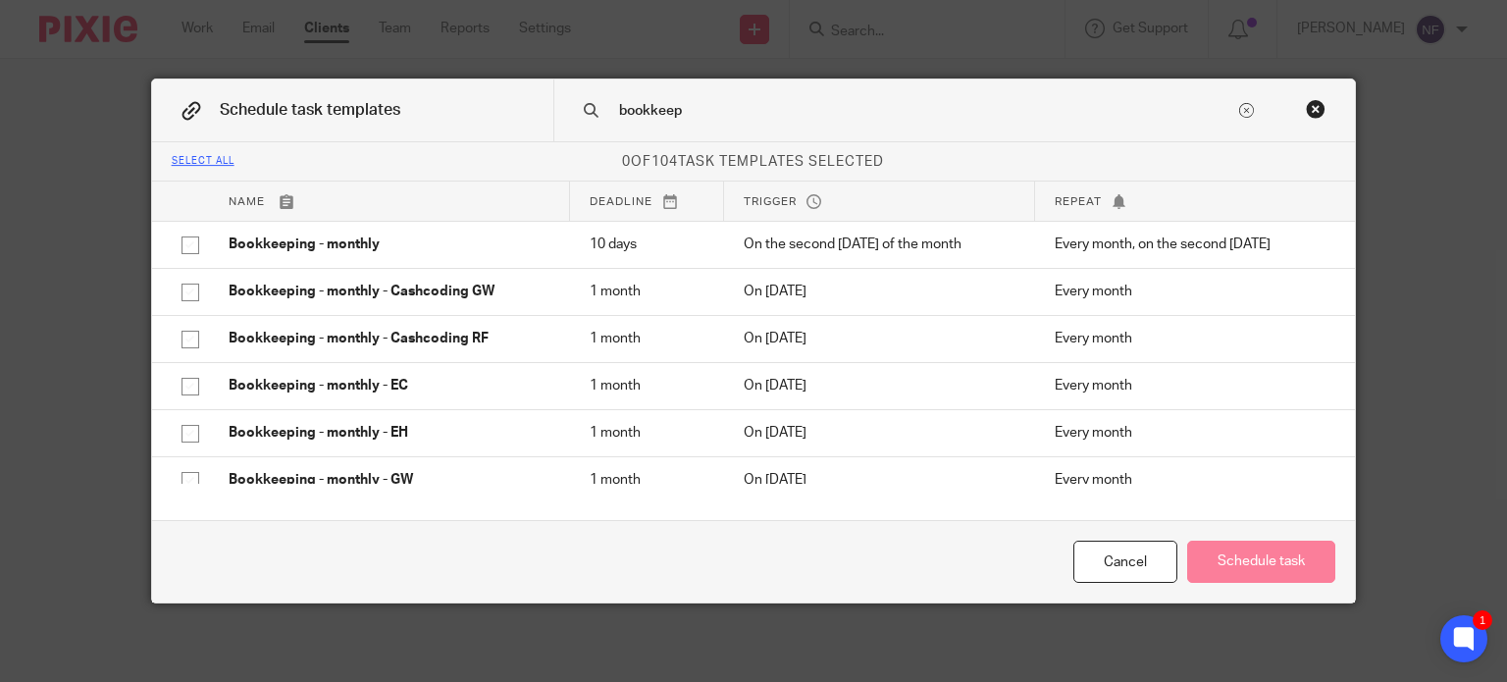
type input "bookkeep"
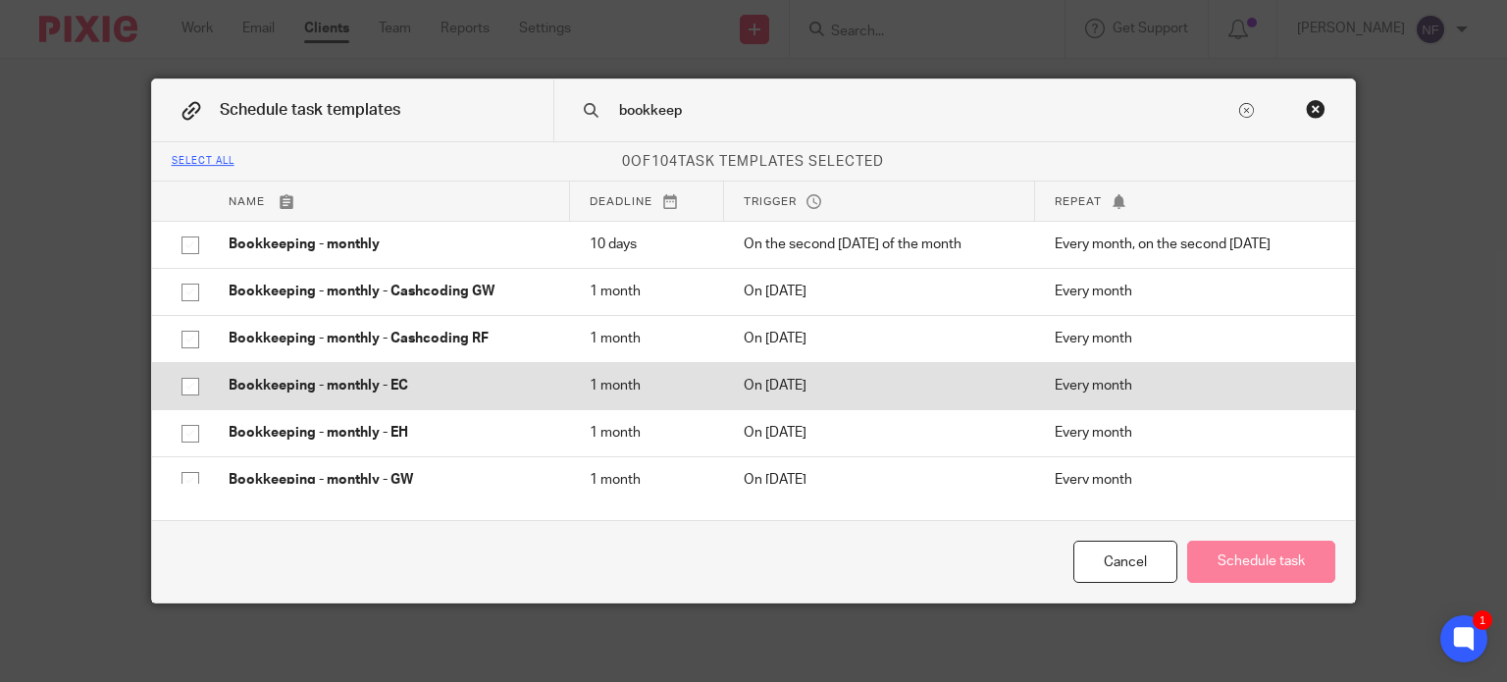
click at [180, 386] on input "checkbox" at bounding box center [190, 386] width 37 height 37
checkbox input "true"
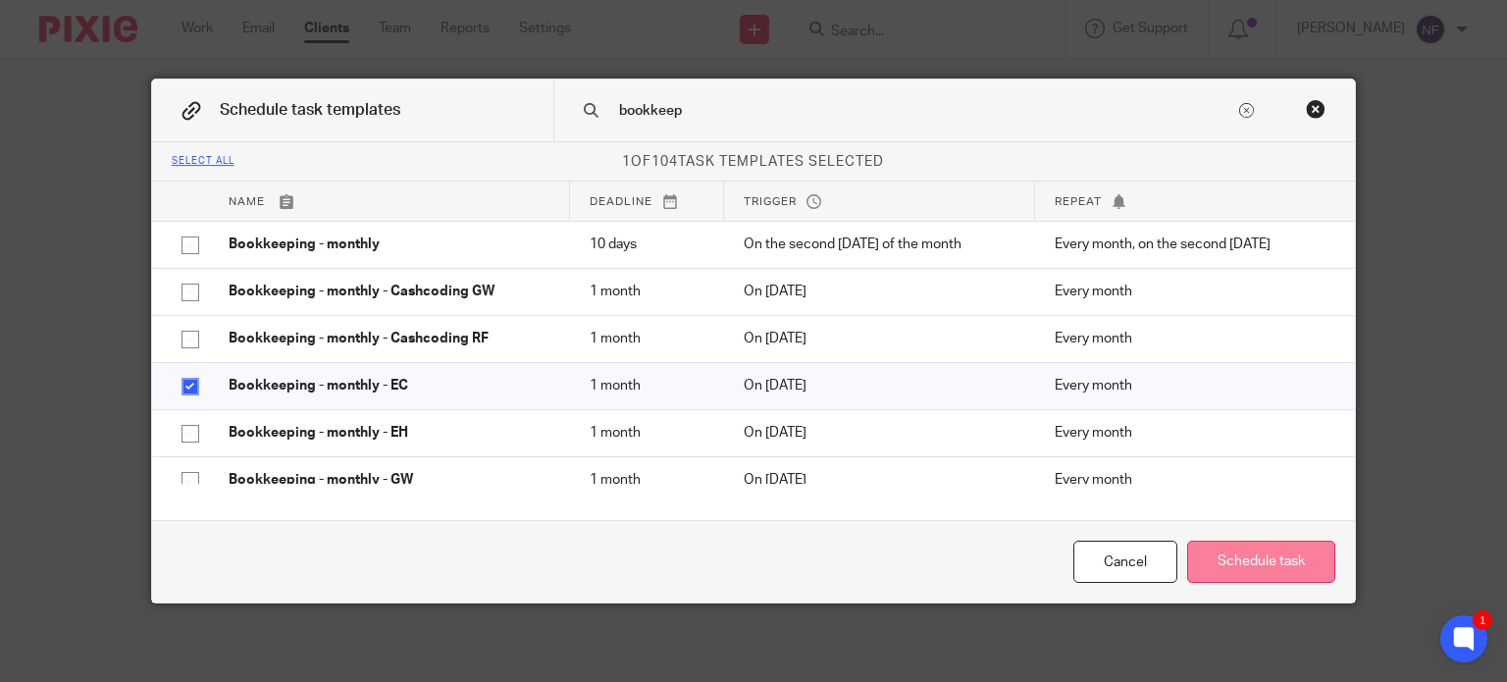
click at [1258, 557] on button "Schedule task" at bounding box center [1261, 561] width 148 height 42
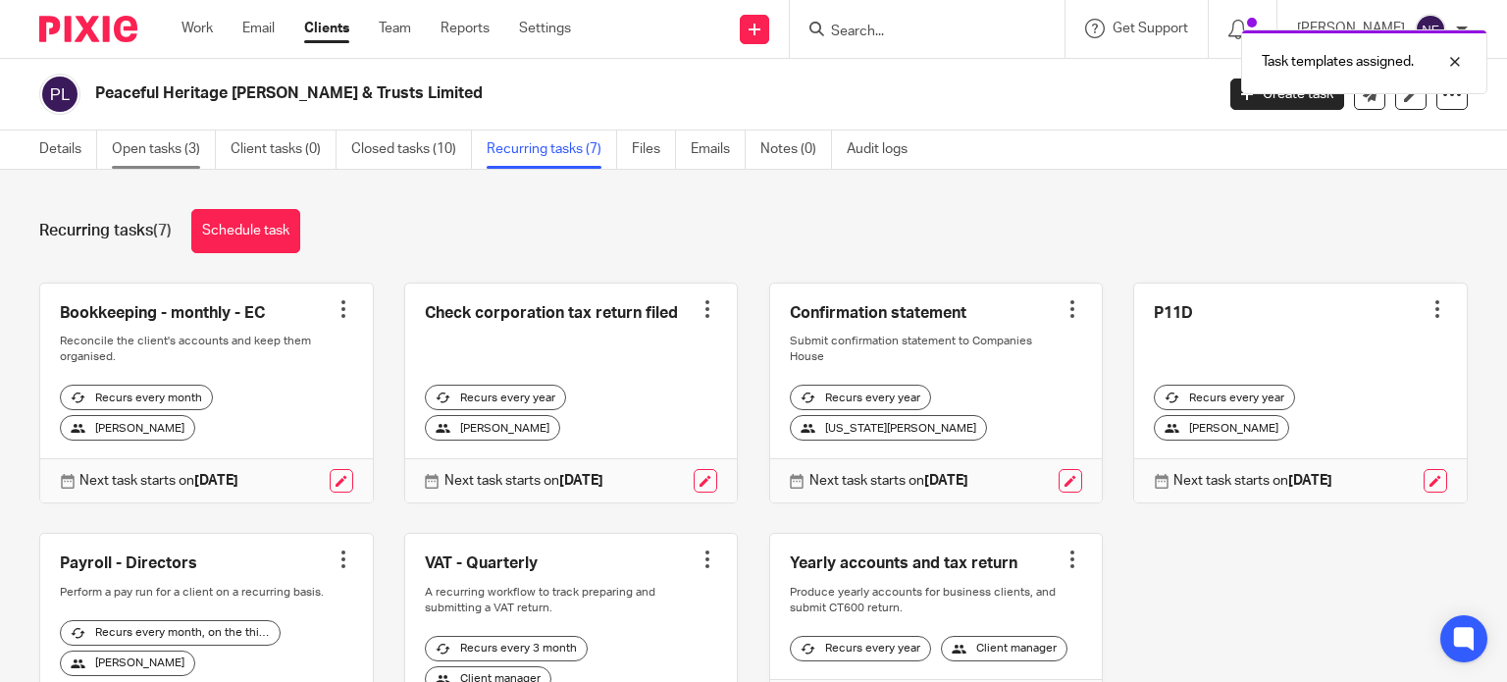
click at [173, 147] on link "Open tasks (3)" at bounding box center [164, 149] width 104 height 38
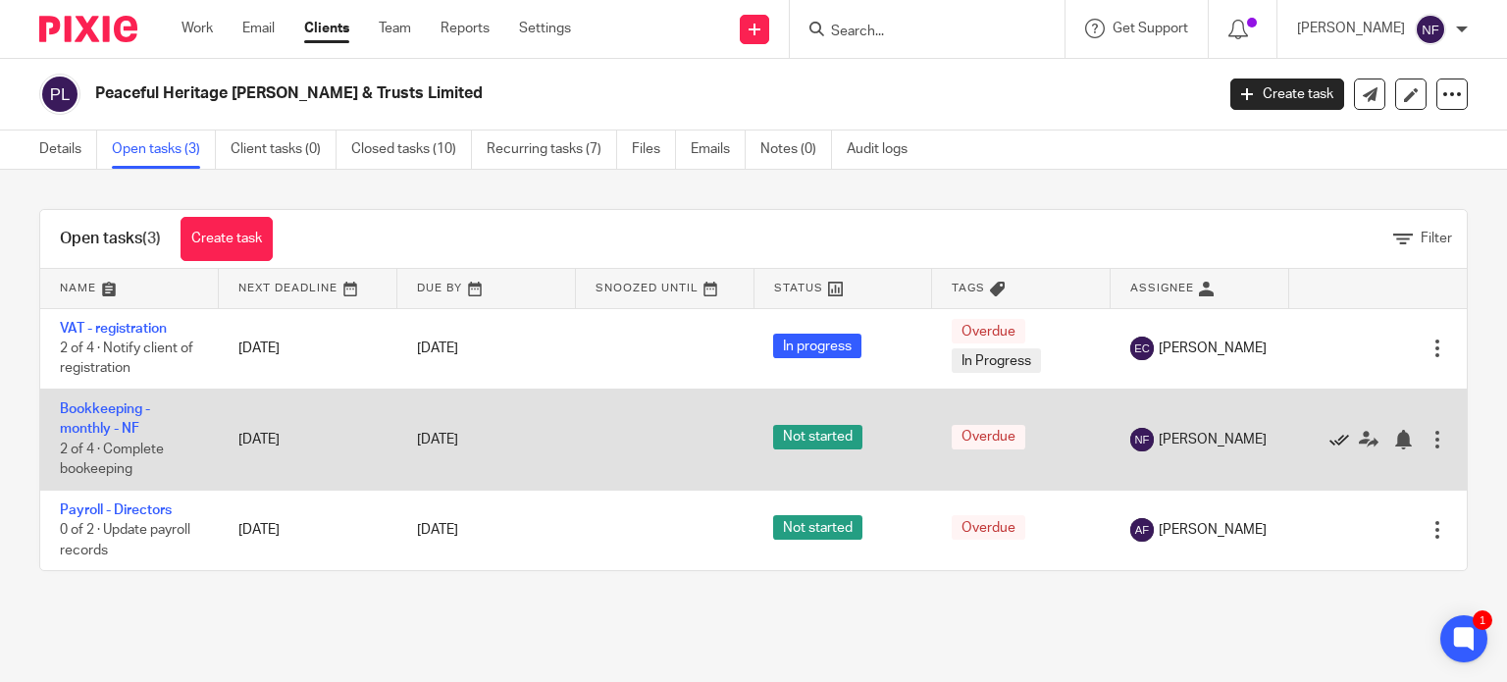
click at [1329, 441] on icon at bounding box center [1339, 440] width 20 height 20
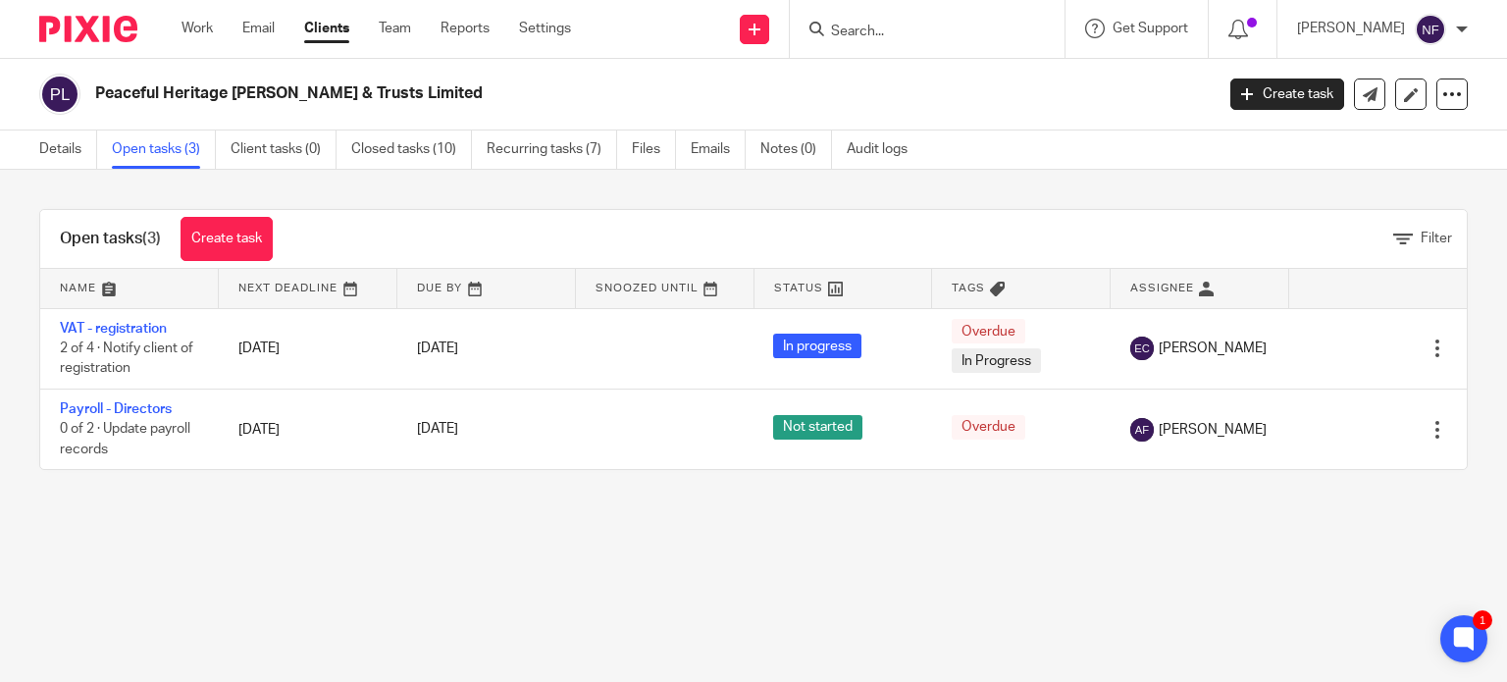
click at [885, 39] on input "Search" at bounding box center [917, 33] width 177 height 18
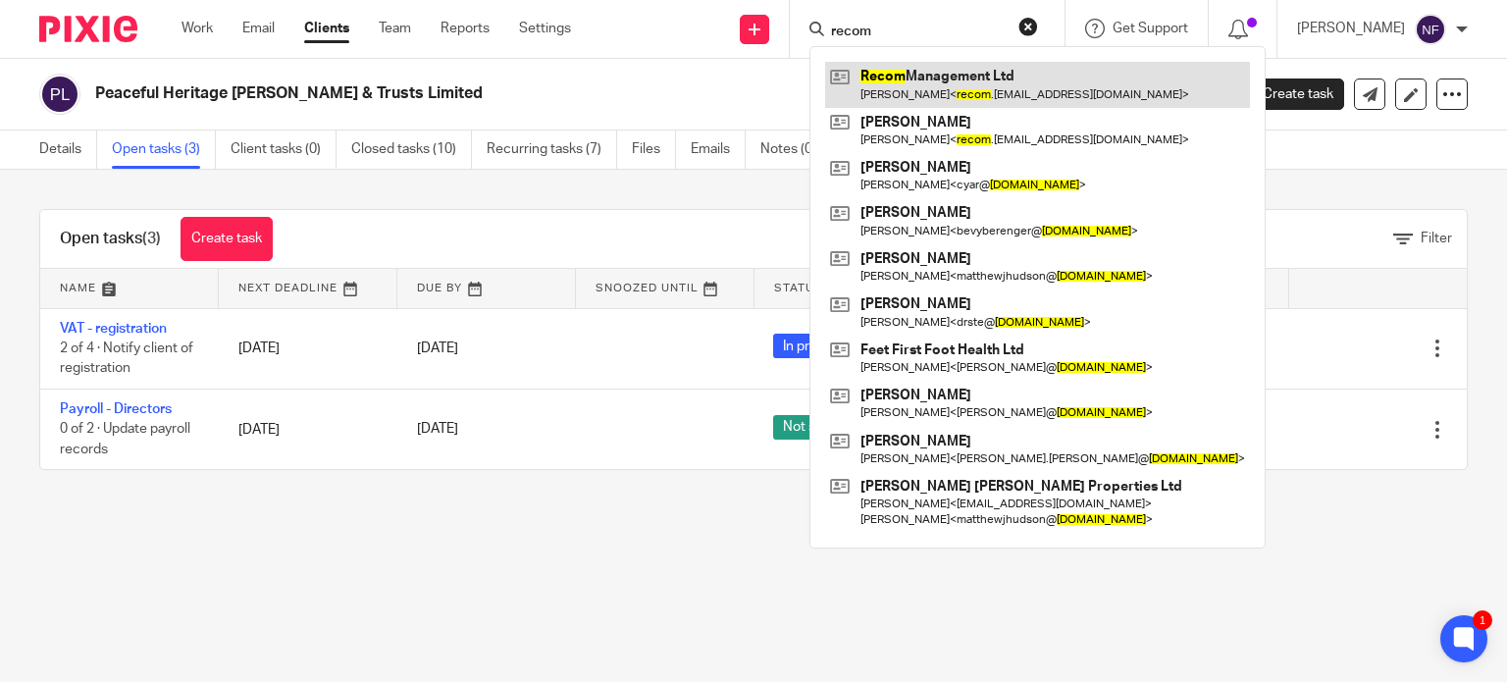
type input "recom"
click at [913, 80] on link at bounding box center [1037, 84] width 425 height 45
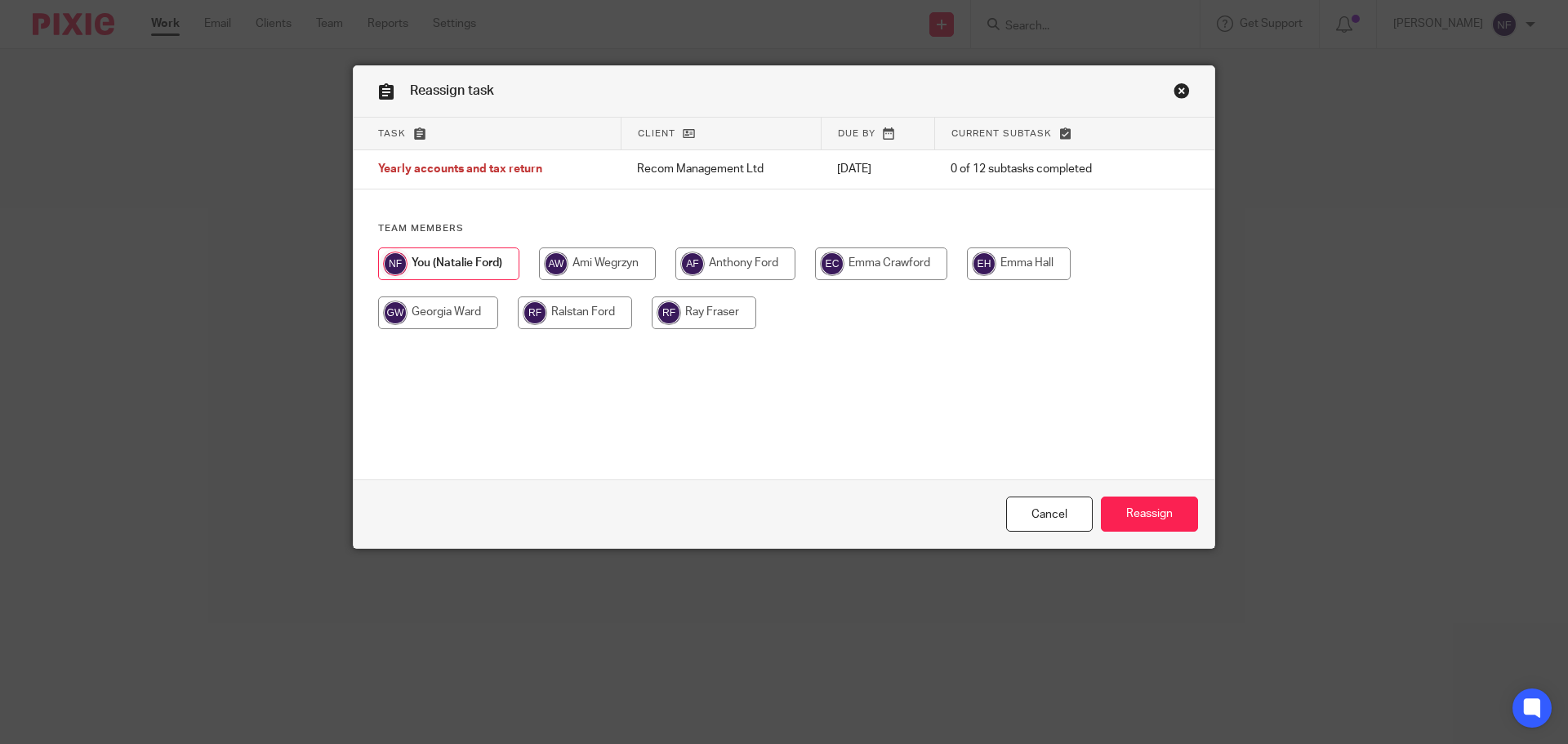
click at [990, 263] on input "radio" at bounding box center [1018, 263] width 104 height 32
radio input "true"
click at [1137, 503] on input "Reassign" at bounding box center [1149, 513] width 97 height 35
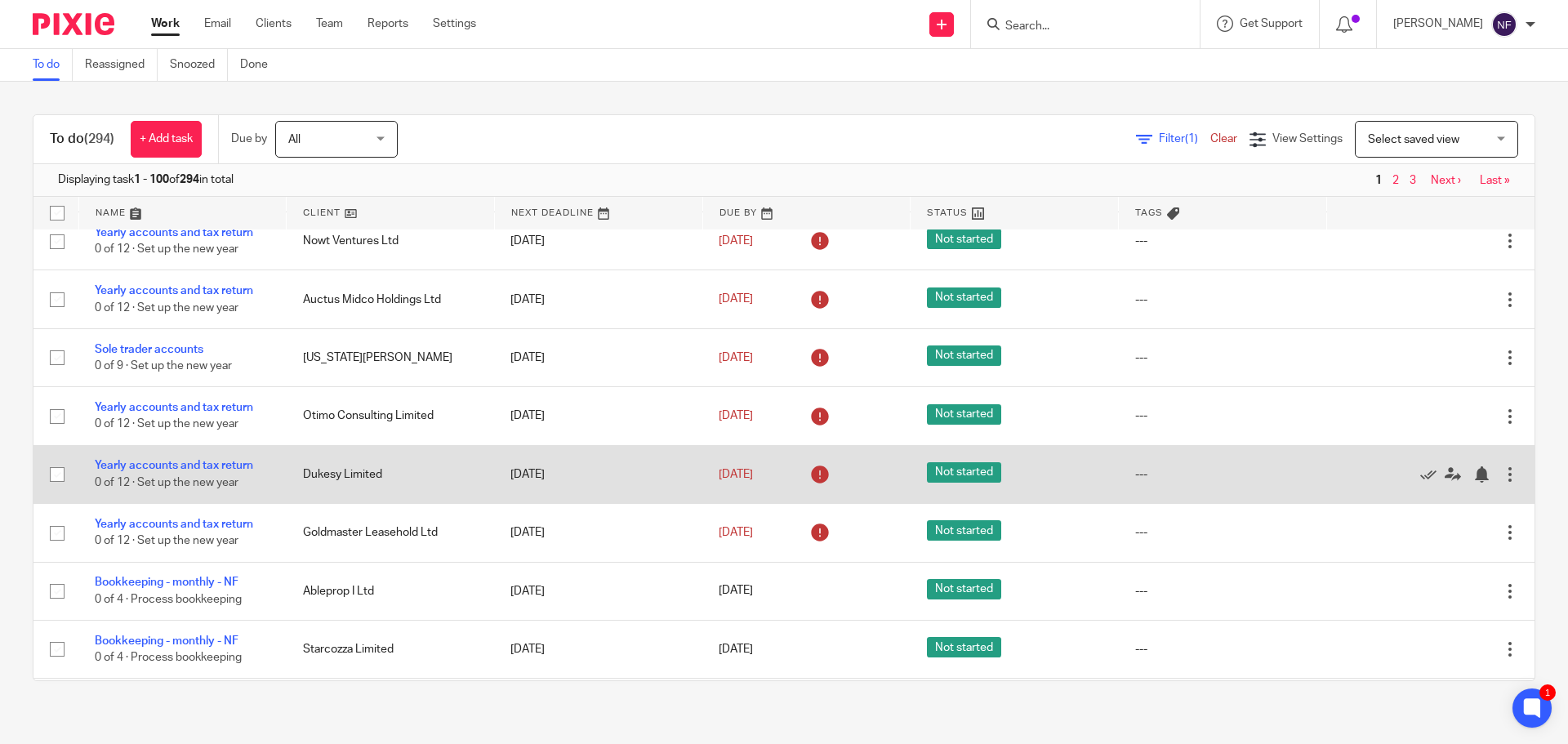
scroll to position [1633, 0]
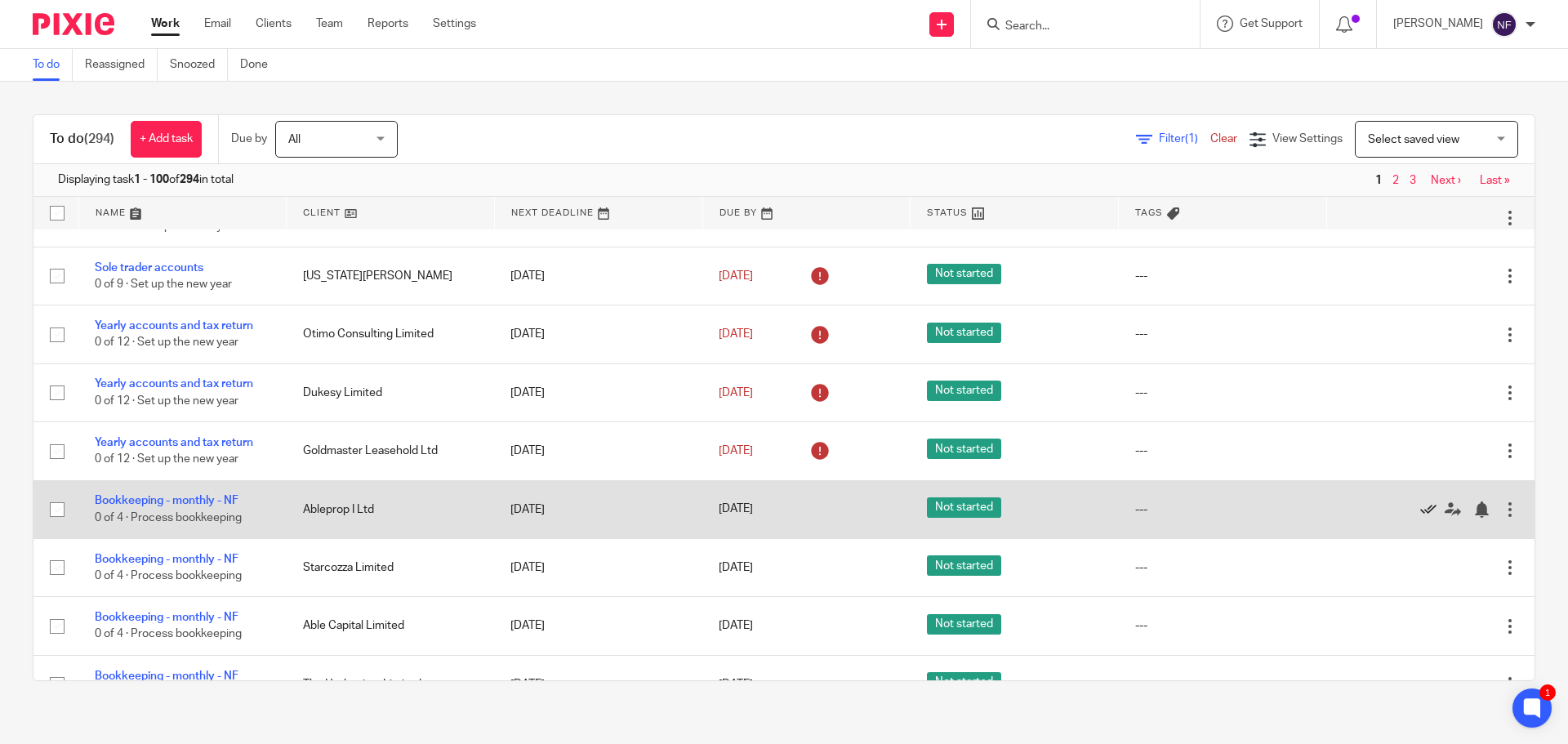
click at [1421, 515] on icon at bounding box center [1429, 509] width 17 height 17
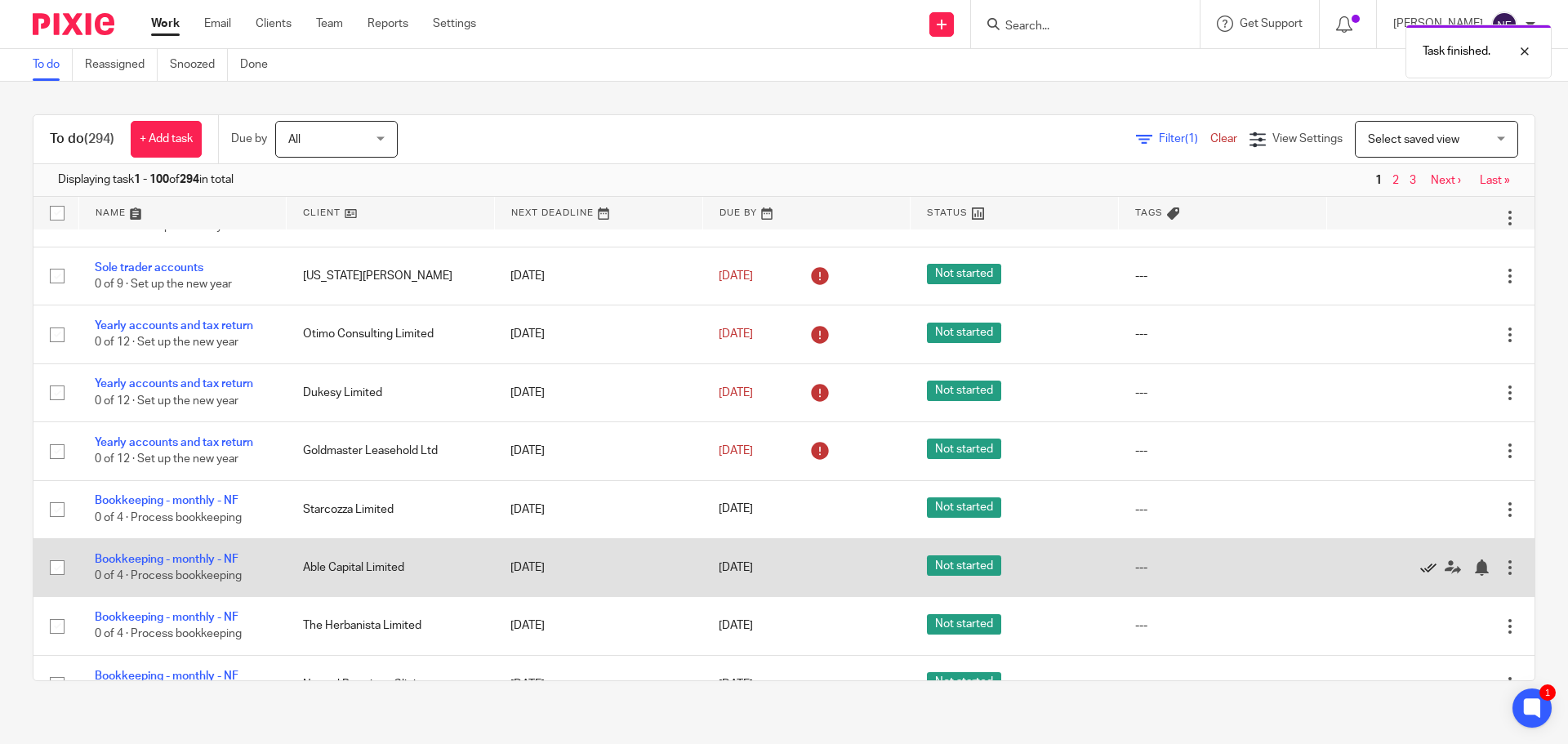
click at [1421, 571] on icon at bounding box center [1429, 568] width 17 height 17
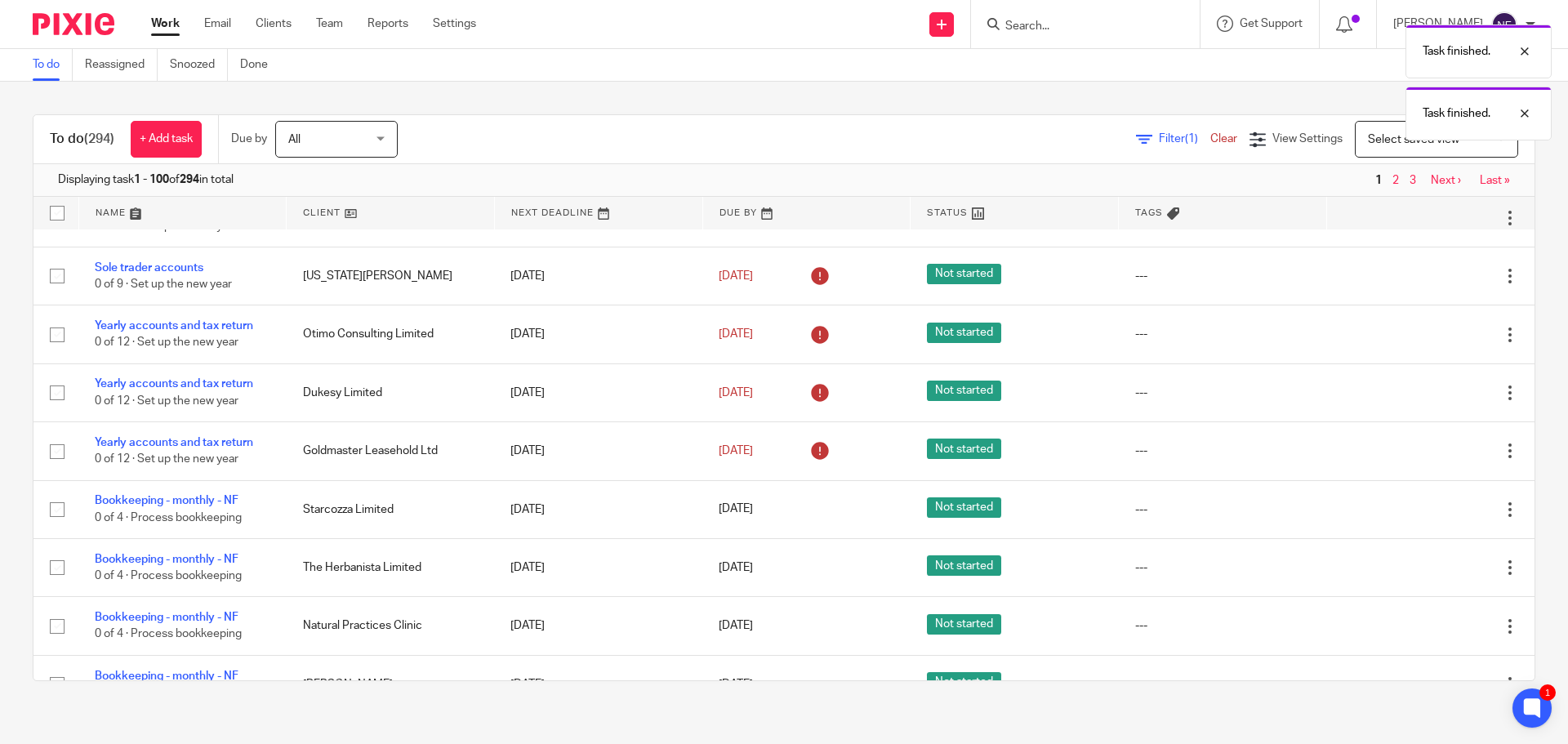
click at [1421, 571] on icon at bounding box center [1429, 568] width 17 height 17
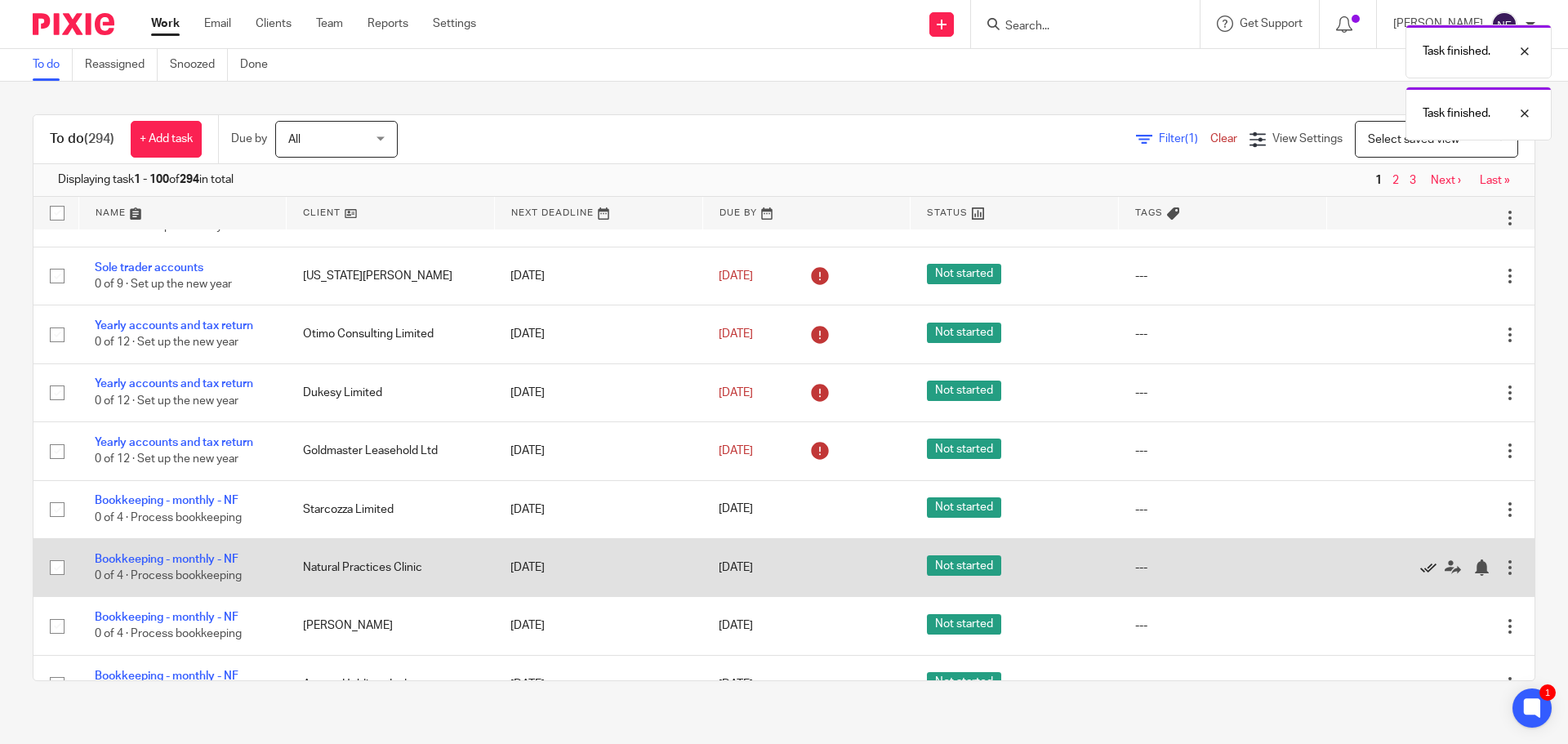
click at [1421, 571] on icon at bounding box center [1429, 568] width 17 height 17
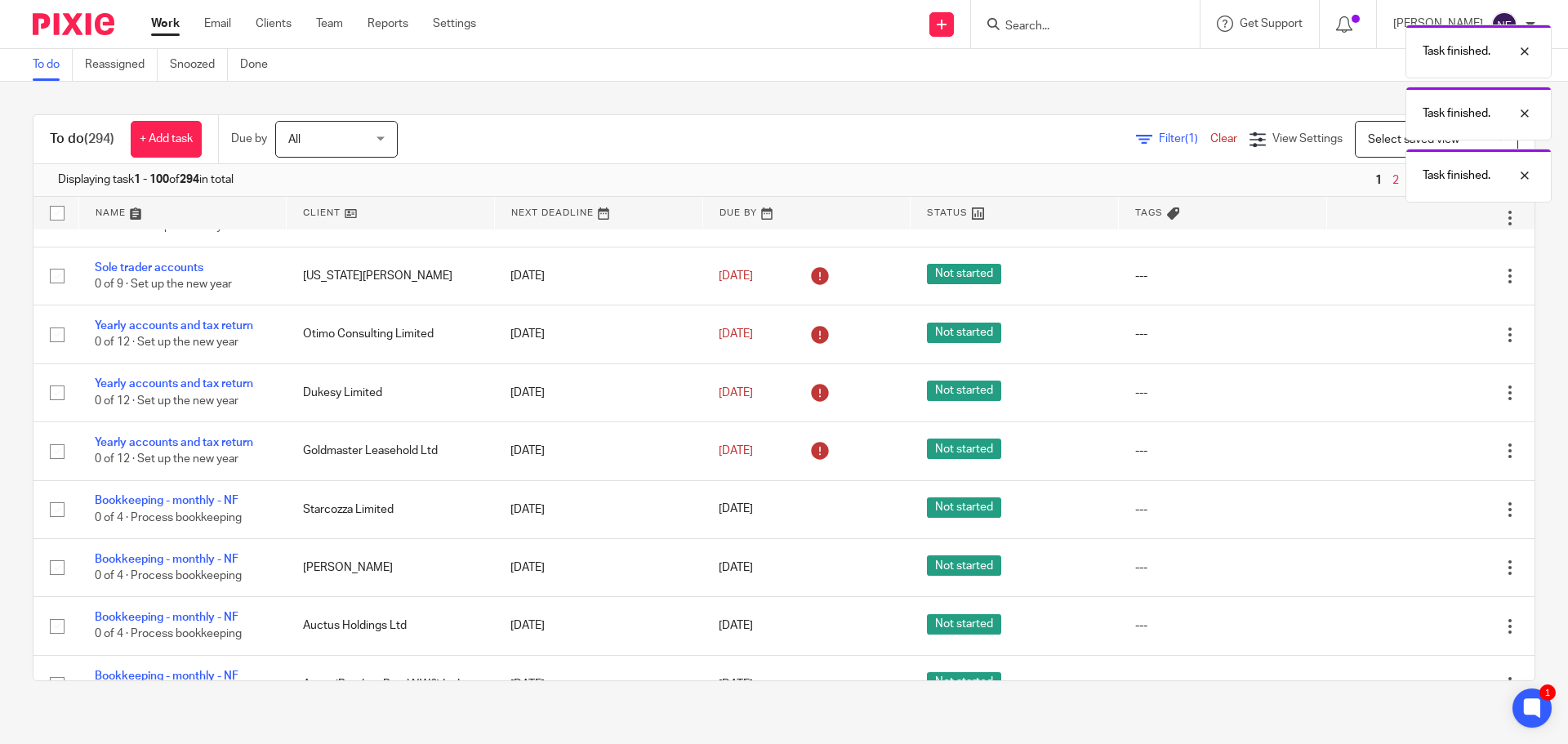
click at [1421, 571] on icon at bounding box center [1429, 568] width 17 height 17
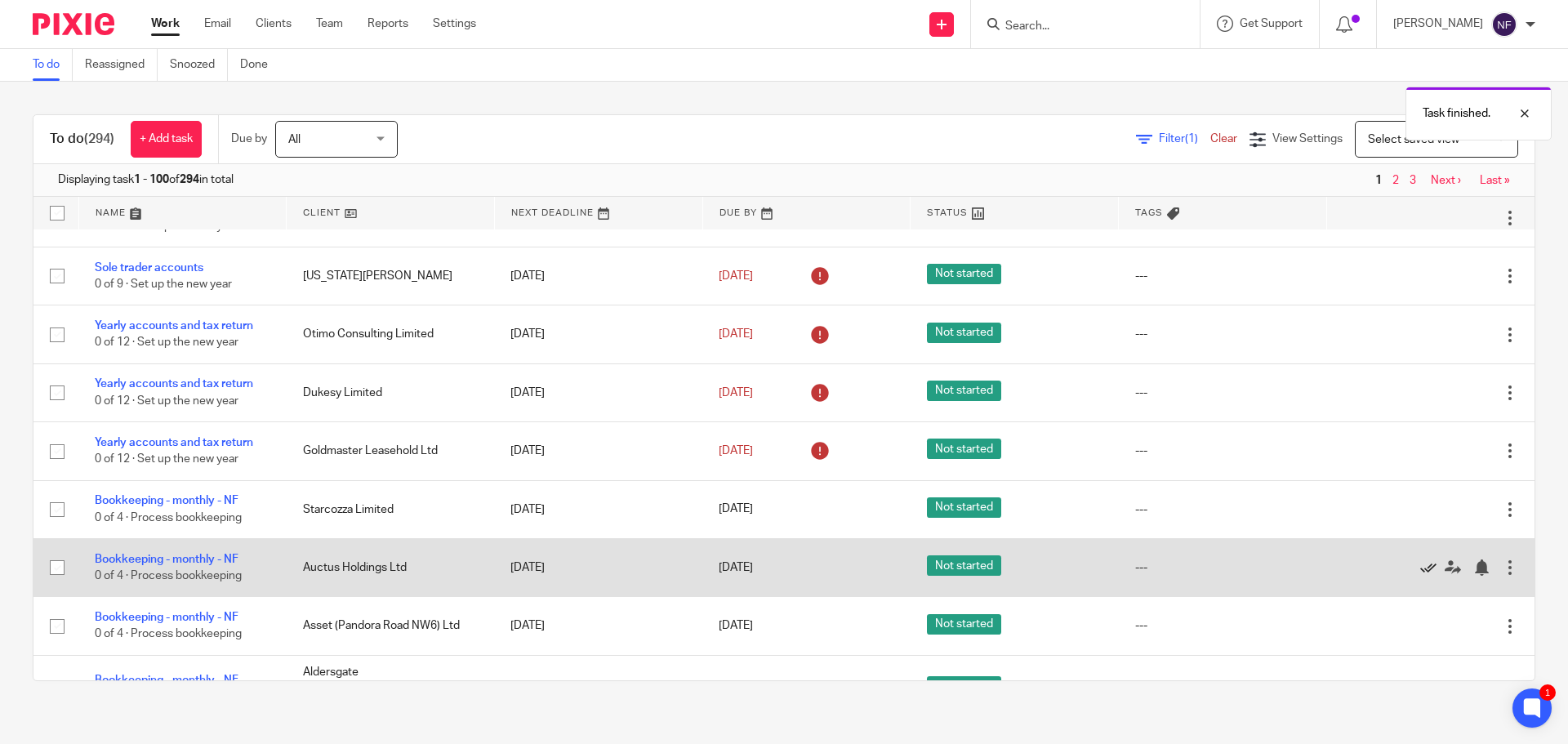
click at [1421, 571] on icon at bounding box center [1429, 568] width 17 height 17
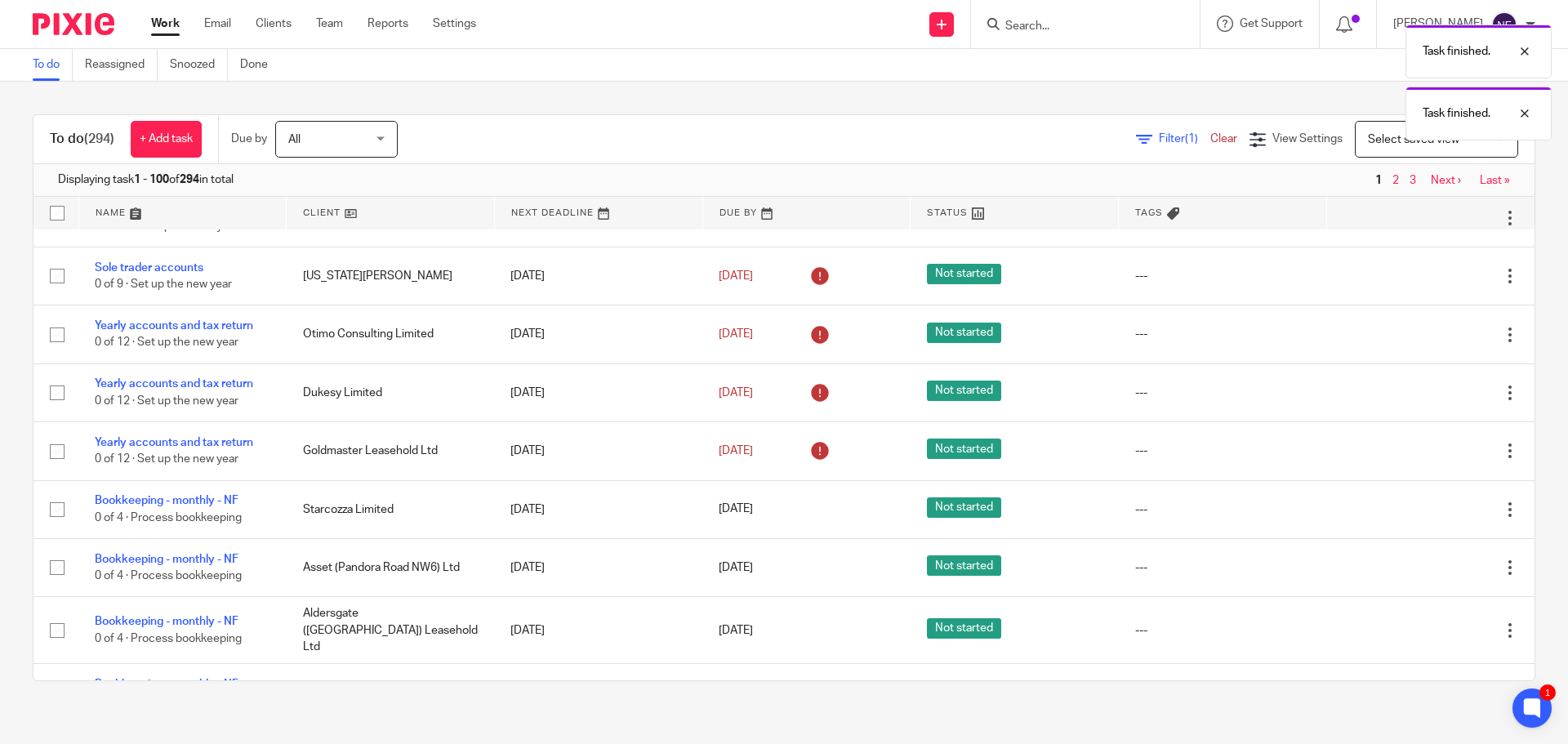
click at [1421, 571] on icon at bounding box center [1429, 568] width 17 height 17
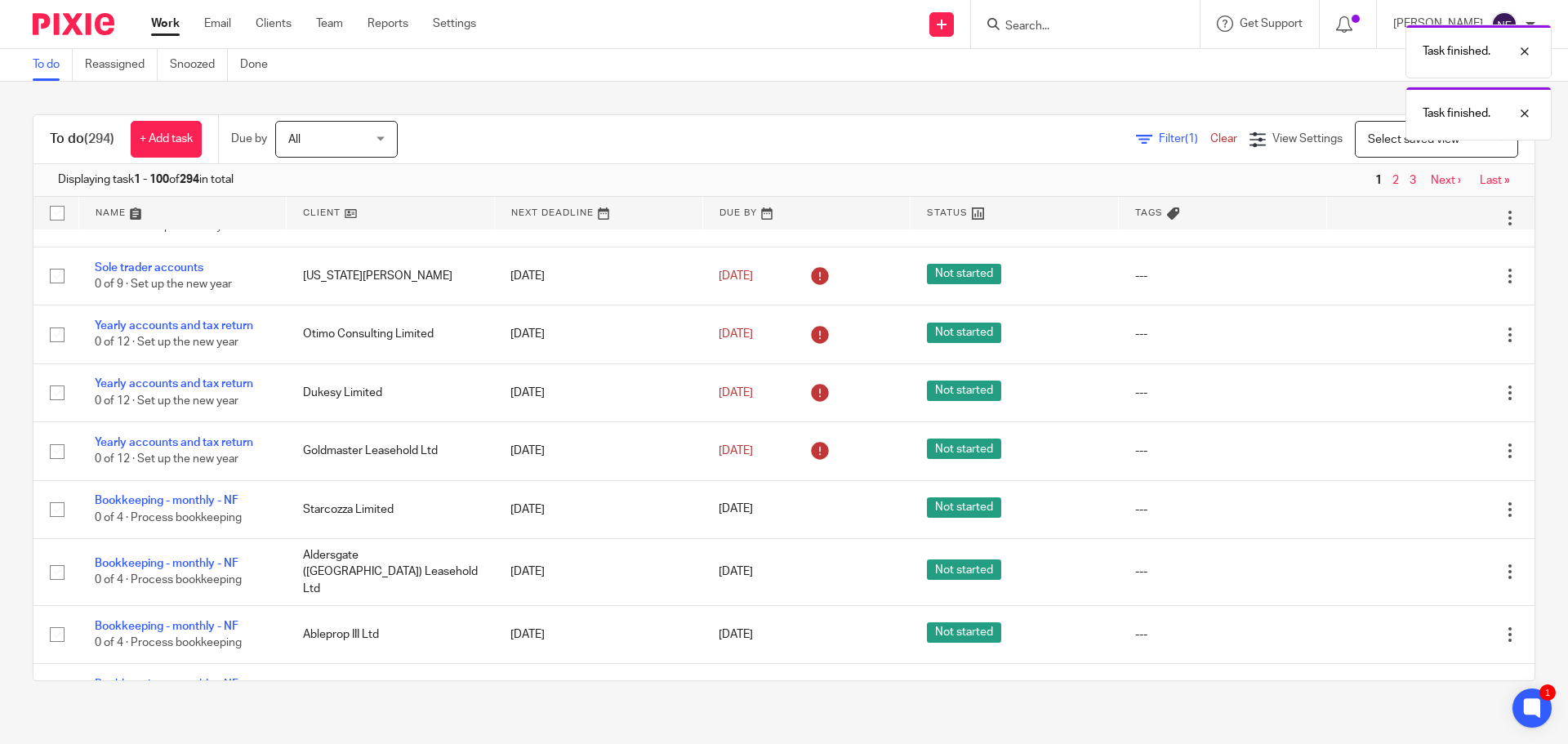
click at [1421, 571] on icon at bounding box center [1429, 573] width 17 height 17
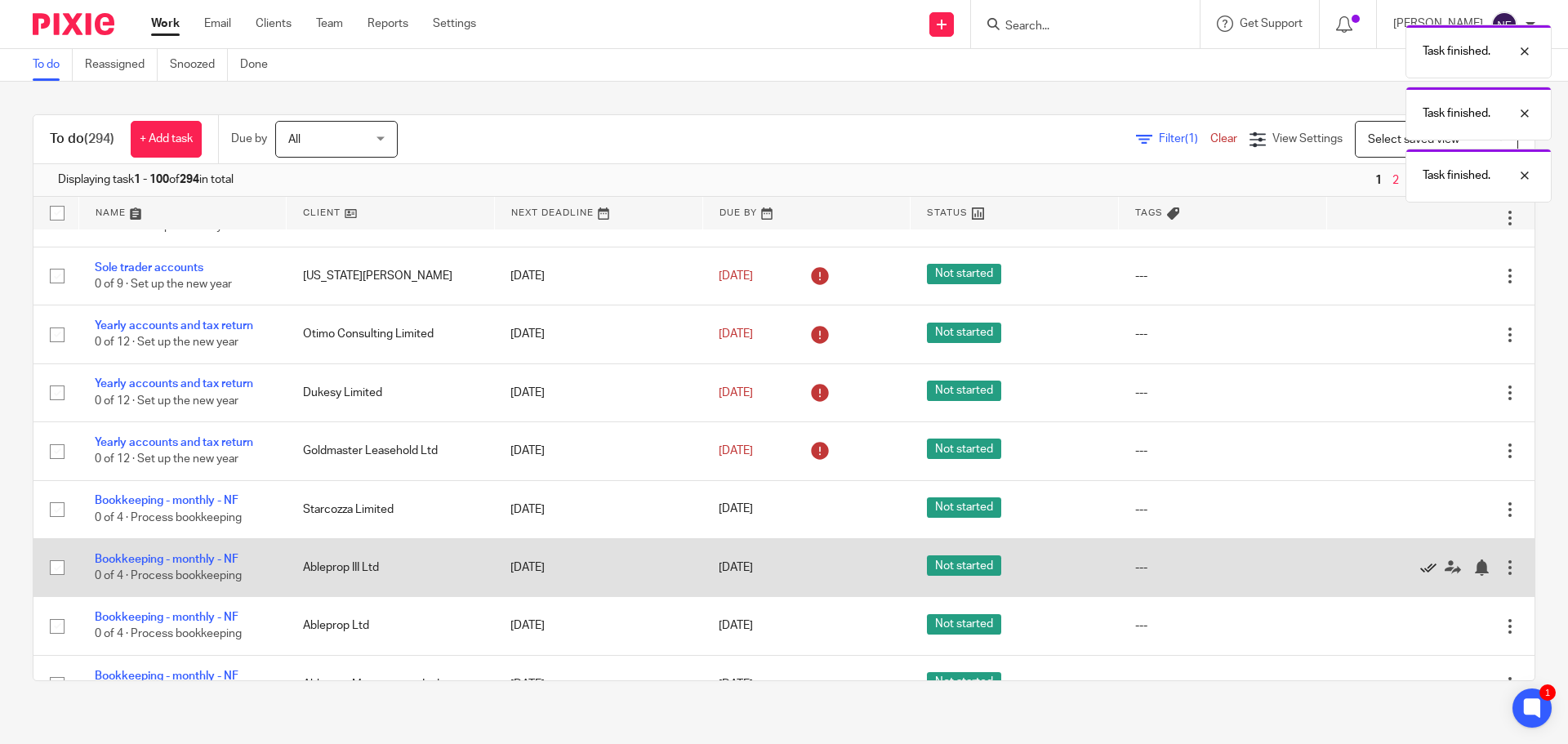
click at [1421, 571] on icon at bounding box center [1429, 568] width 17 height 17
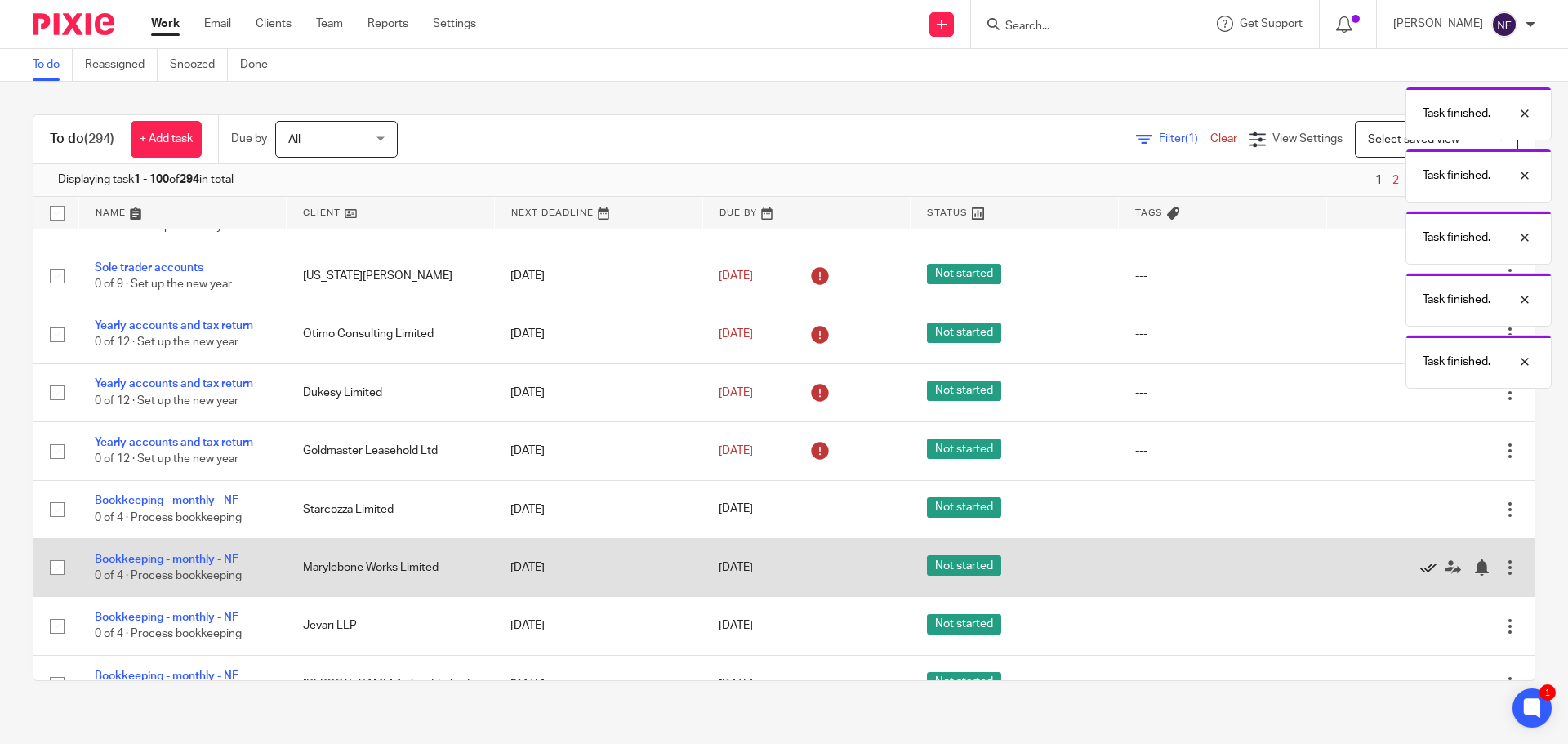
click at [1421, 571] on icon at bounding box center [1429, 568] width 17 height 17
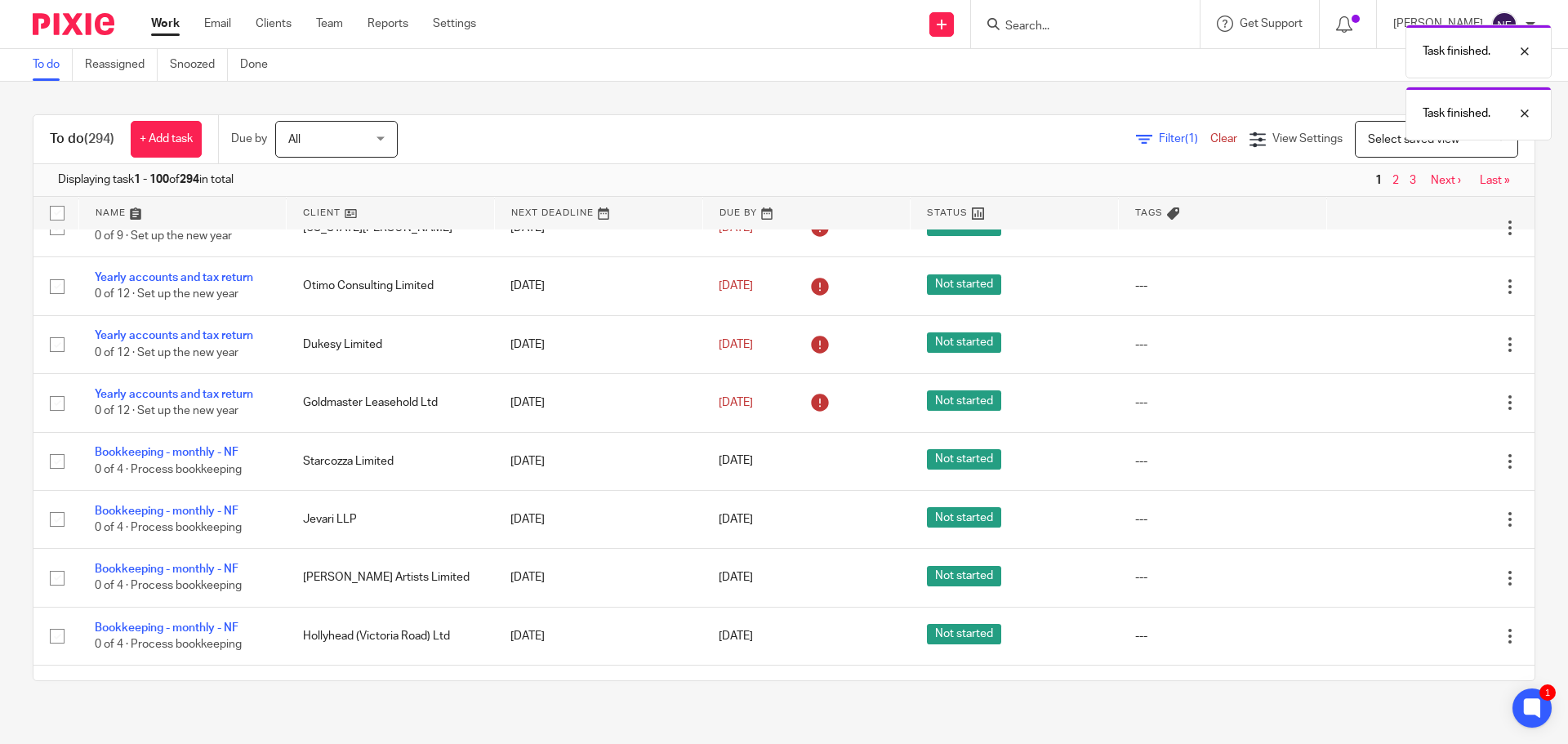
scroll to position [1714, 0]
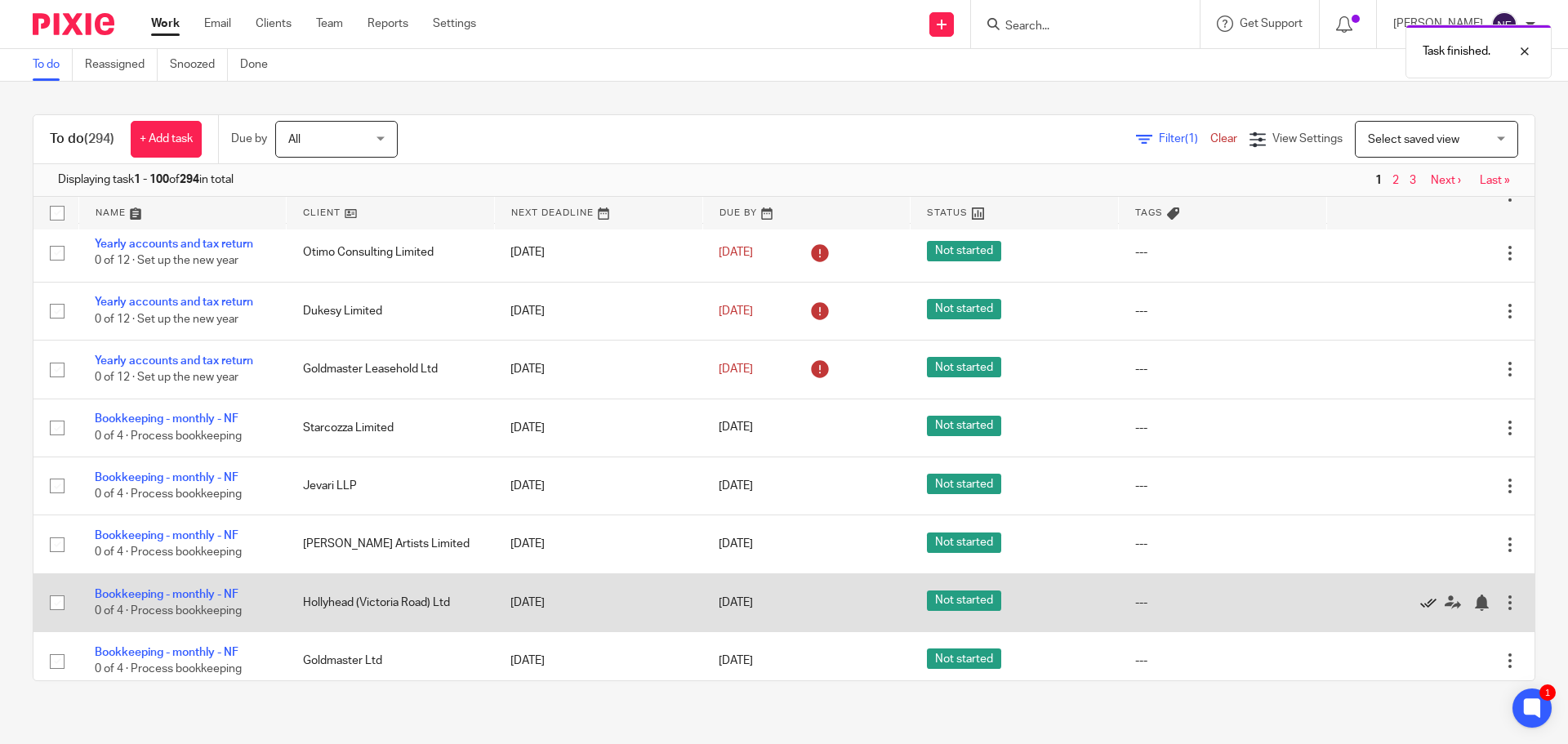
click at [1421, 611] on icon at bounding box center [1429, 603] width 17 height 17
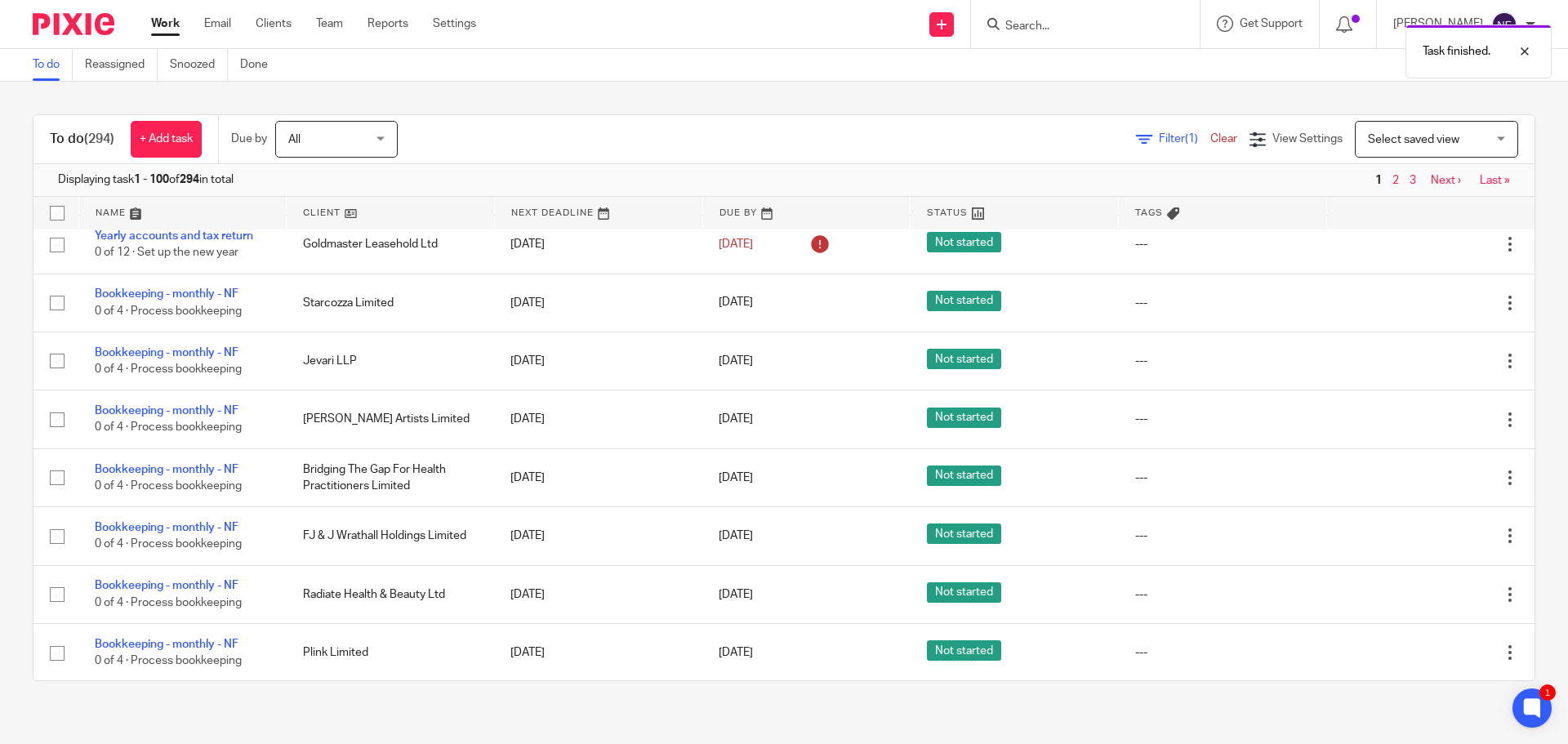
scroll to position [1877, 0]
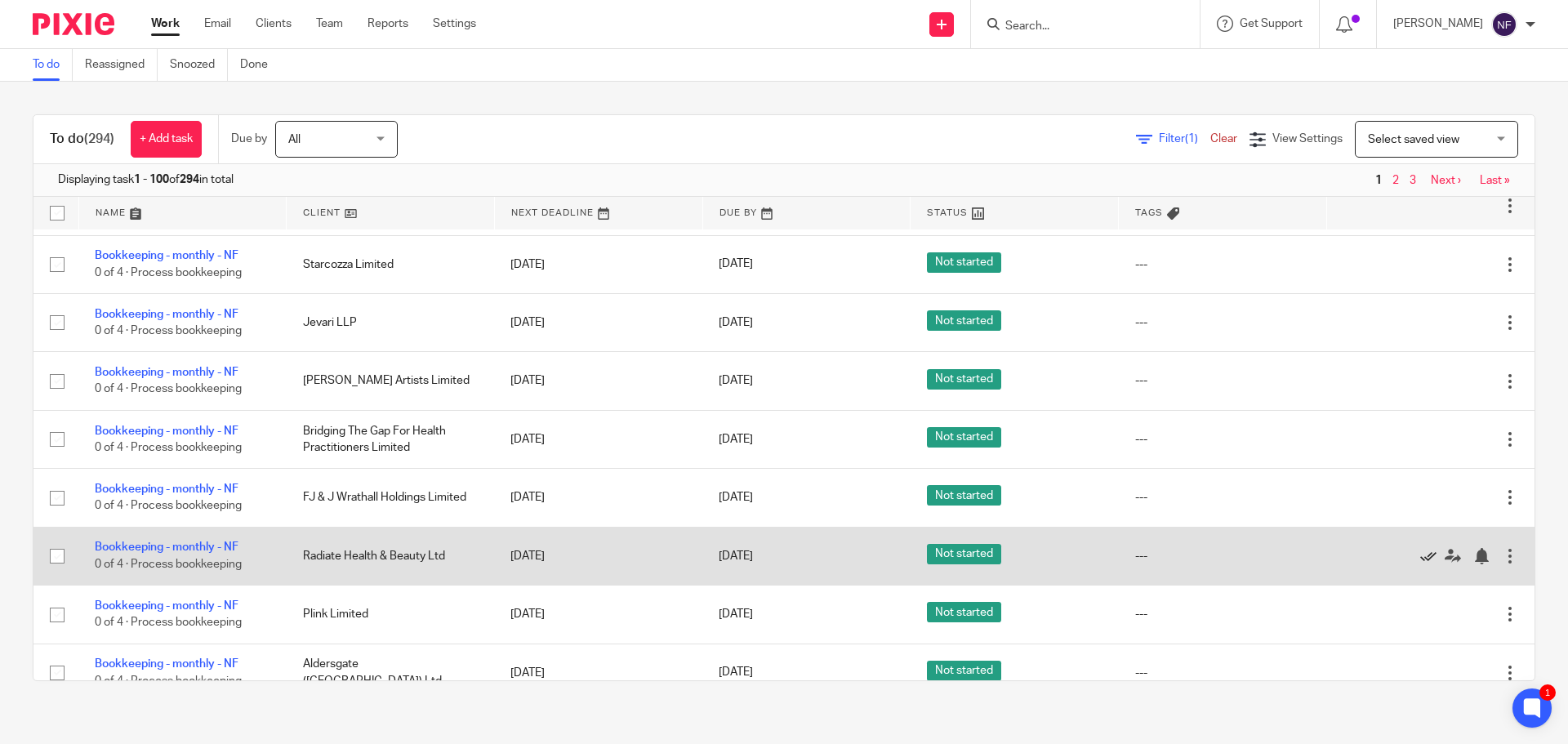
click at [1421, 564] on icon at bounding box center [1429, 556] width 17 height 17
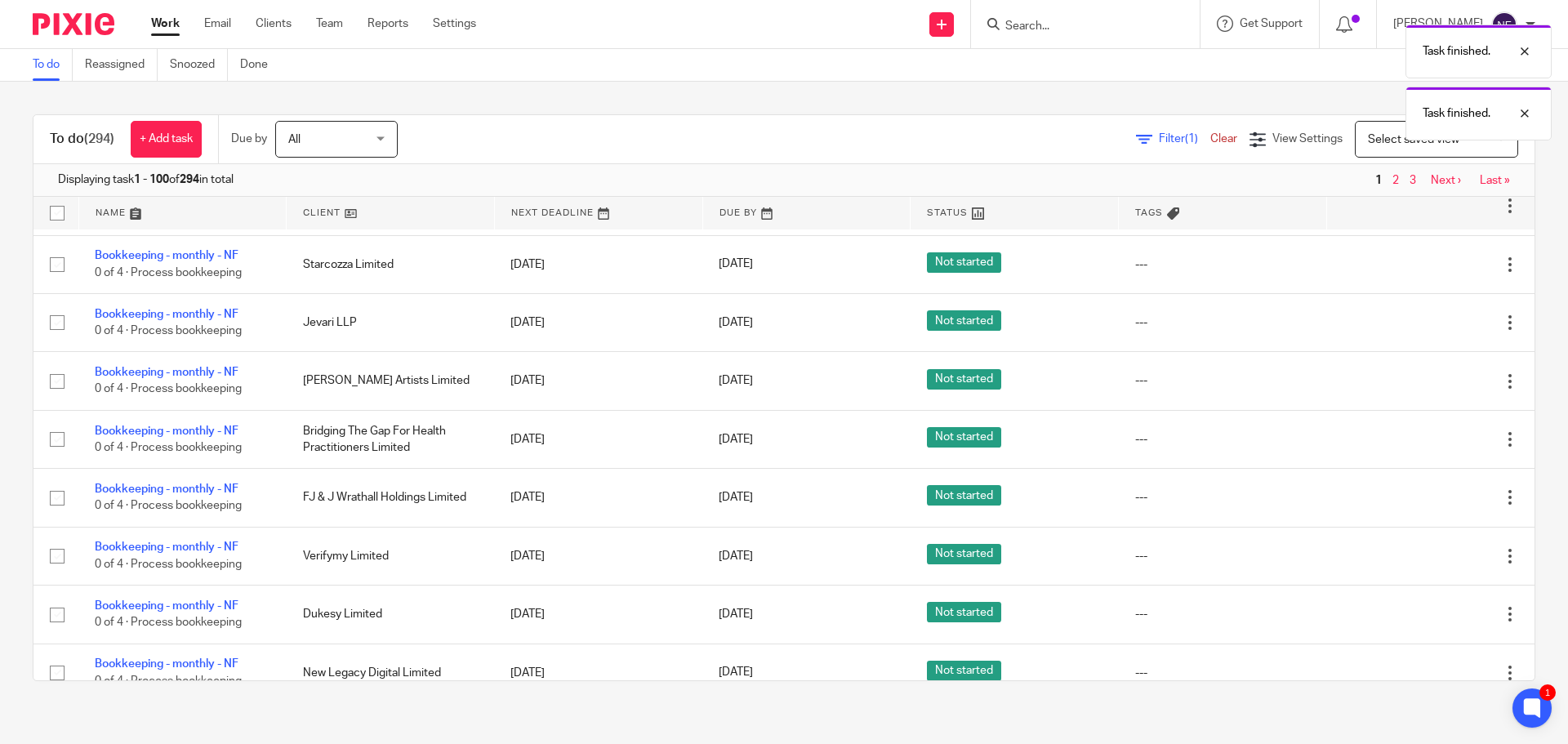
click at [1421, 564] on icon at bounding box center [1429, 556] width 17 height 17
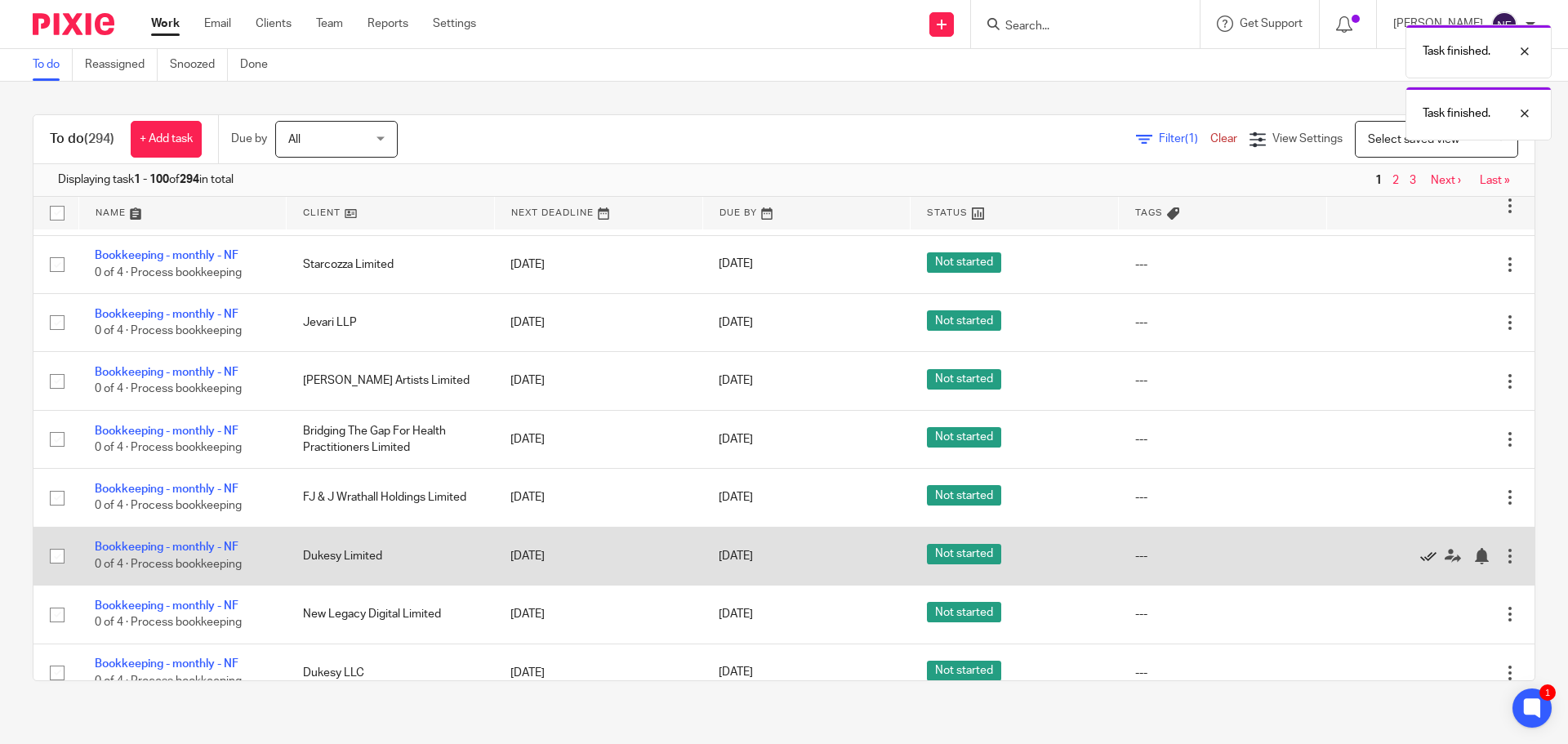
click at [1421, 564] on icon at bounding box center [1429, 556] width 17 height 17
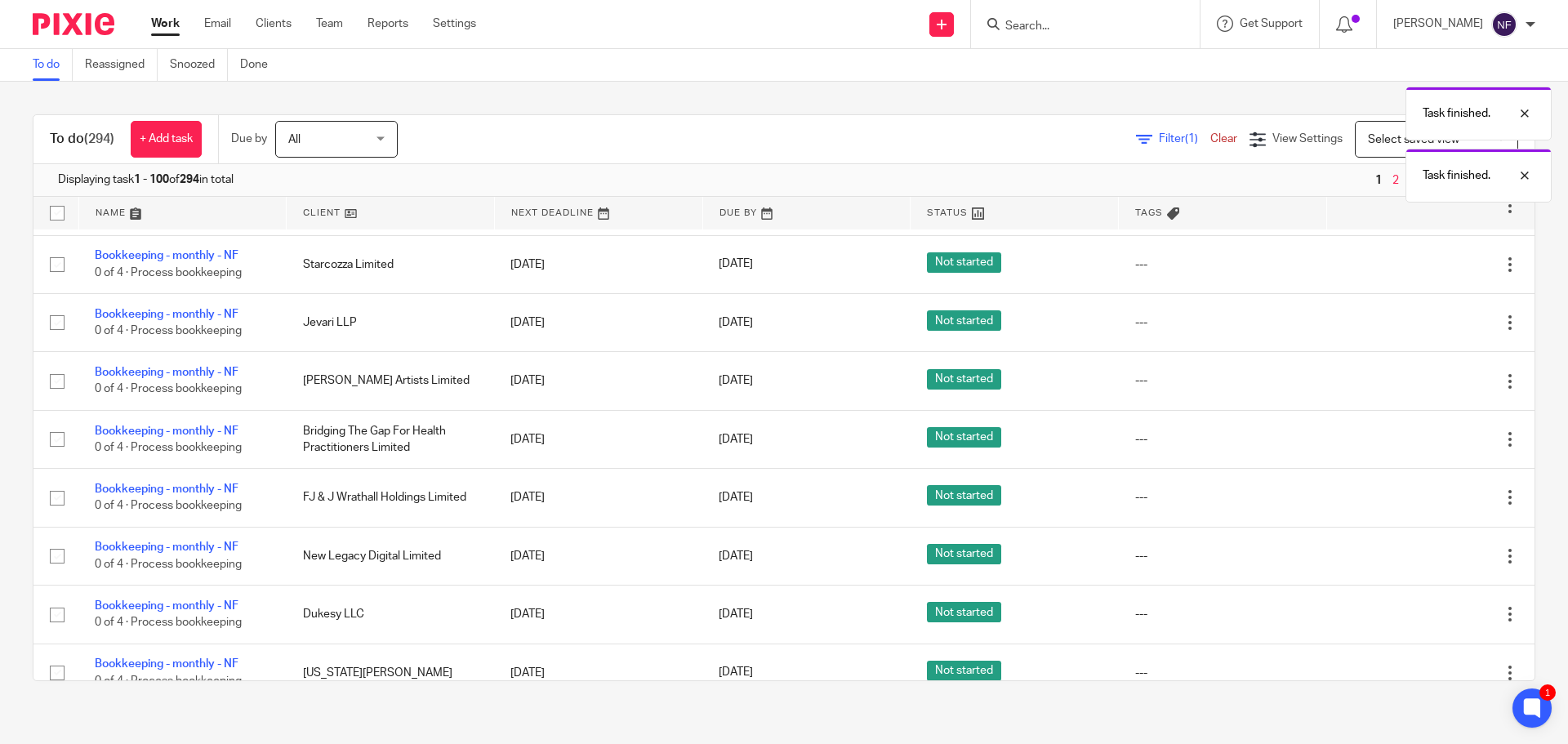
click at [1421, 564] on icon at bounding box center [1429, 556] width 17 height 17
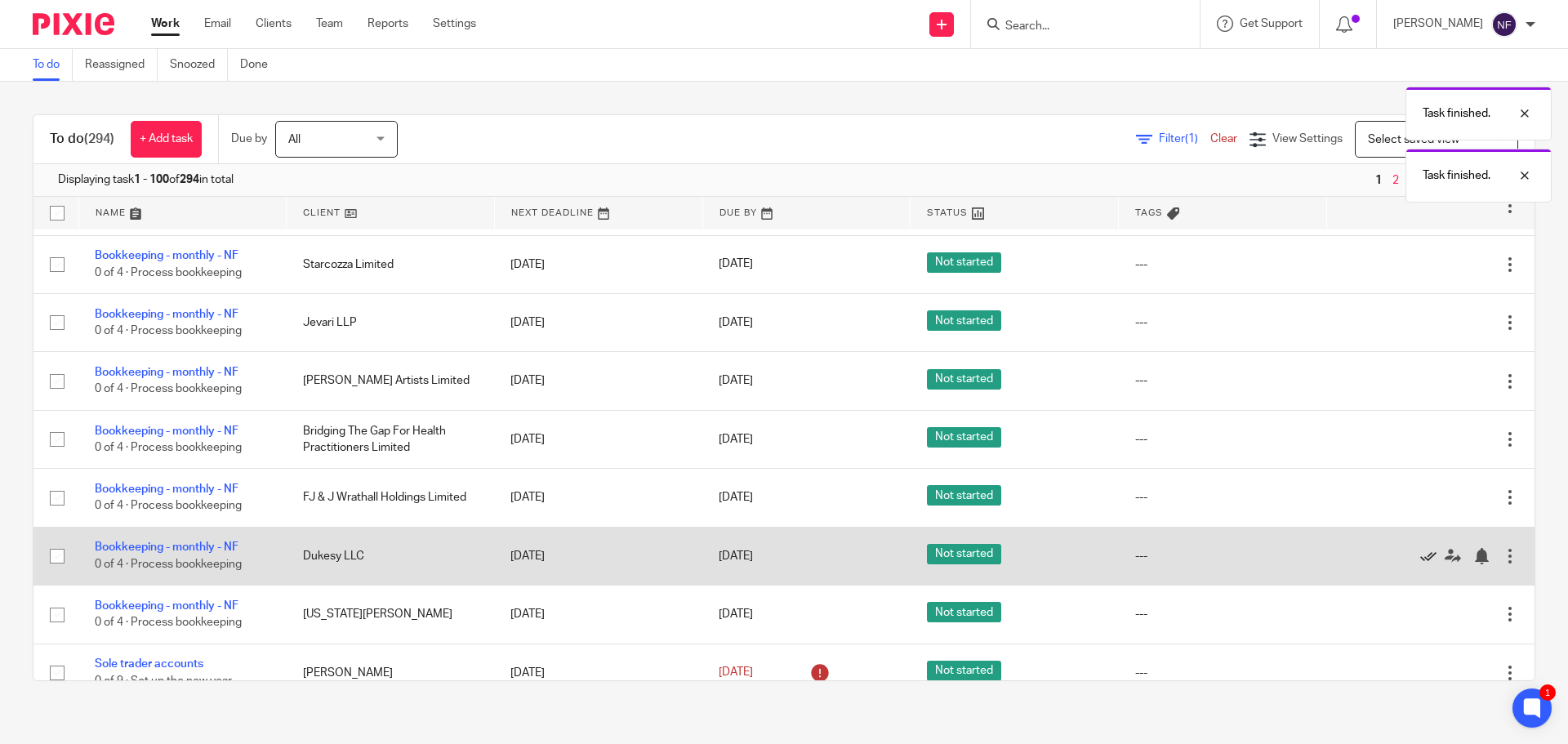
click at [1421, 564] on icon at bounding box center [1429, 556] width 17 height 17
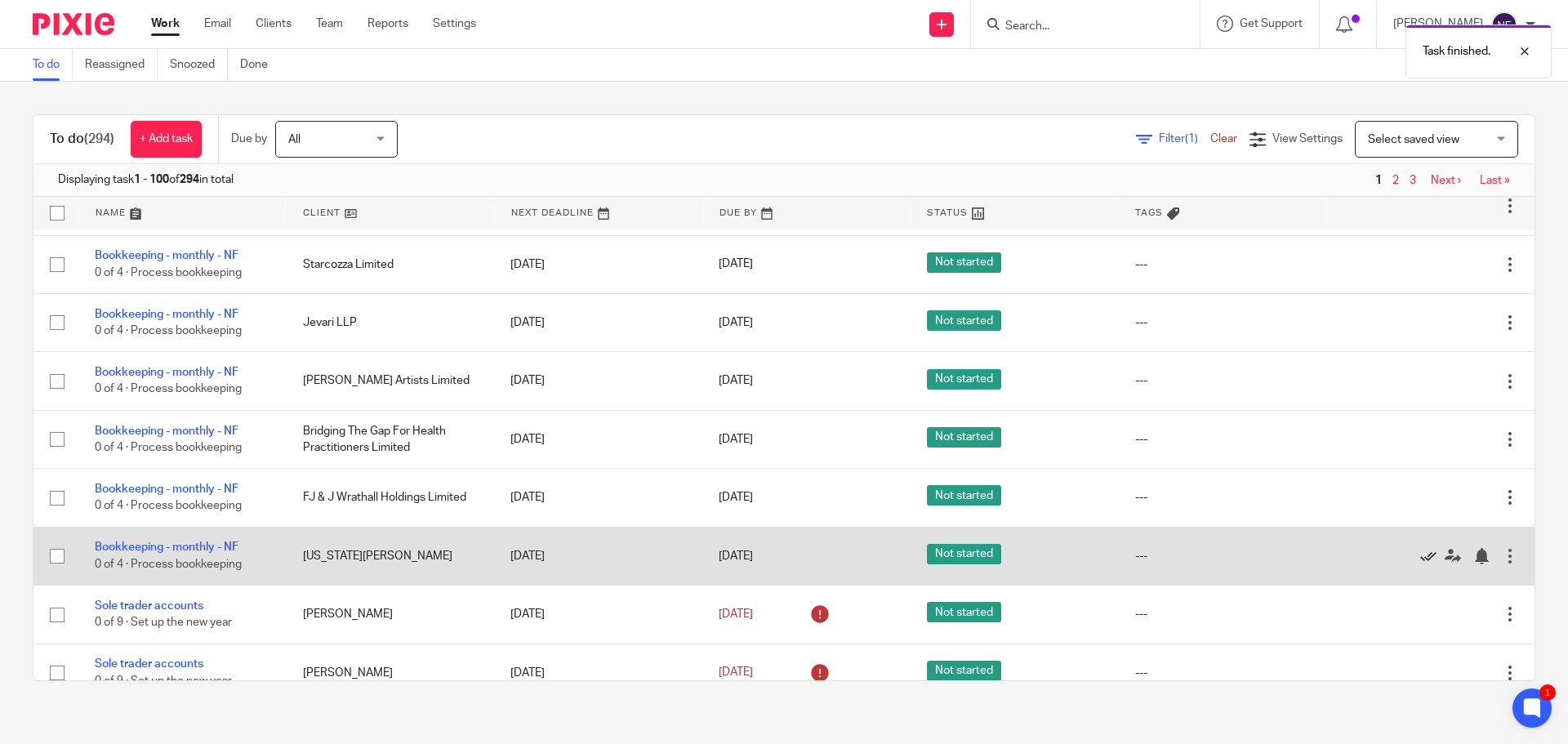
click at [1421, 564] on icon at bounding box center [1429, 556] width 17 height 17
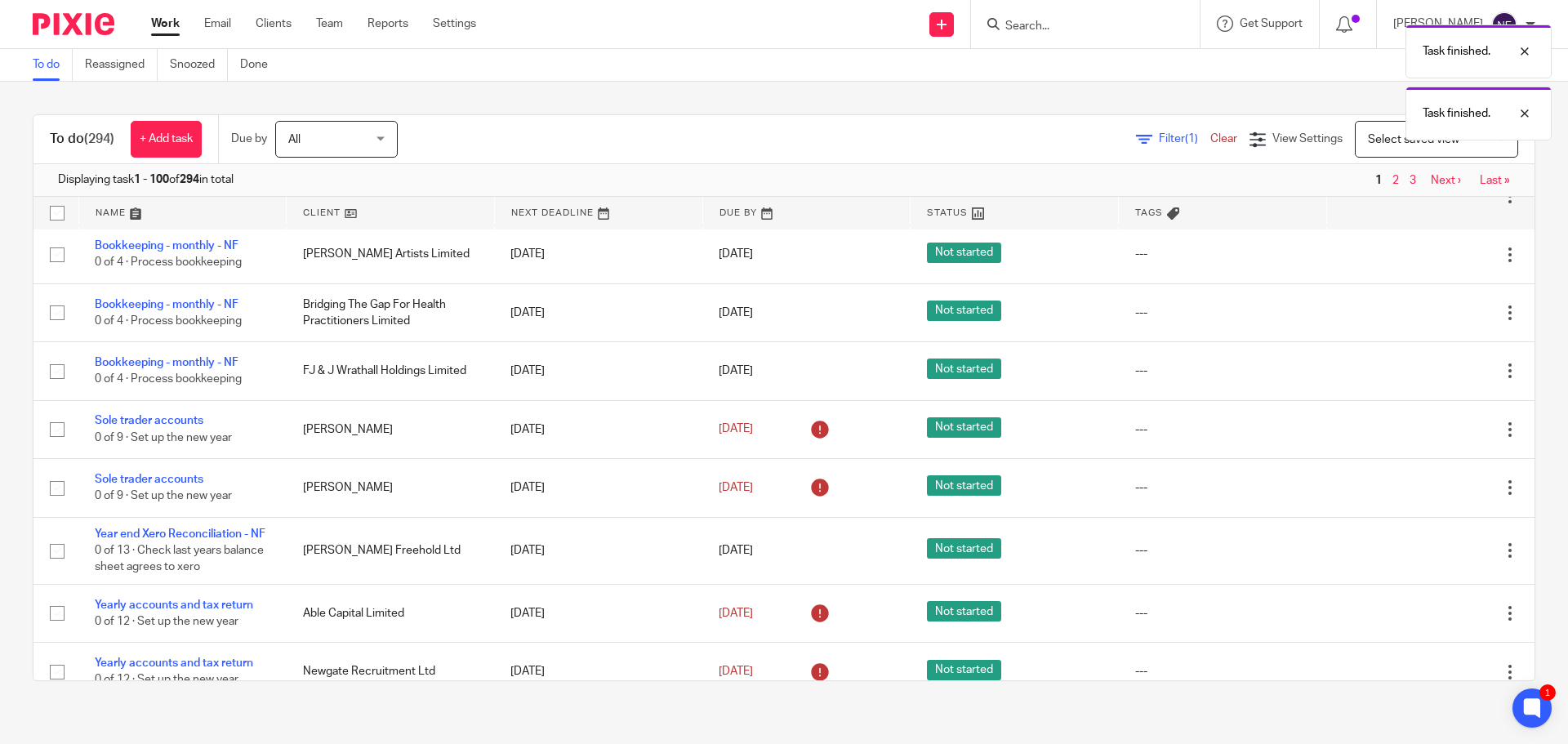
scroll to position [2041, 0]
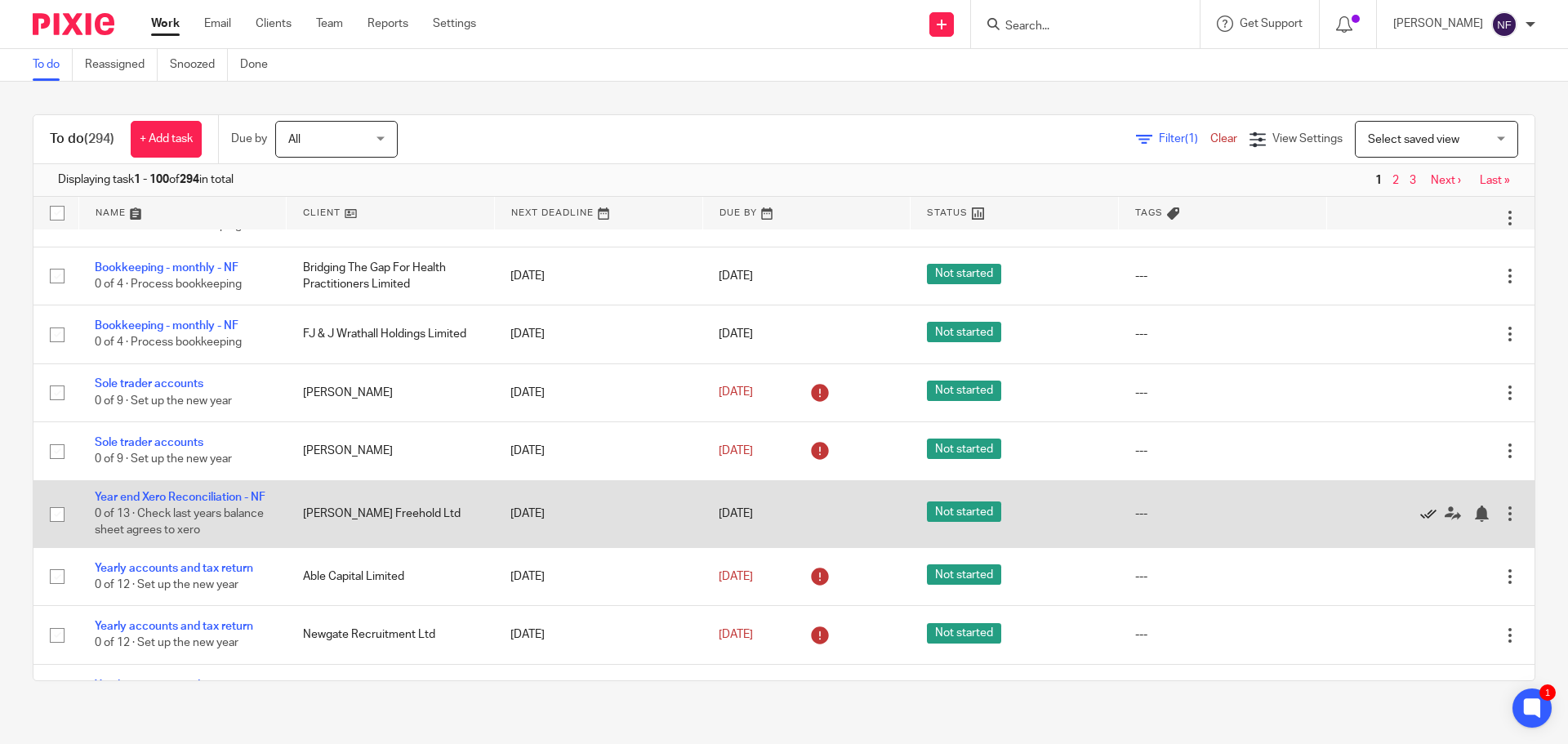
click at [1421, 522] on icon at bounding box center [1429, 513] width 17 height 17
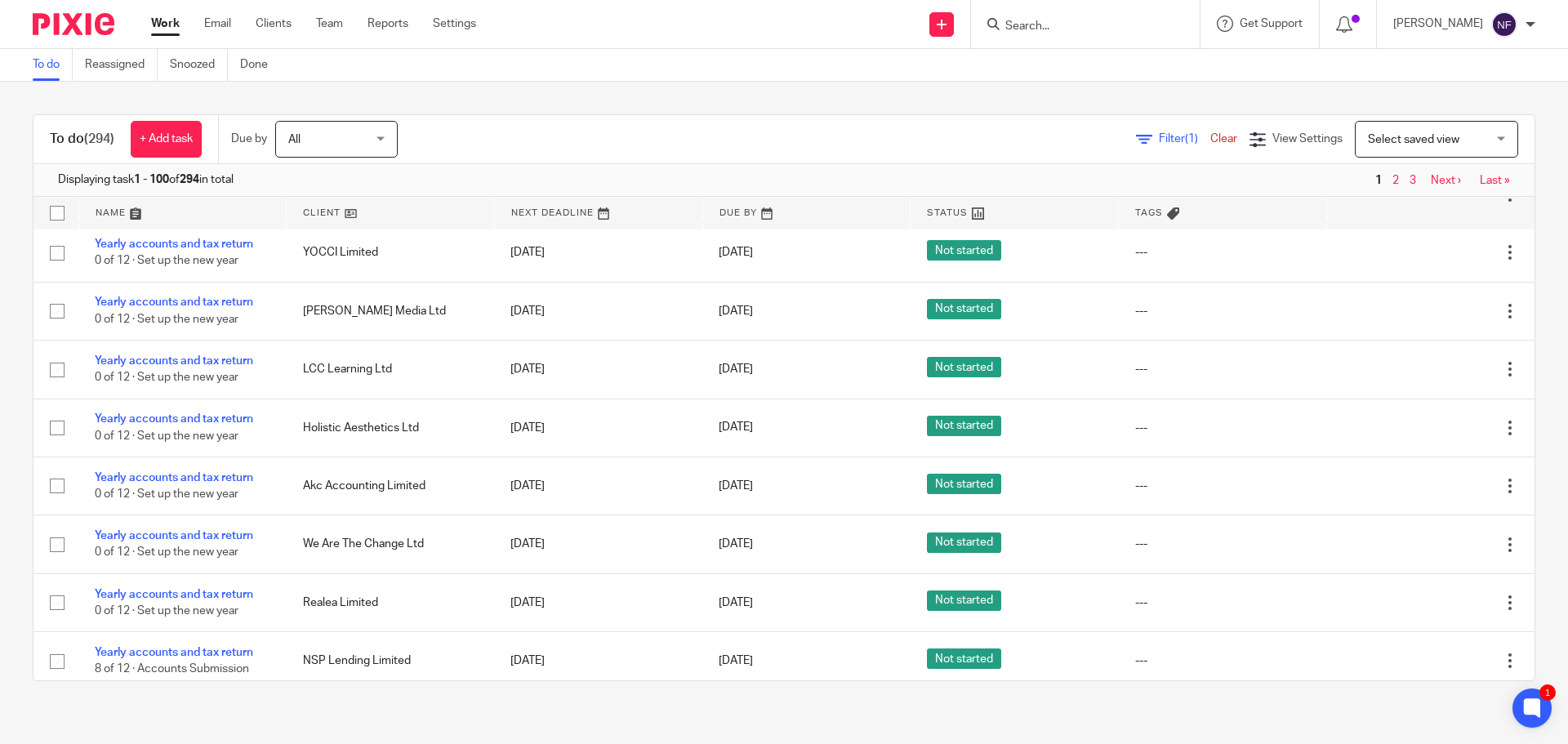
scroll to position [3673, 0]
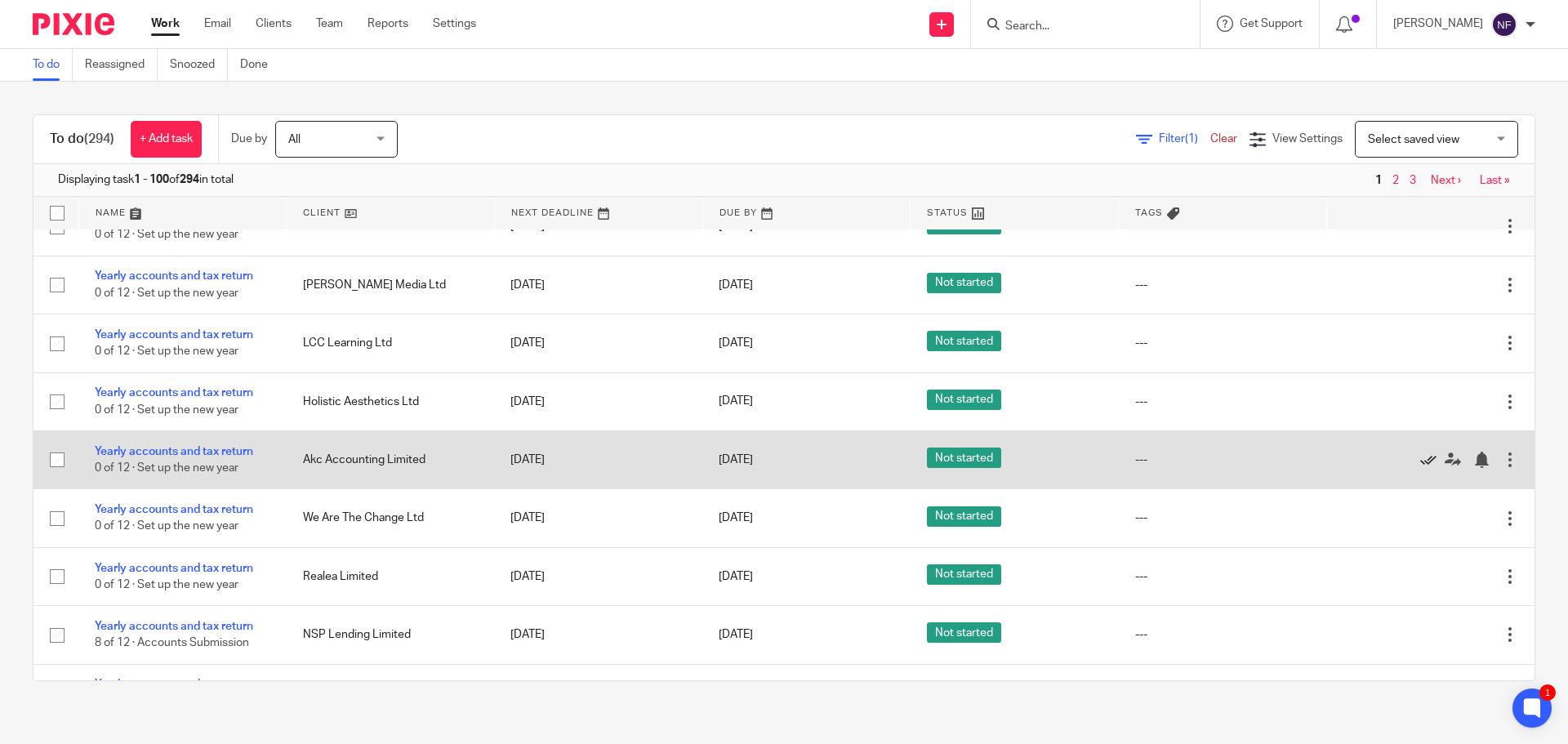
click at [1421, 468] on icon at bounding box center [1429, 459] width 17 height 17
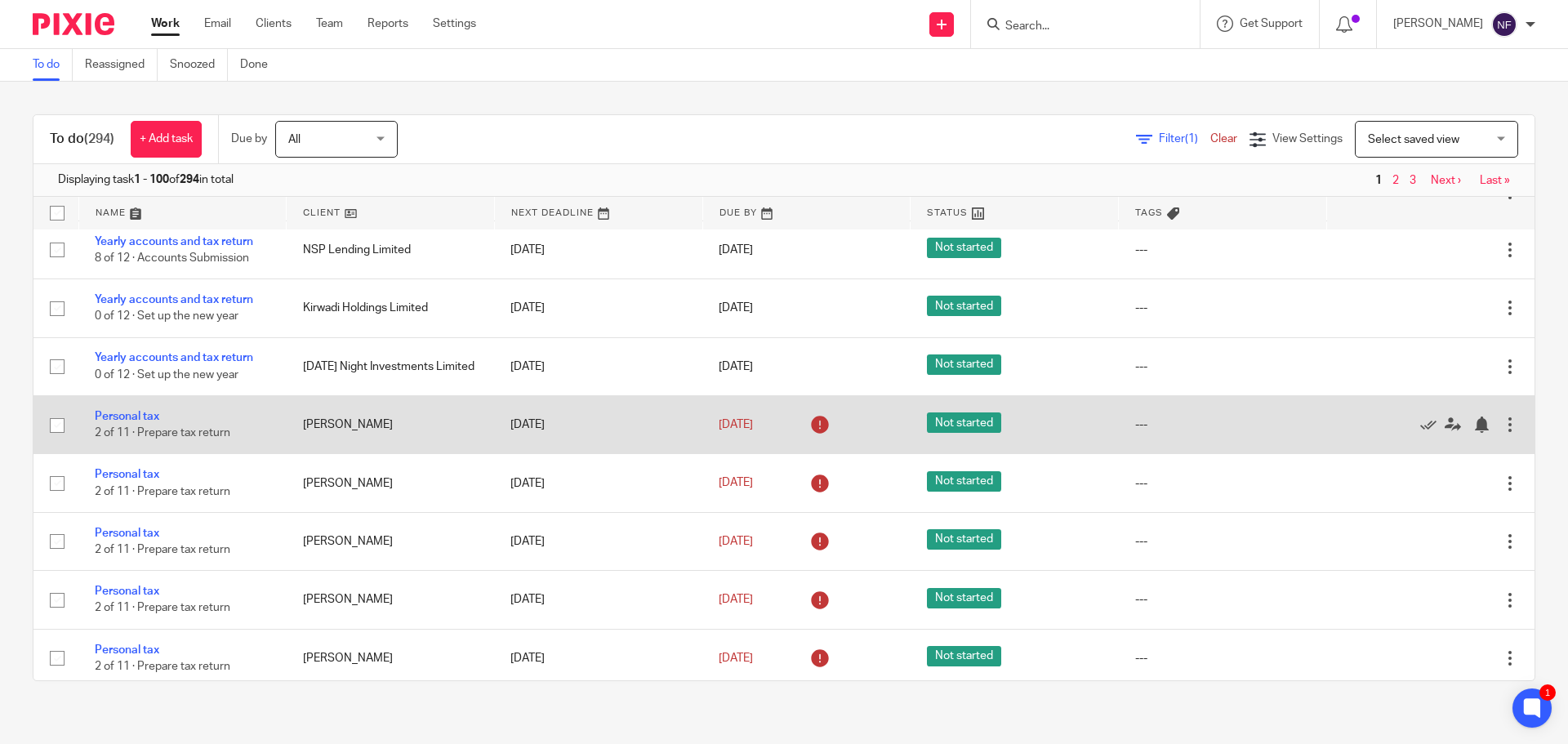
scroll to position [4050, 0]
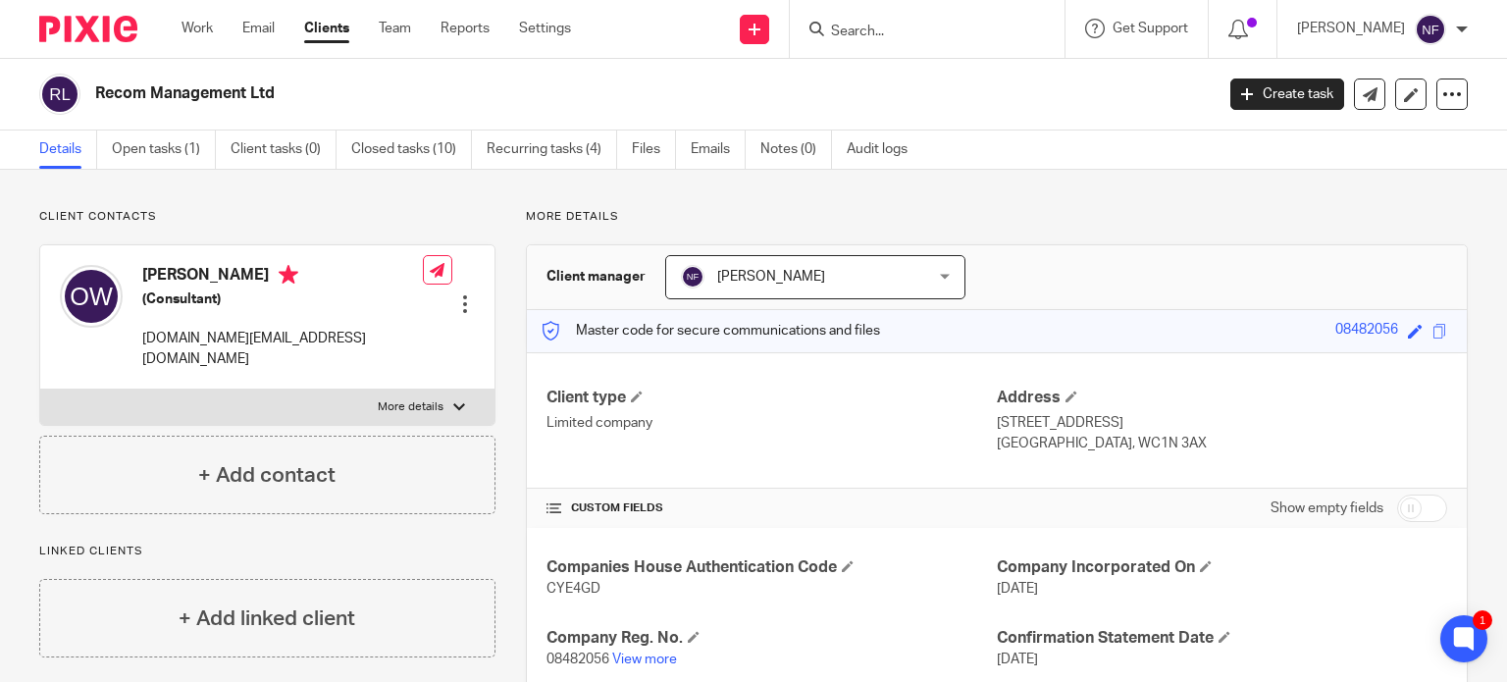
click at [754, 276] on span "[PERSON_NAME]" at bounding box center [771, 277] width 108 height 14
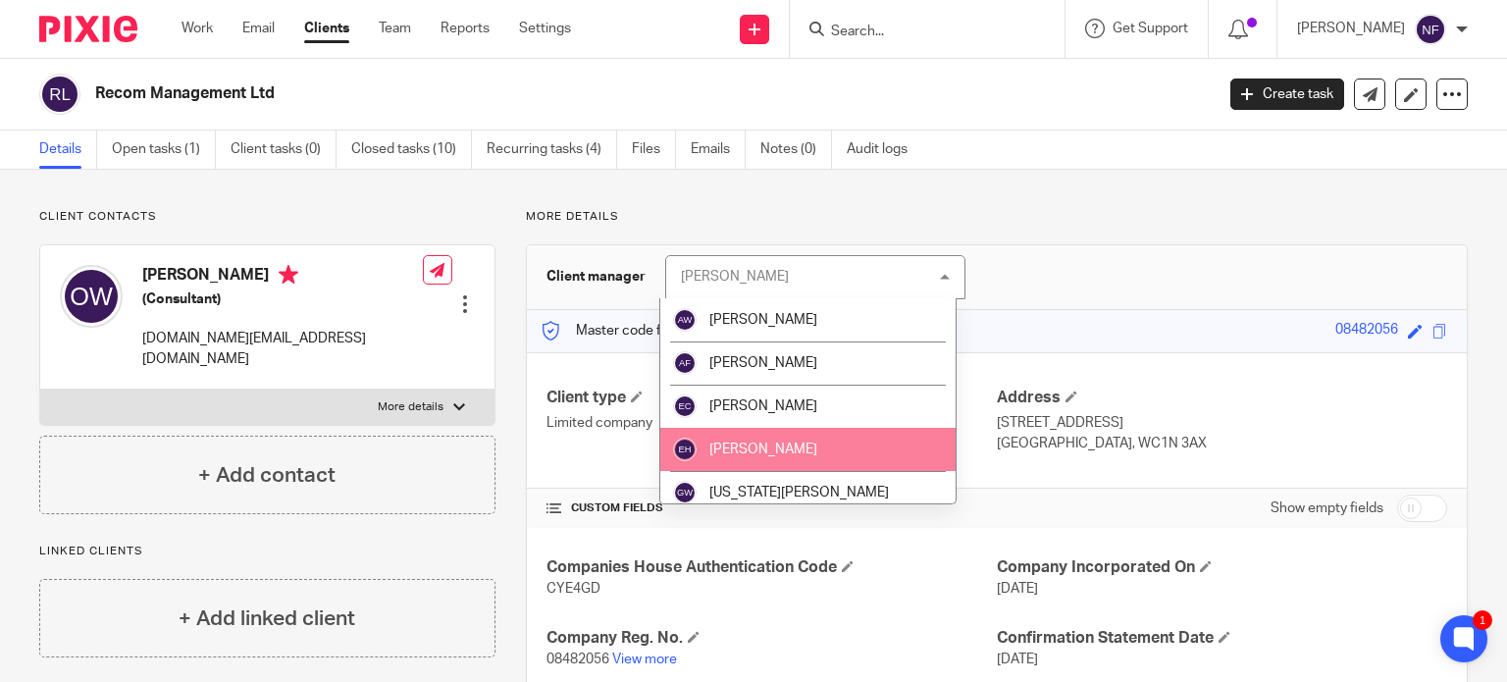
click at [747, 442] on span "[PERSON_NAME]" at bounding box center [763, 449] width 108 height 14
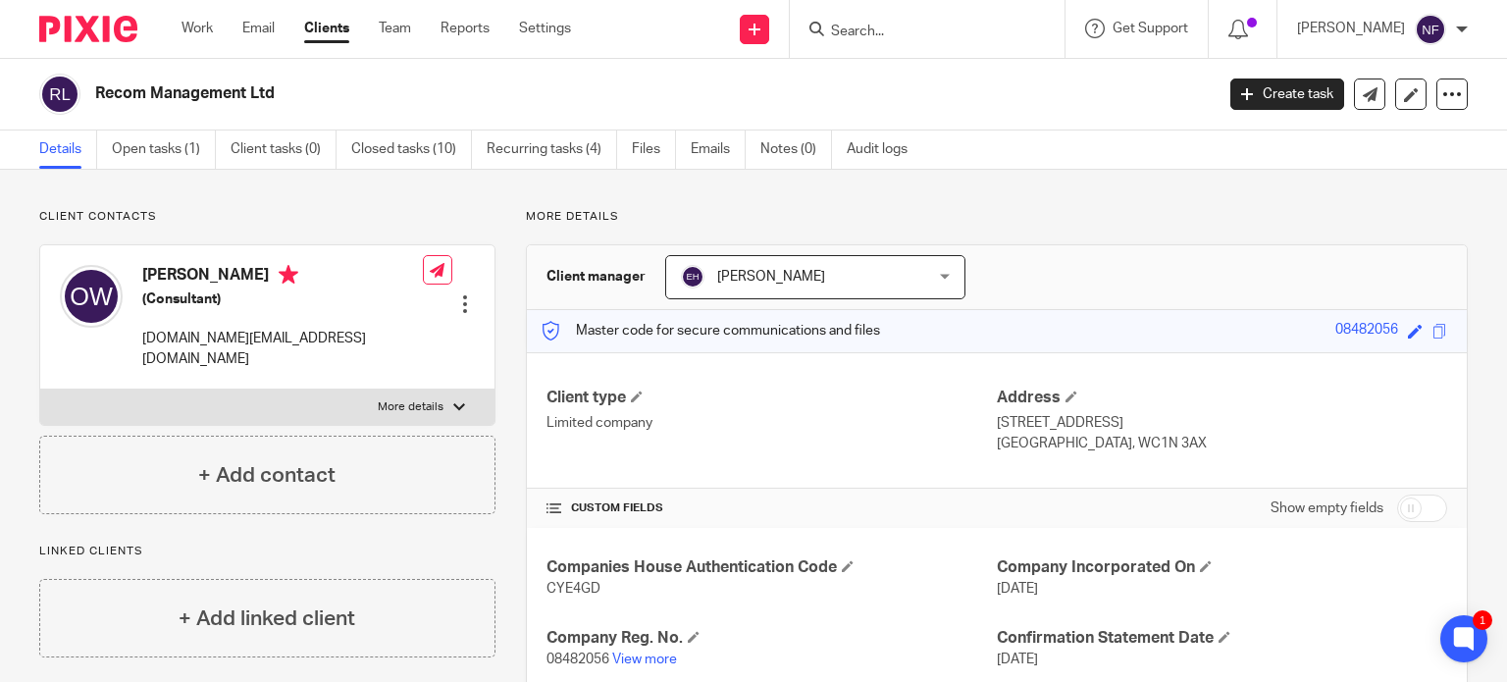
click at [391, 214] on p "Client contacts" at bounding box center [267, 217] width 456 height 16
click at [445, 97] on h2 "Recom Management Ltd" at bounding box center [537, 93] width 885 height 21
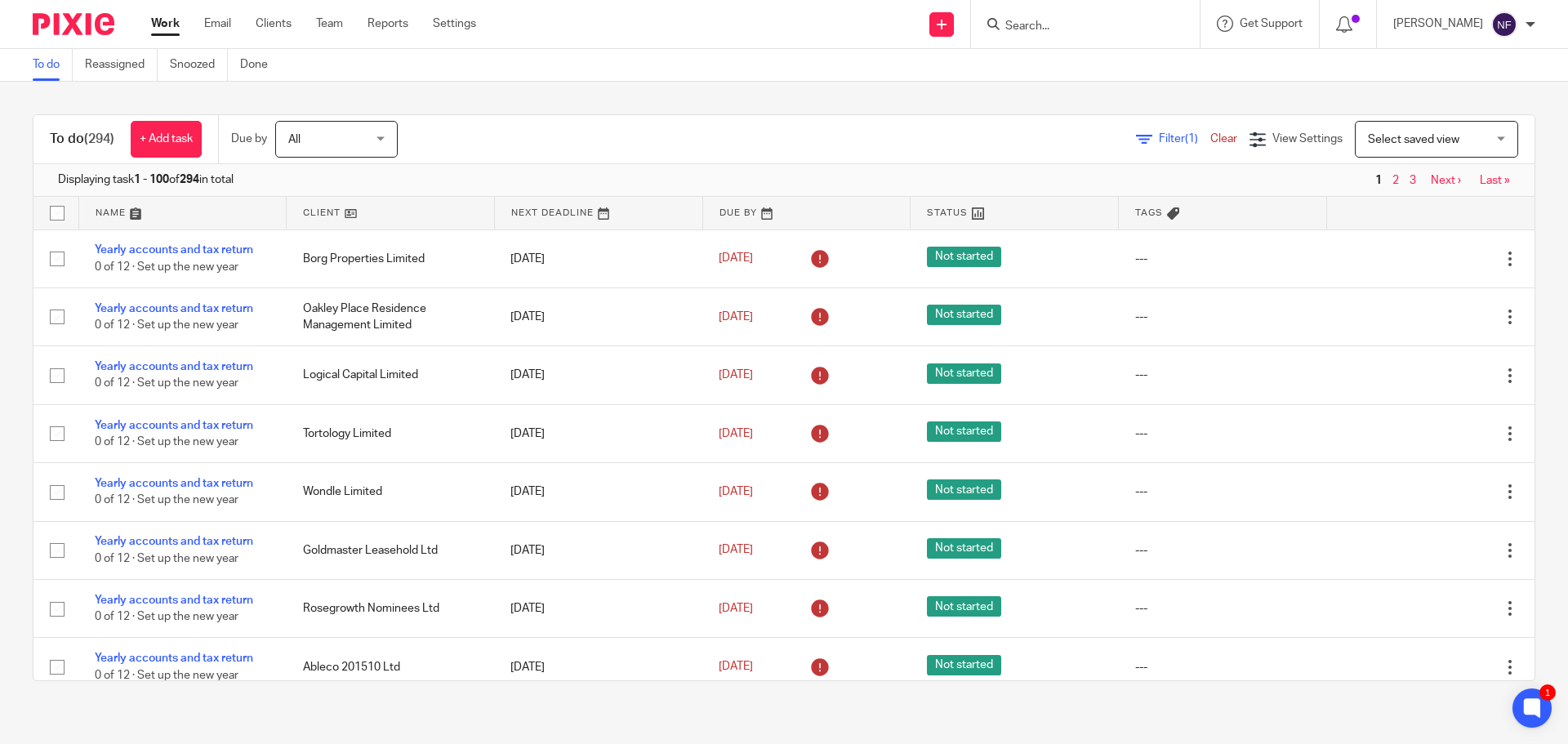
scroll to position [4050, 0]
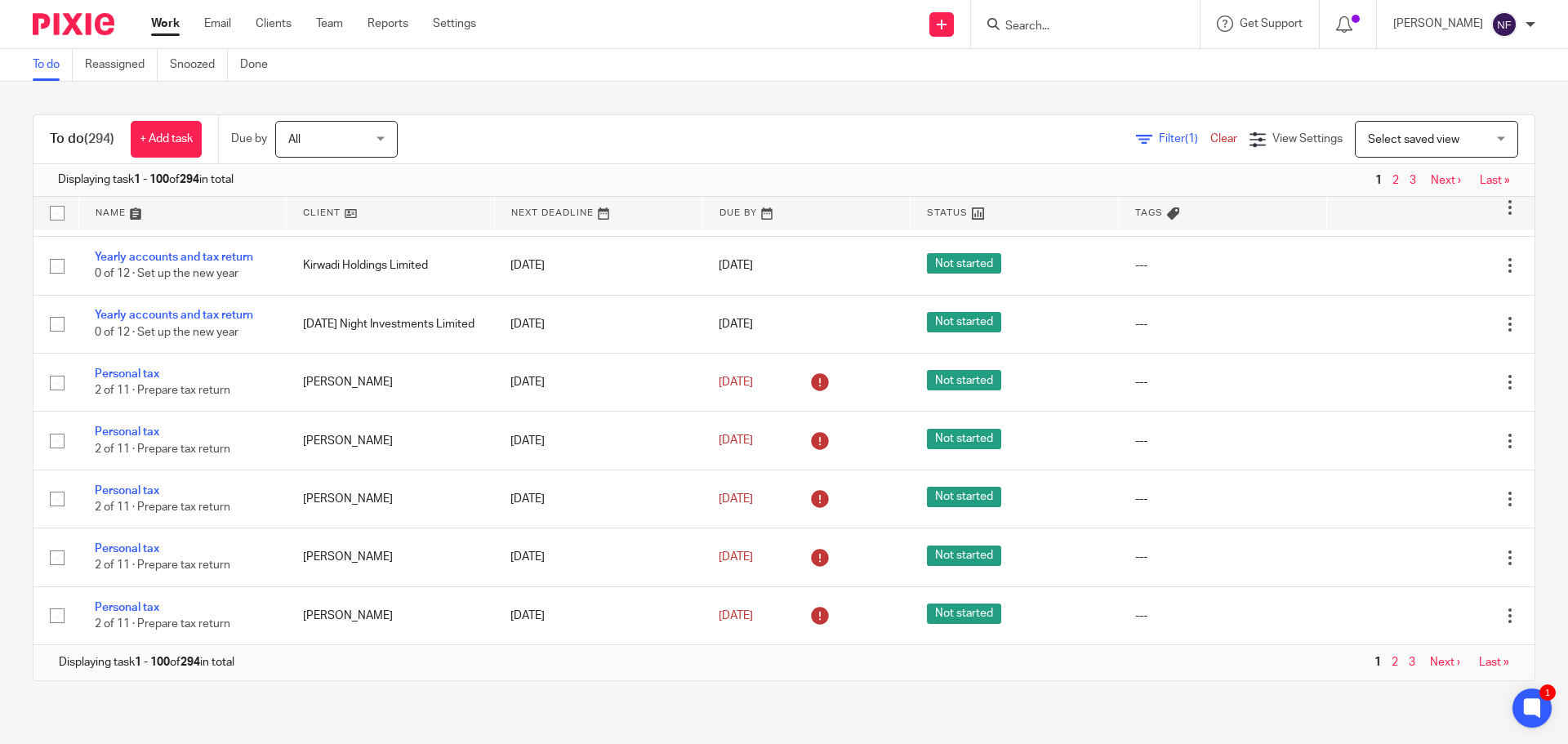
click at [1066, 15] on form at bounding box center [1090, 24] width 174 height 21
click at [1074, 18] on form at bounding box center [1090, 24] width 174 height 21
click at [1086, 27] on input "Search" at bounding box center [1077, 27] width 147 height 15
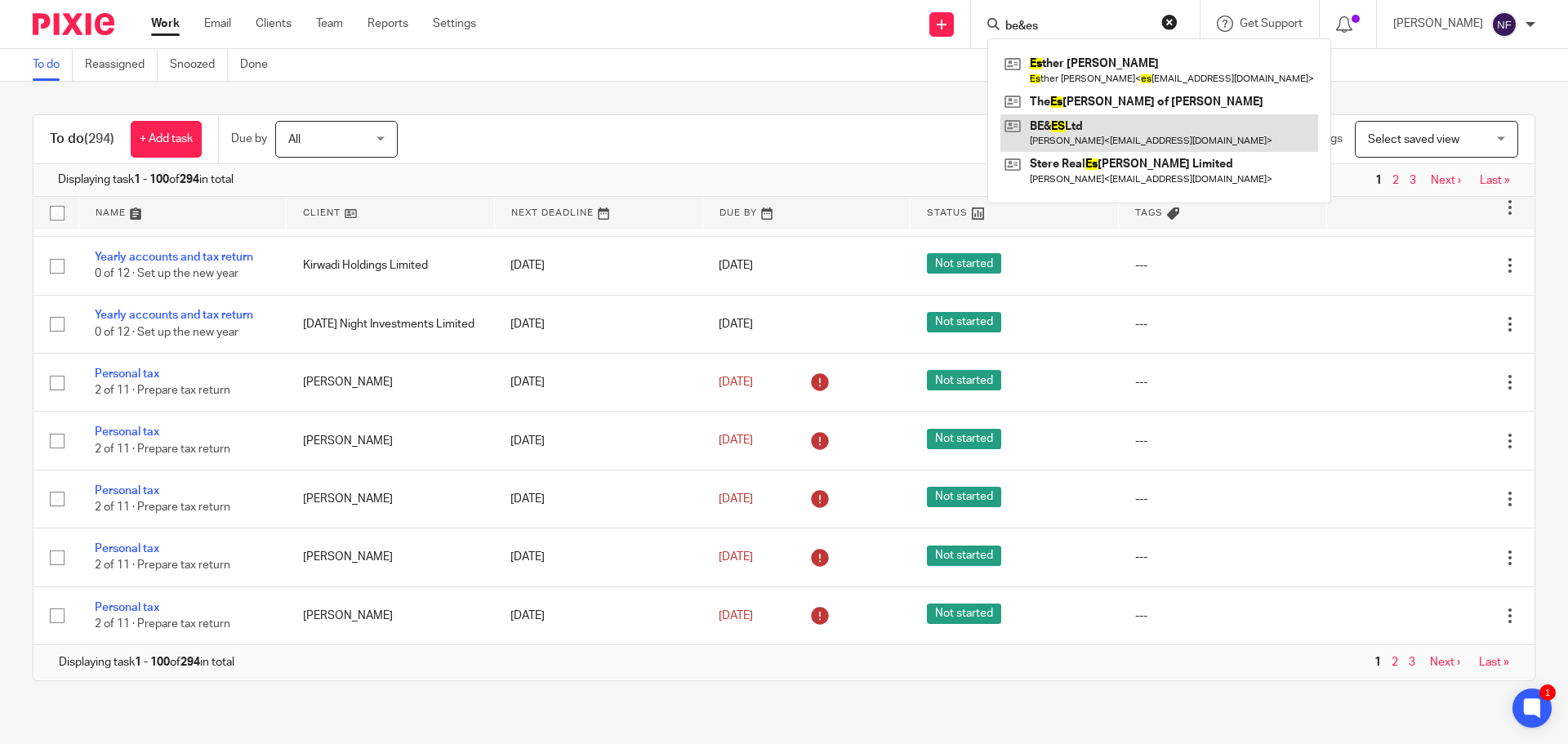
type input "be&es"
click at [1098, 142] on link at bounding box center [1159, 132] width 318 height 37
